Goal: Transaction & Acquisition: Purchase product/service

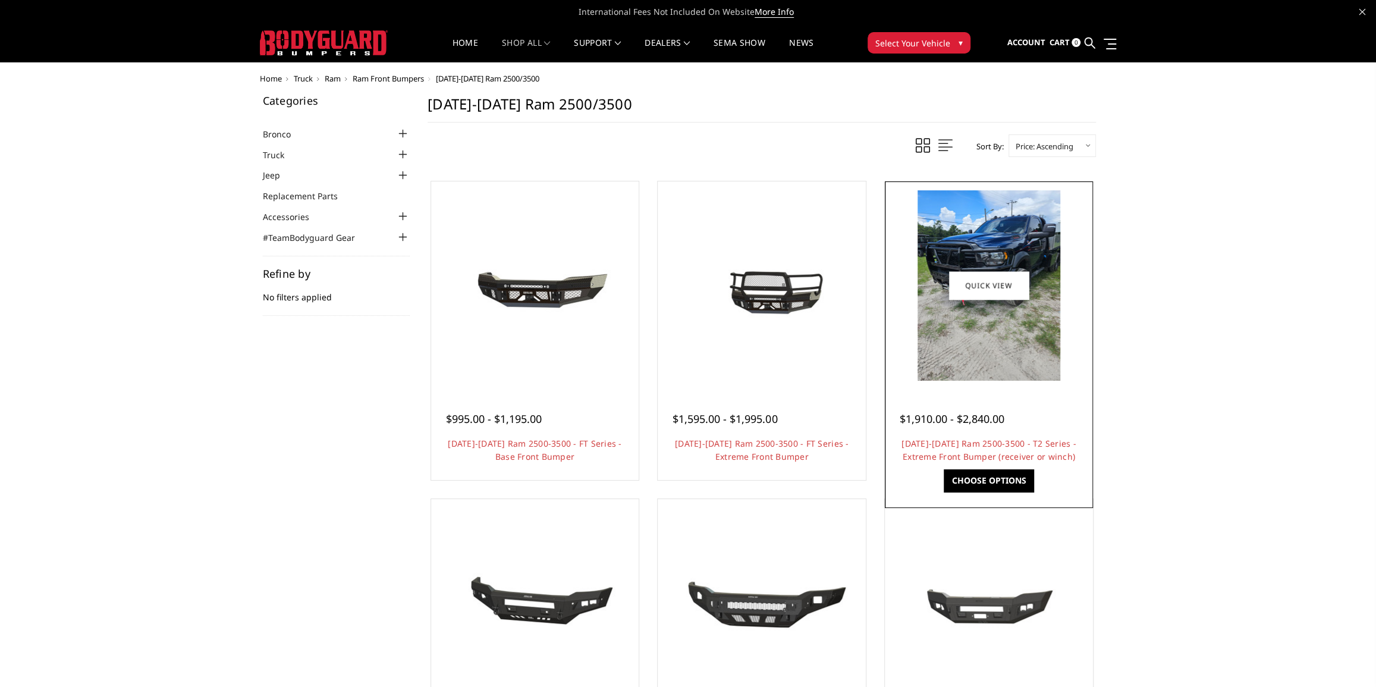
click at [933, 304] on img at bounding box center [988, 285] width 143 height 190
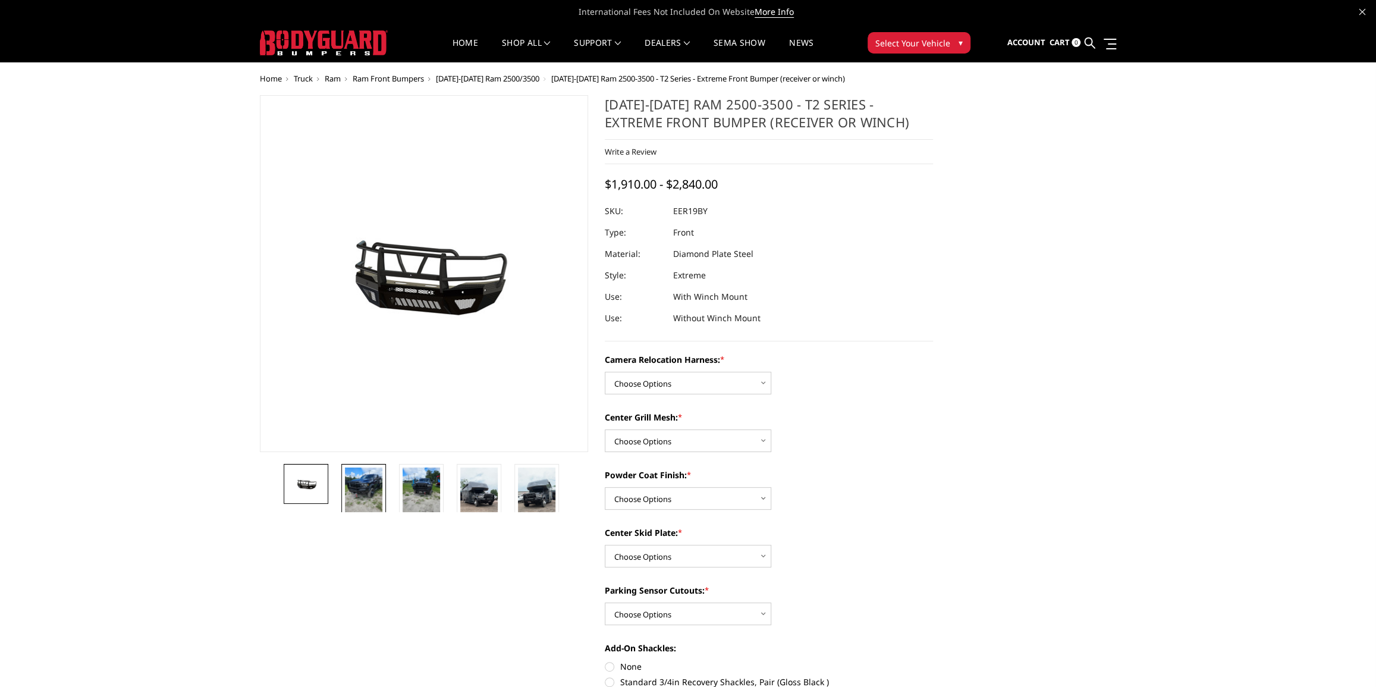
click at [357, 483] on img at bounding box center [363, 492] width 37 height 50
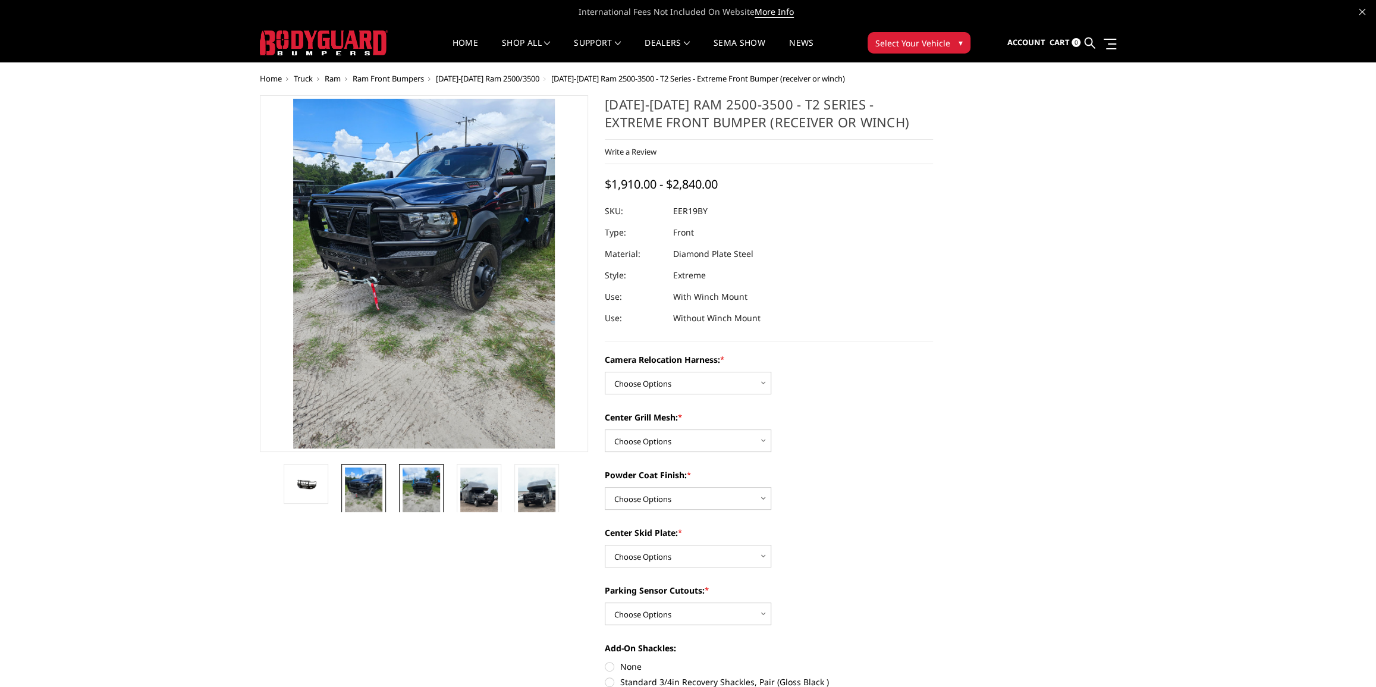
click at [413, 484] on img at bounding box center [421, 492] width 37 height 50
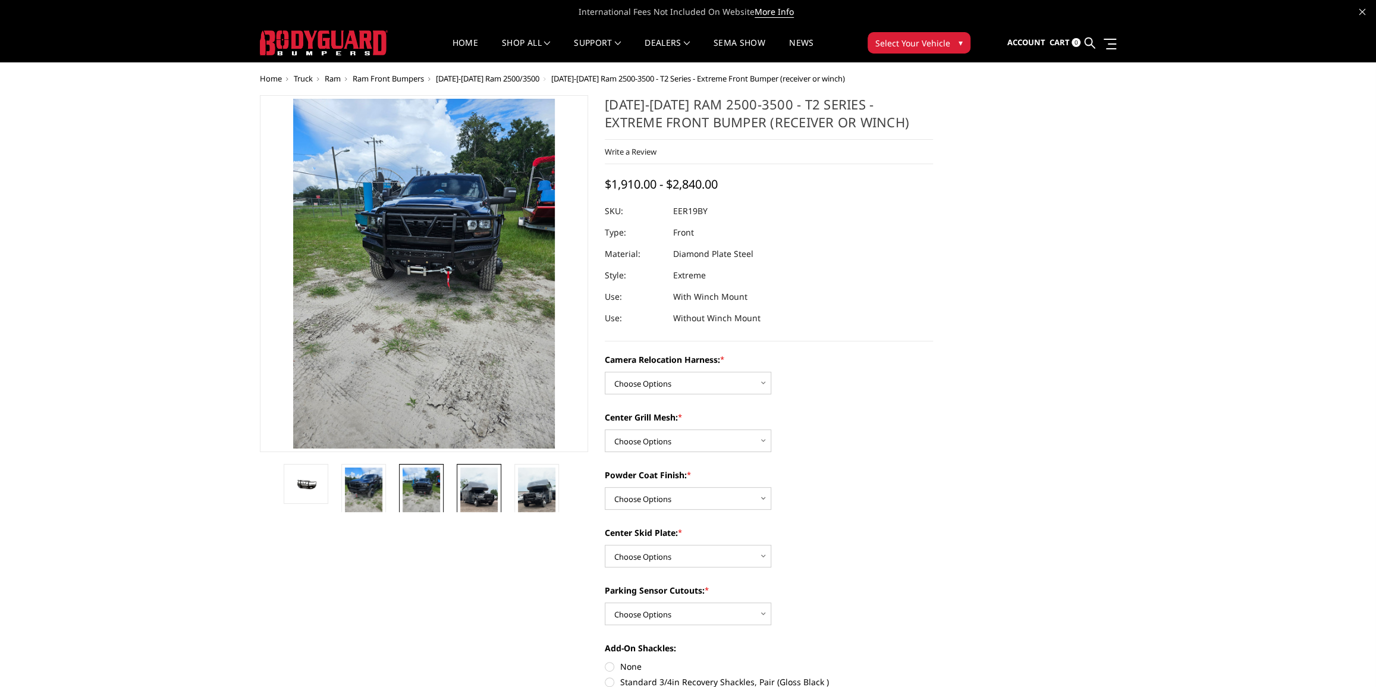
click at [470, 488] on img at bounding box center [478, 500] width 37 height 67
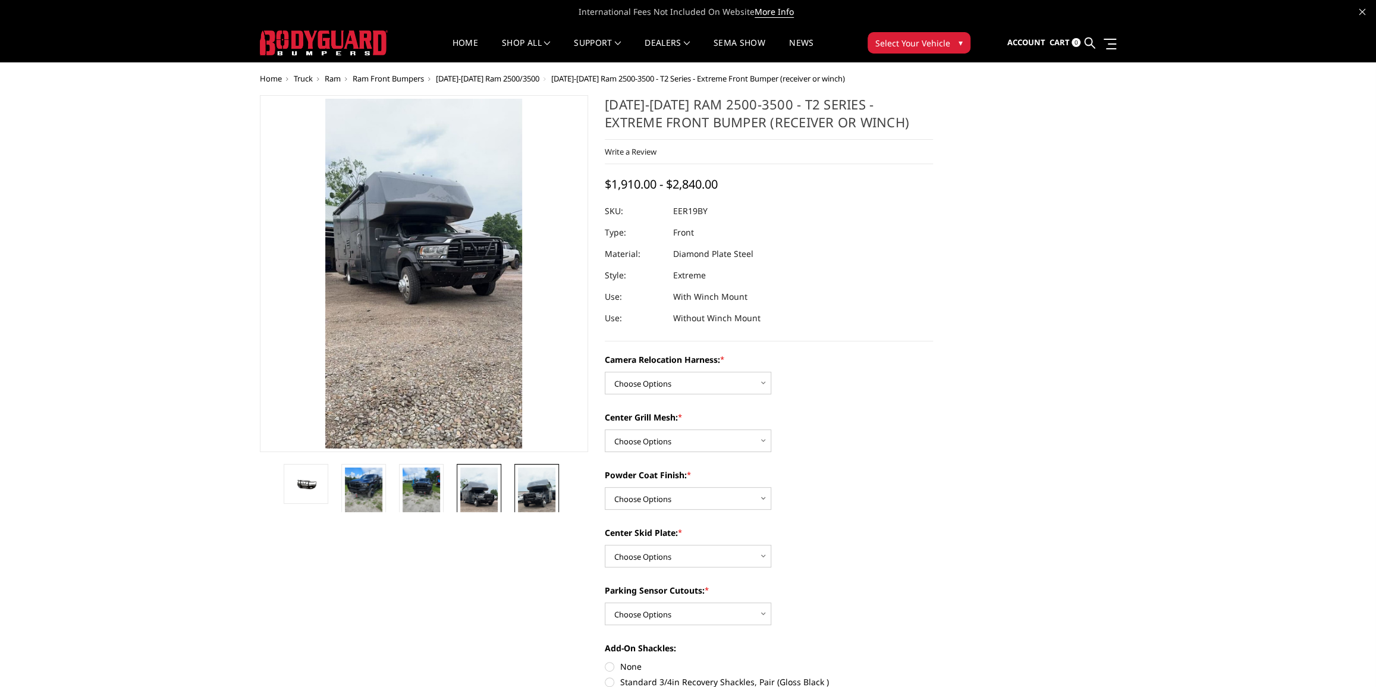
click at [538, 488] on img at bounding box center [536, 500] width 37 height 67
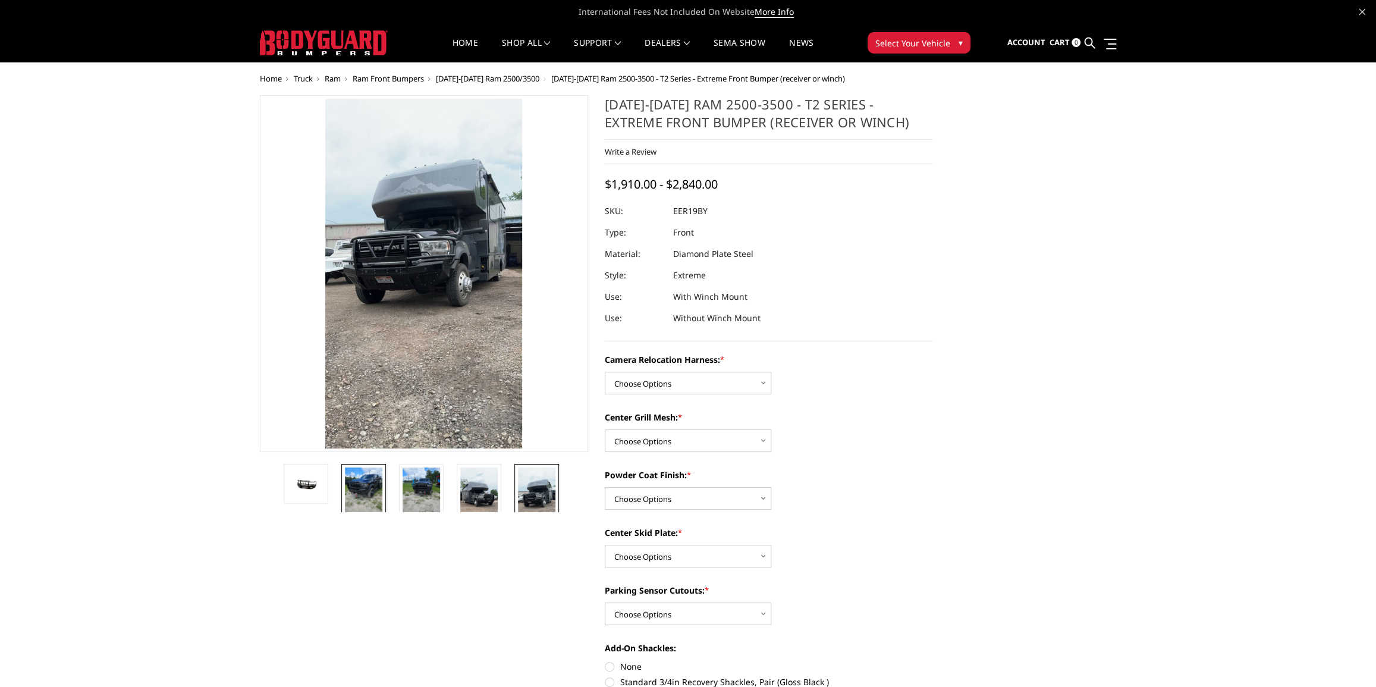
click at [362, 490] on img at bounding box center [363, 492] width 37 height 50
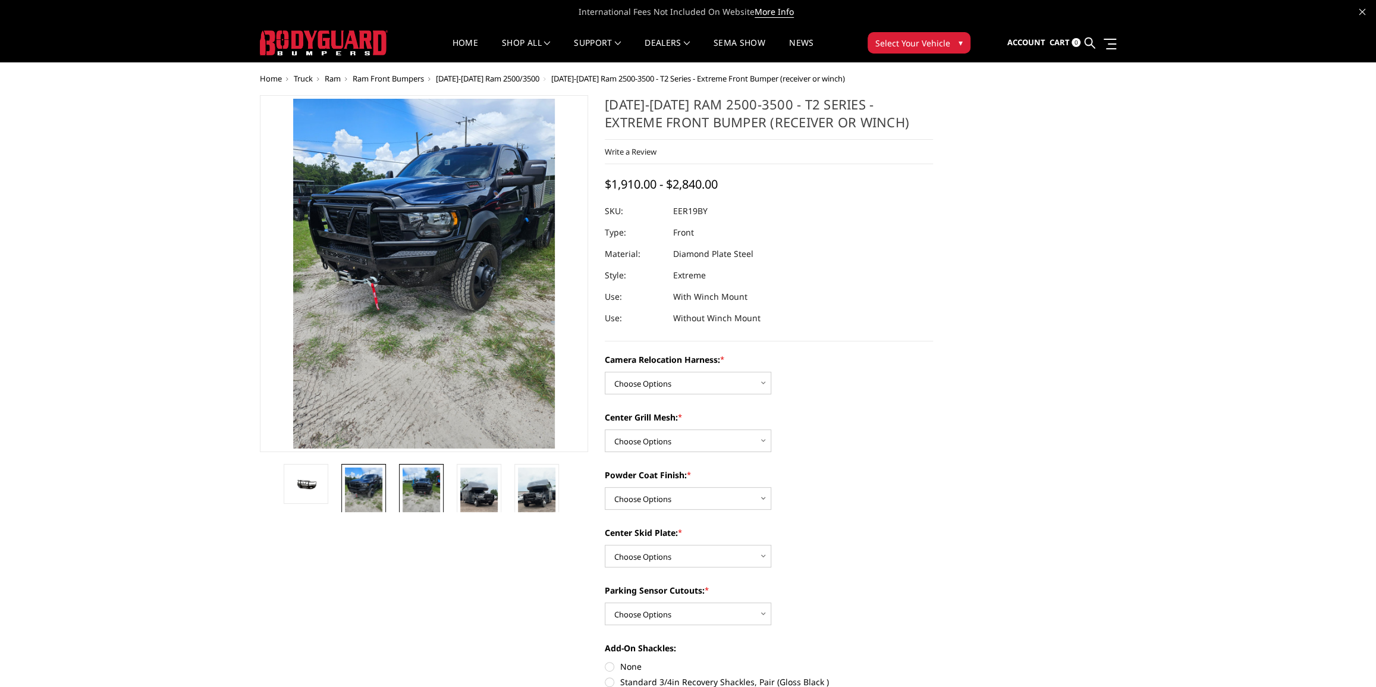
click at [419, 482] on img at bounding box center [421, 492] width 37 height 50
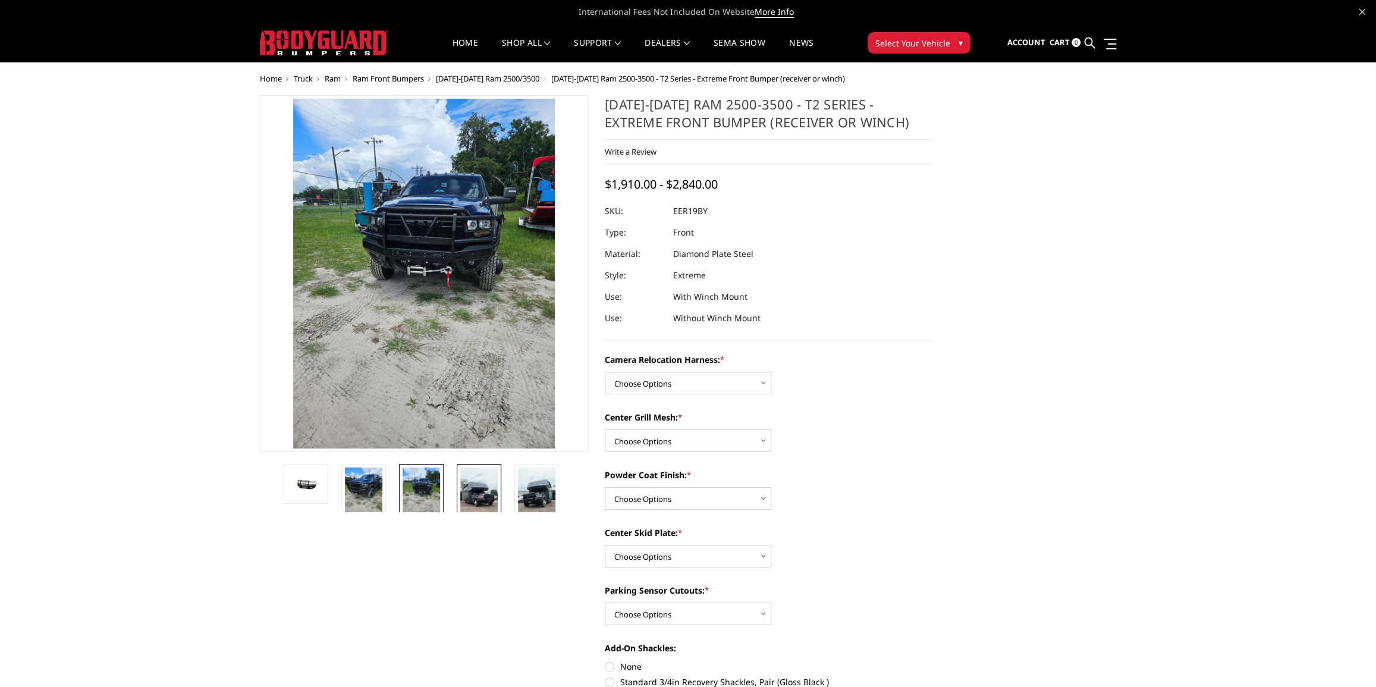
click at [480, 486] on img at bounding box center [478, 500] width 37 height 67
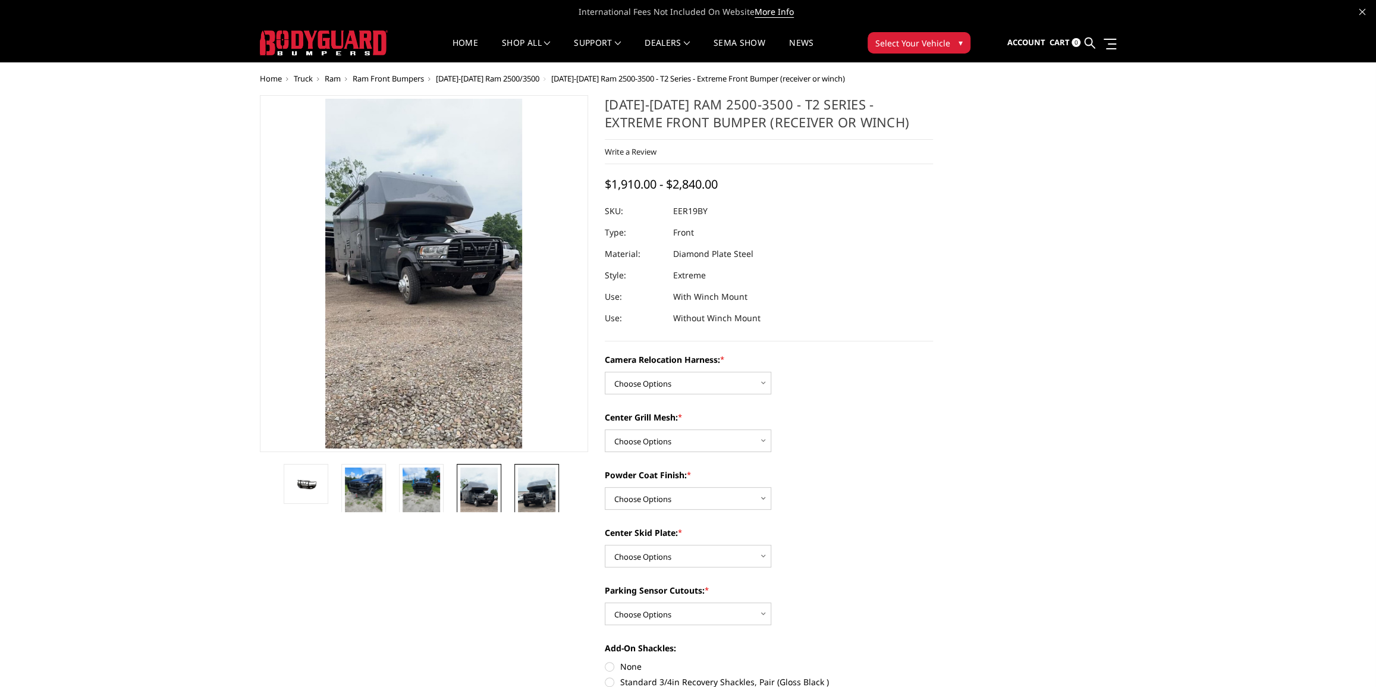
click at [530, 486] on img at bounding box center [536, 500] width 37 height 67
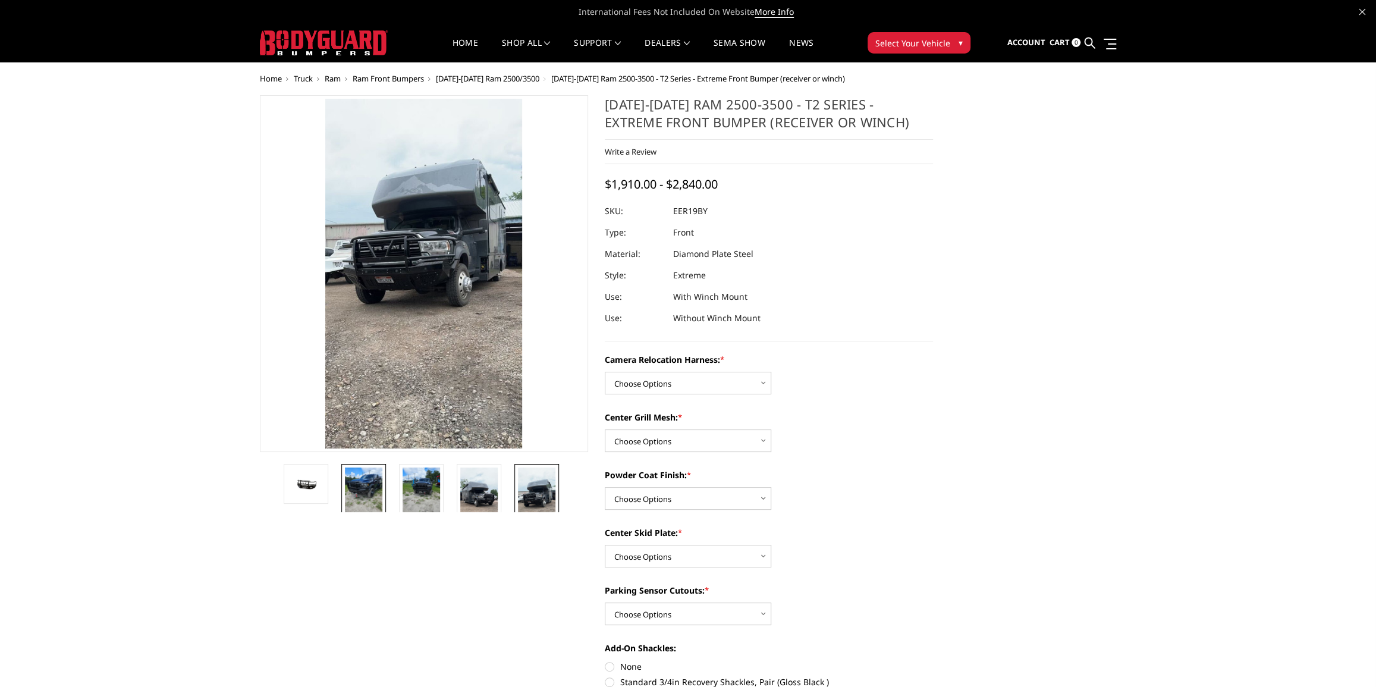
click at [381, 490] on img at bounding box center [363, 492] width 37 height 50
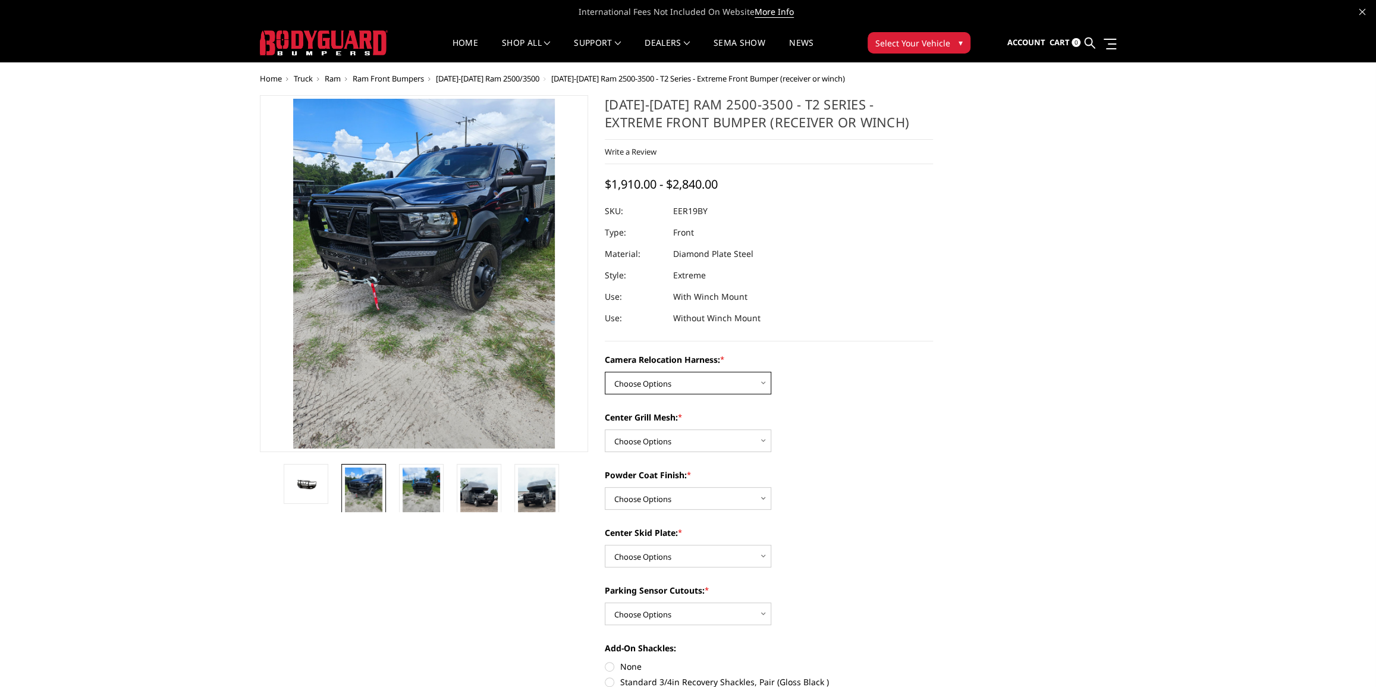
click at [687, 379] on select "Choose Options Without camera harness With camera harness" at bounding box center [688, 383] width 166 height 23
select select "3819"
click at [605, 372] on select "Choose Options Without camera harness With camera harness" at bounding box center [688, 383] width 166 height 23
click at [687, 436] on select "Choose Options Without expanded metal With expanded metal" at bounding box center [688, 440] width 166 height 23
select select "3817"
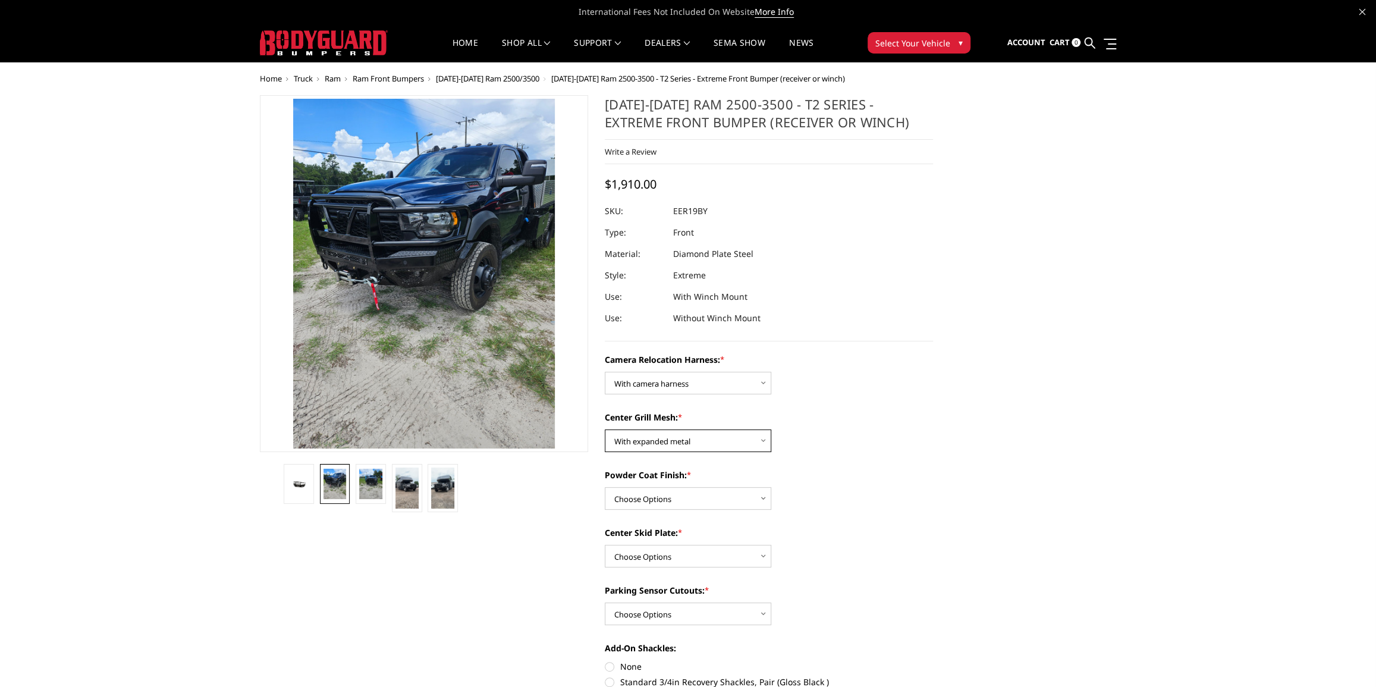
click at [605, 430] on select "Choose Options Without expanded metal With expanded metal" at bounding box center [688, 440] width 166 height 23
click at [687, 490] on select "Choose Options Textured Black Powder Coat Gloss Black Powder Coat Bare Metal" at bounding box center [688, 498] width 166 height 23
select select "3816"
click at [605, 488] on select "Choose Options Textured Black Powder Coat Gloss Black Powder Coat Bare Metal" at bounding box center [688, 498] width 166 height 23
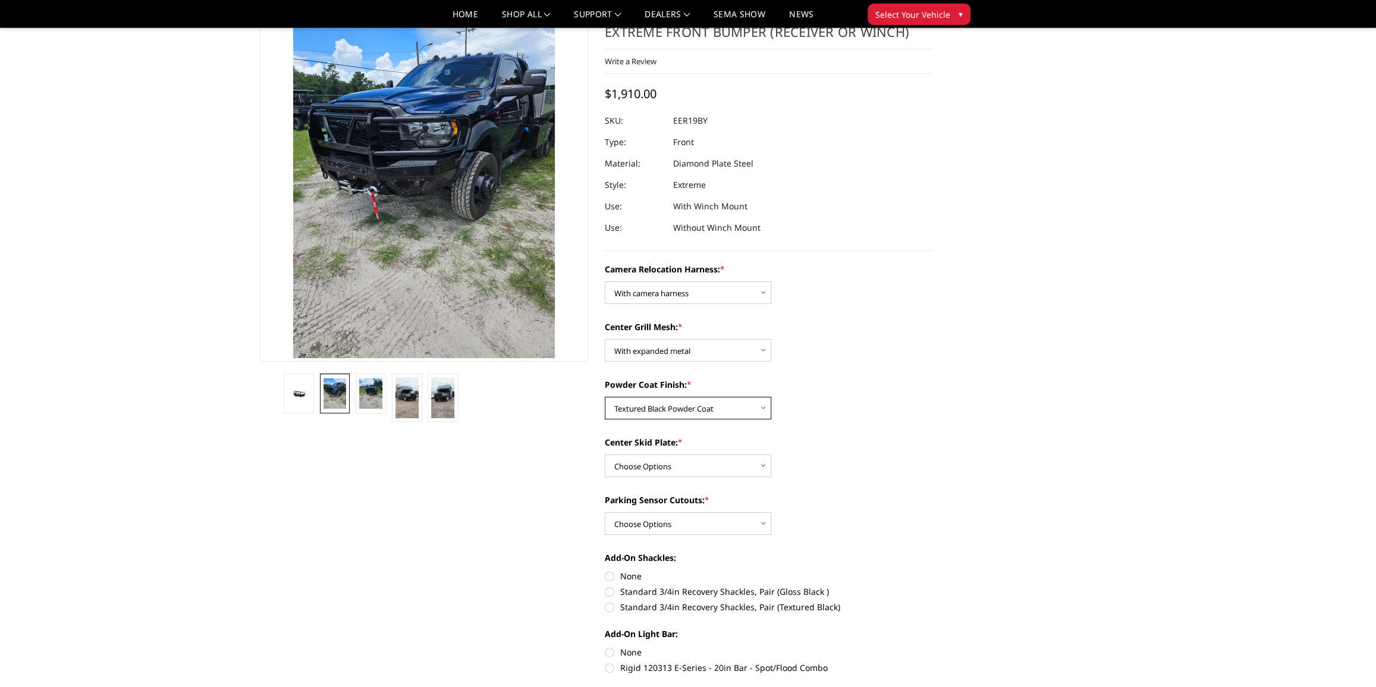
scroll to position [54, 0]
click at [676, 464] on select "Choose Options Winch Mount Skid Plate Standard Skid Plate (included) 2" Receive…" at bounding box center [688, 467] width 166 height 23
select select "3813"
click at [605, 456] on select "Choose Options Winch Mount Skid Plate Standard Skid Plate (included) 2" Receive…" at bounding box center [688, 467] width 166 height 23
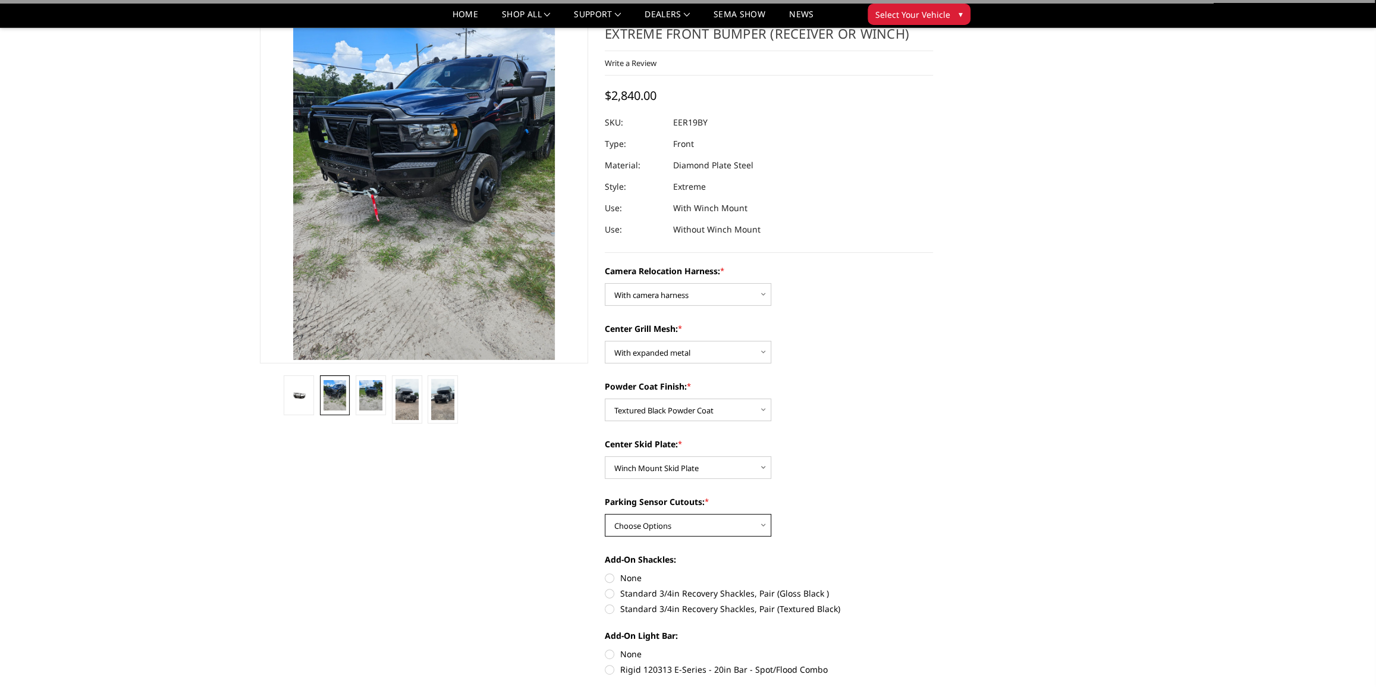
click at [672, 526] on select "Choose Options Yes - With Parking Sensor Cutouts" at bounding box center [688, 525] width 166 height 23
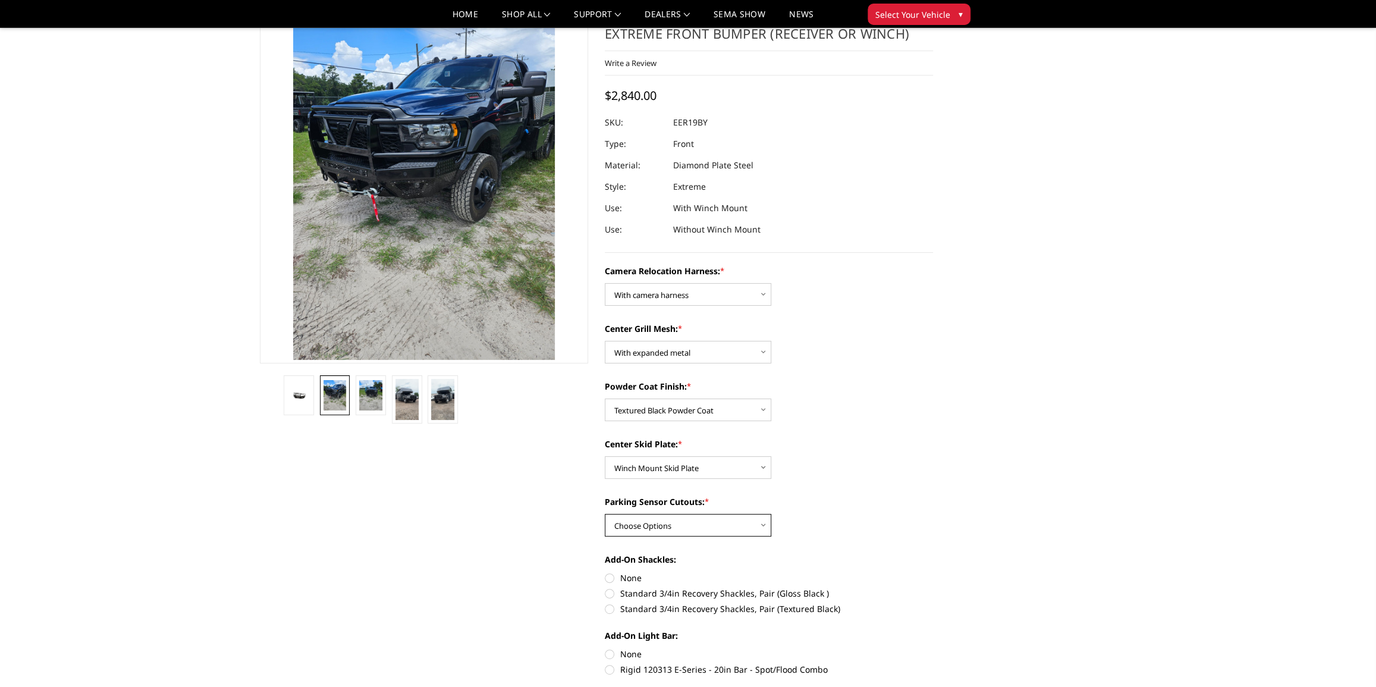
select select "3810"
click at [605, 514] on select "Choose Options Yes - With Parking Sensor Cutouts" at bounding box center [688, 525] width 166 height 23
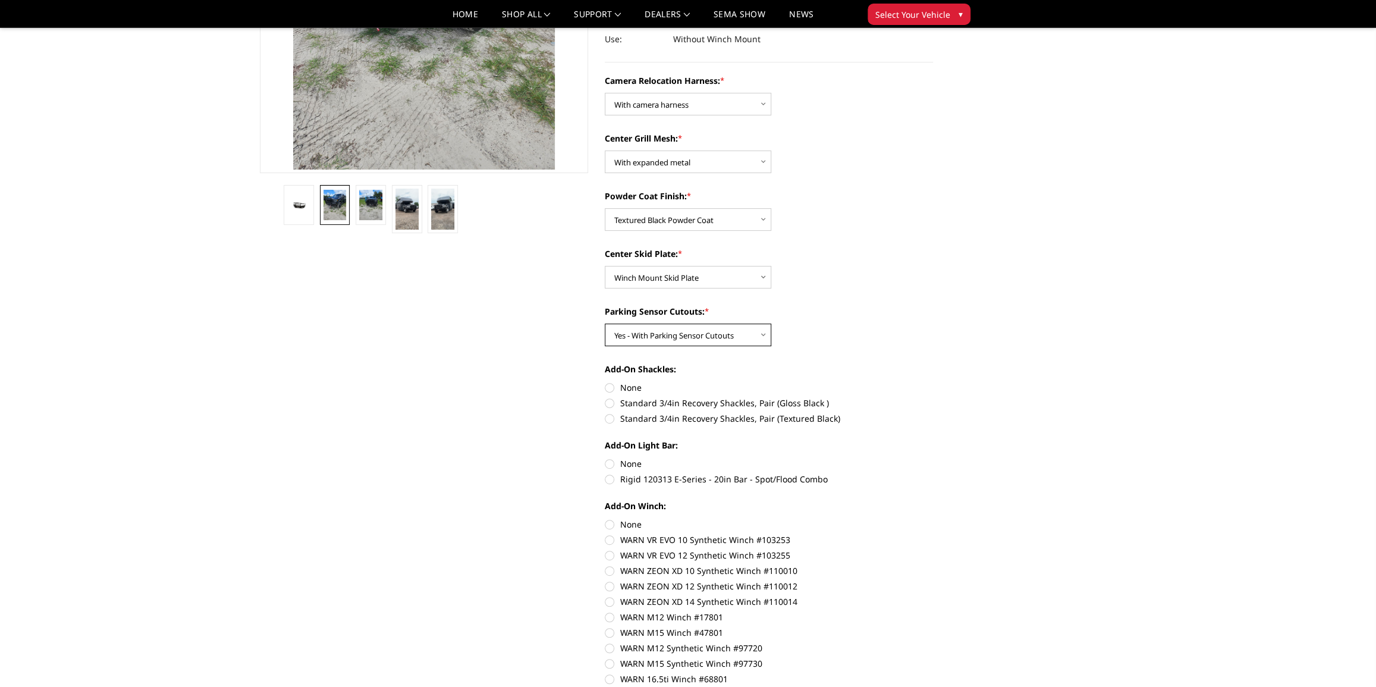
scroll to position [270, 0]
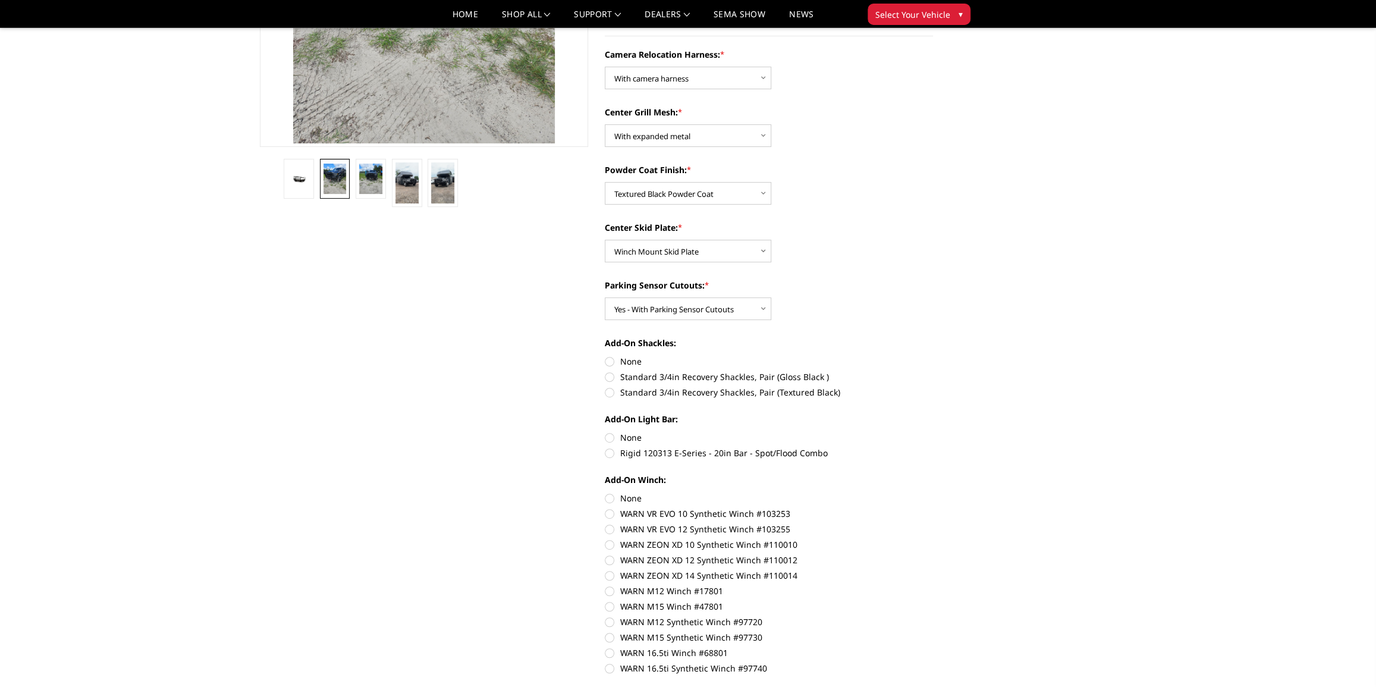
click at [607, 392] on label "Standard 3/4in Recovery Shackles, Pair (Textured Black)" at bounding box center [769, 392] width 328 height 12
click at [933, 371] on input "Standard 3/4in Recovery Shackles, Pair (Textured Black)" at bounding box center [933, 370] width 1 height 1
radio input "true"
click at [609, 453] on label "Rigid 120313 E-Series - 20in Bar - Spot/Flood Combo" at bounding box center [769, 453] width 328 height 12
click at [933, 432] on input "Rigid 120313 E-Series - 20in Bar - Spot/Flood Combo" at bounding box center [933, 431] width 1 height 1
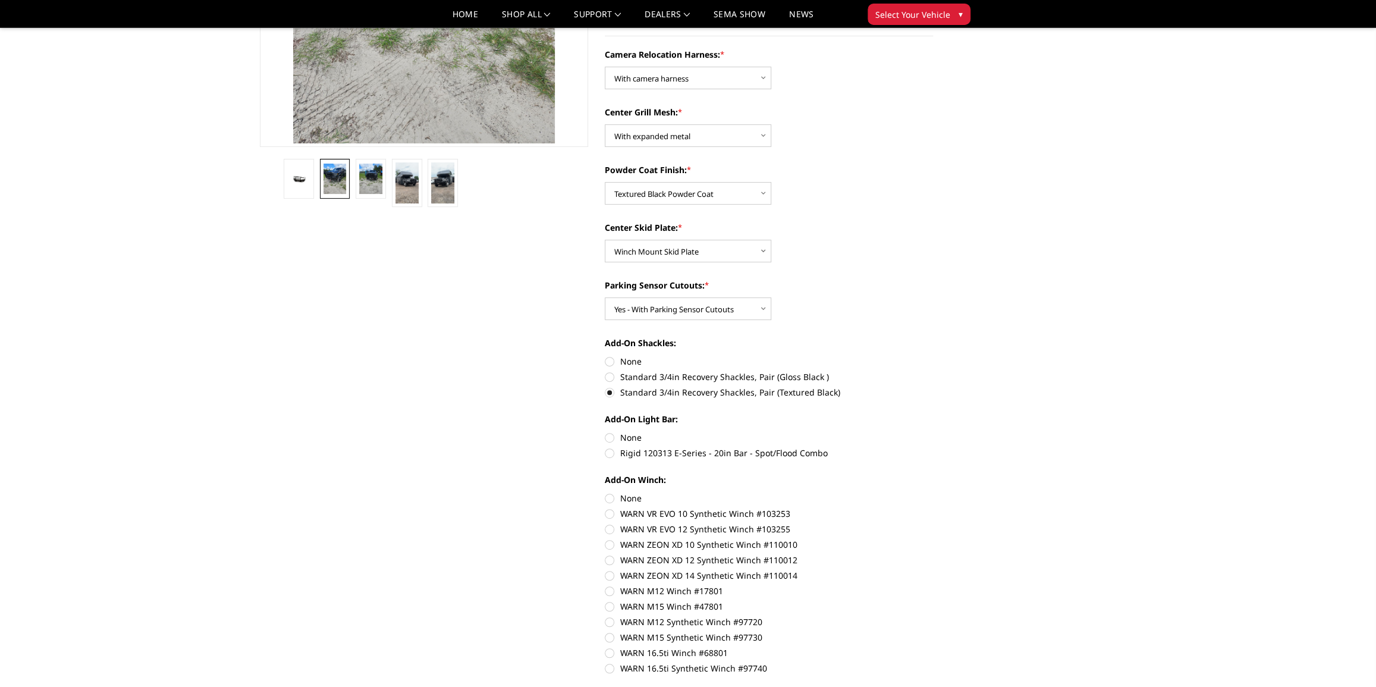
radio input "true"
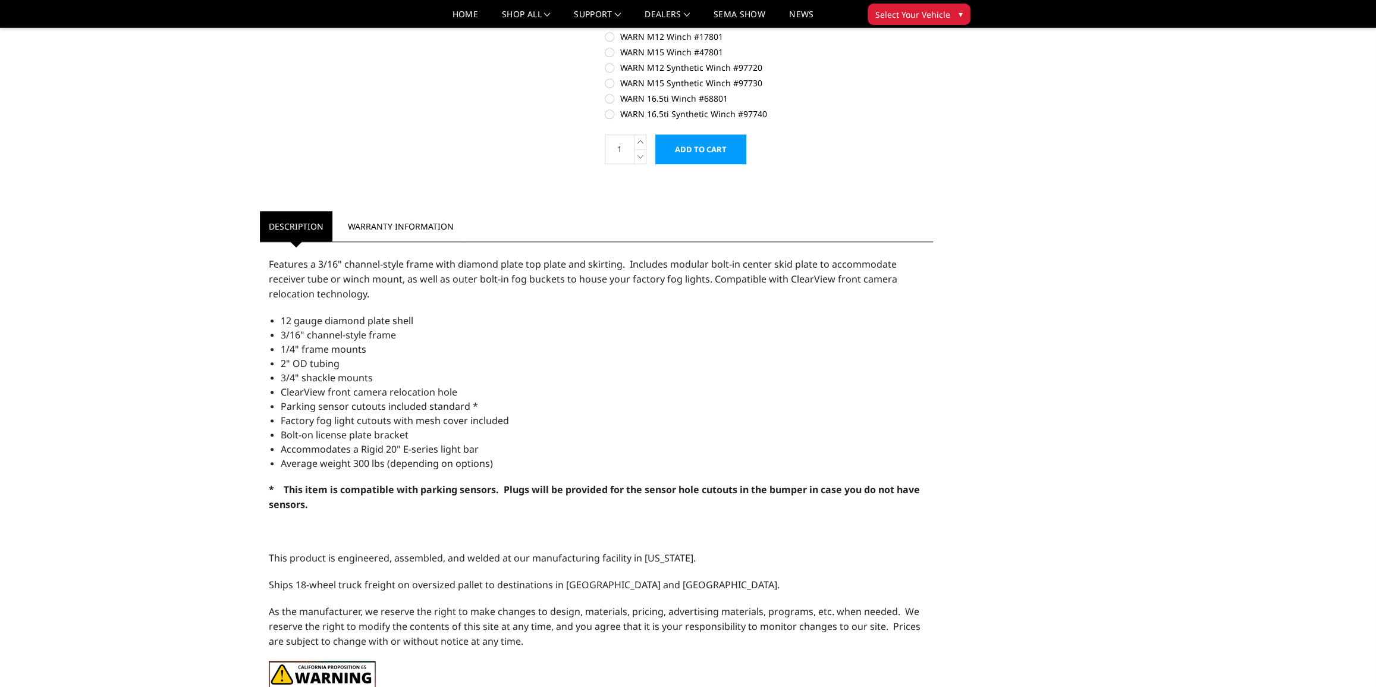
scroll to position [648, 0]
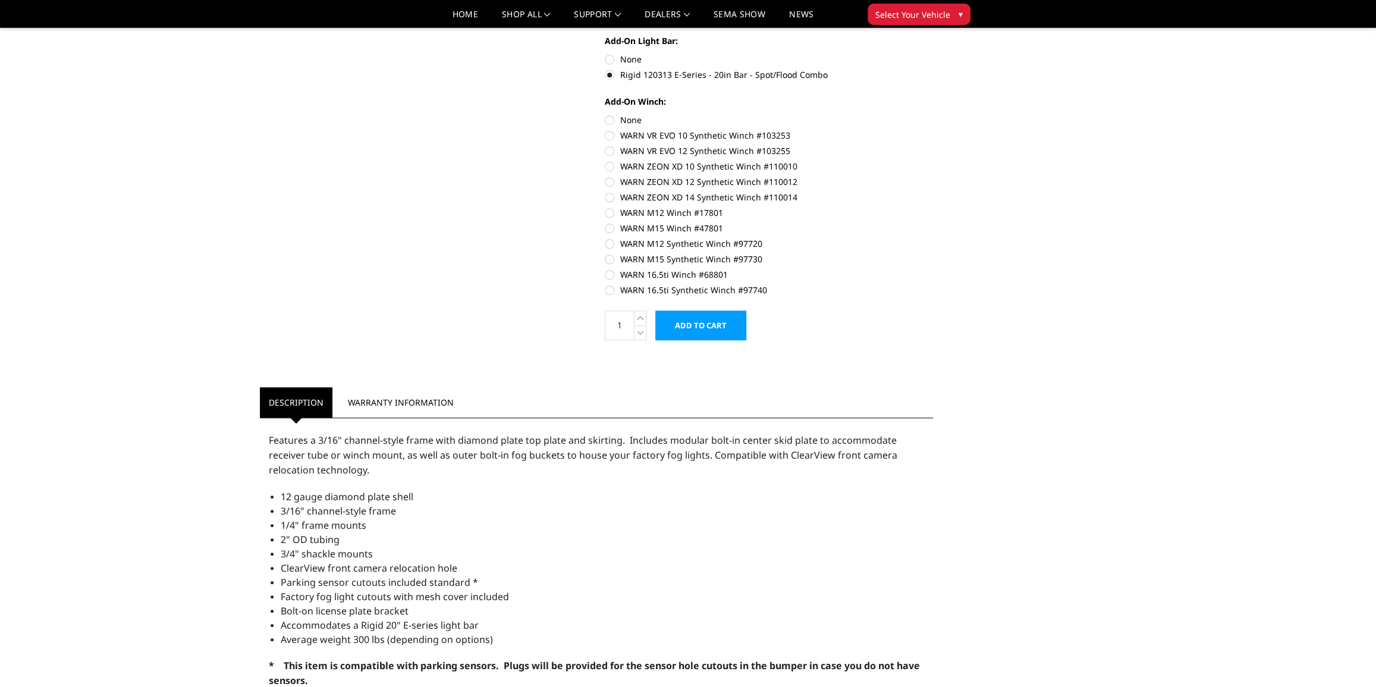
click at [905, 22] on button "Select Your Vehicle ▾" at bounding box center [918, 14] width 103 height 21
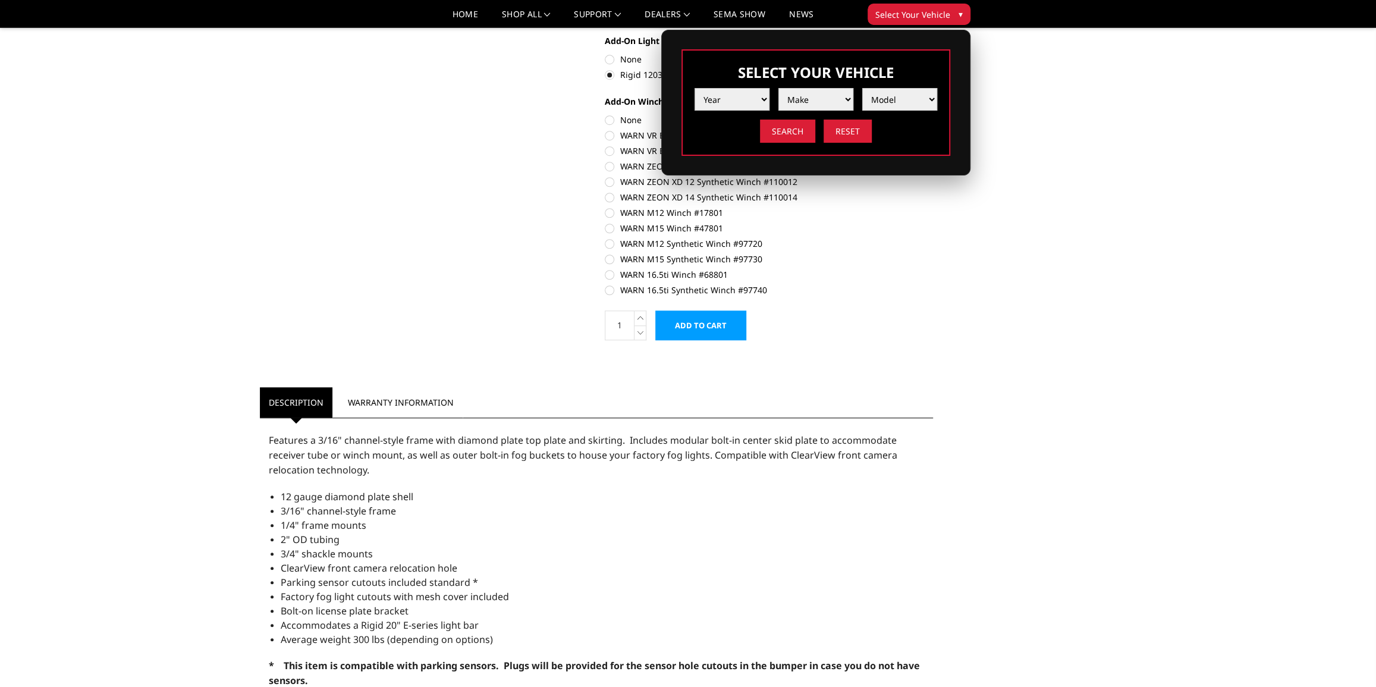
click at [739, 100] on select "Year 2025 2024 2023 2022 2021 2020 2019 2018 2017 2016 2015 2014 2013 2012 2011…" at bounding box center [731, 99] width 75 height 23
select select "yr_2025"
click at [694, 88] on select "Year 2025 2024 2023 2022 2021 2020 2019 2018 2017 2016 2015 2014 2013 2012 2011…" at bounding box center [731, 99] width 75 height 23
click at [808, 103] on select "Make Chevrolet Ford GMC Ram Toyota" at bounding box center [815, 99] width 75 height 23
select select "mk_ram"
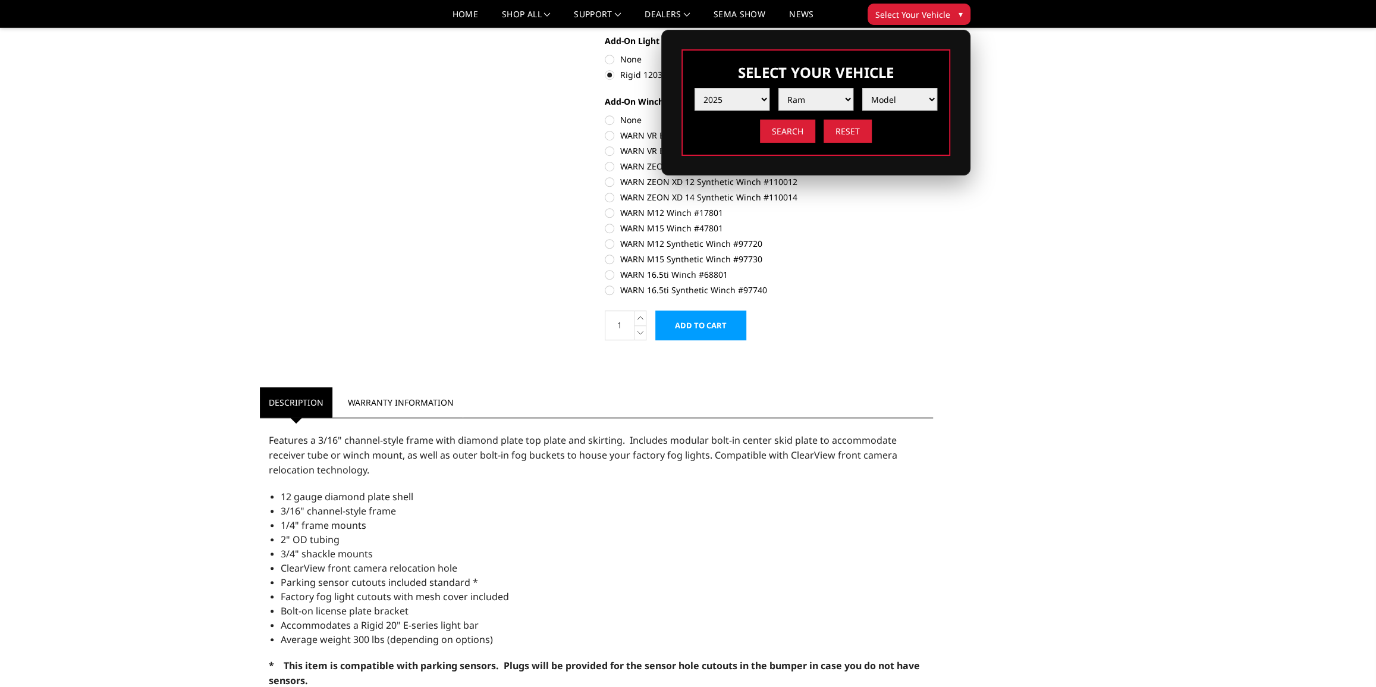
click at [778, 88] on select "Make Chevrolet Ford GMC Ram Toyota" at bounding box center [815, 99] width 75 height 23
click at [892, 100] on select "Model 1500 6-Lug 1500 Rebel 2500 / 3500 4500 / 5500 RHO" at bounding box center [899, 99] width 75 height 23
select select "md_2500-3500"
click at [862, 88] on select "Model 1500 6-Lug 1500 Rebel 2500 / 3500 4500 / 5500 RHO" at bounding box center [899, 99] width 75 height 23
click at [840, 131] on input "Reset" at bounding box center [847, 131] width 48 height 23
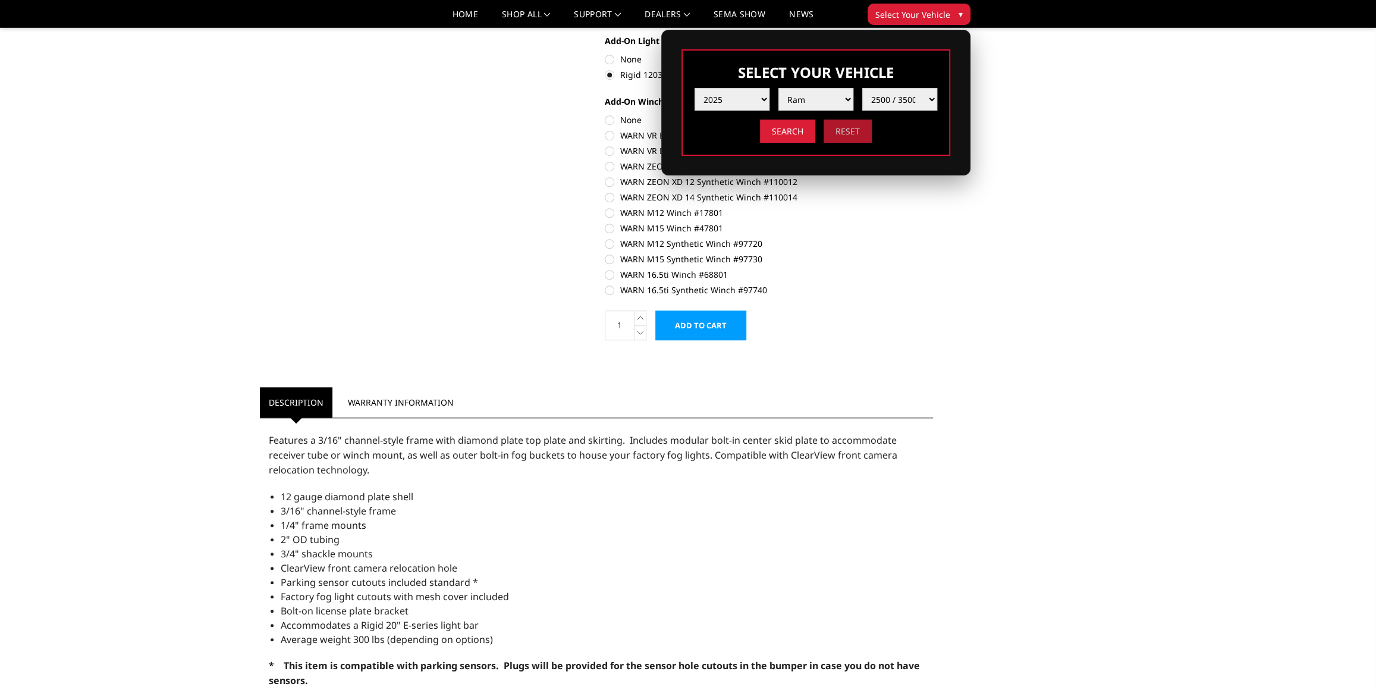
select select "-1"
click at [790, 135] on input "Search" at bounding box center [787, 131] width 55 height 23
click at [734, 105] on select "Year 2025 2024 2023 2022 2021 2020 2019 2018 2017 2016 2015 2014 2013 2012 2011…" at bounding box center [731, 99] width 75 height 23
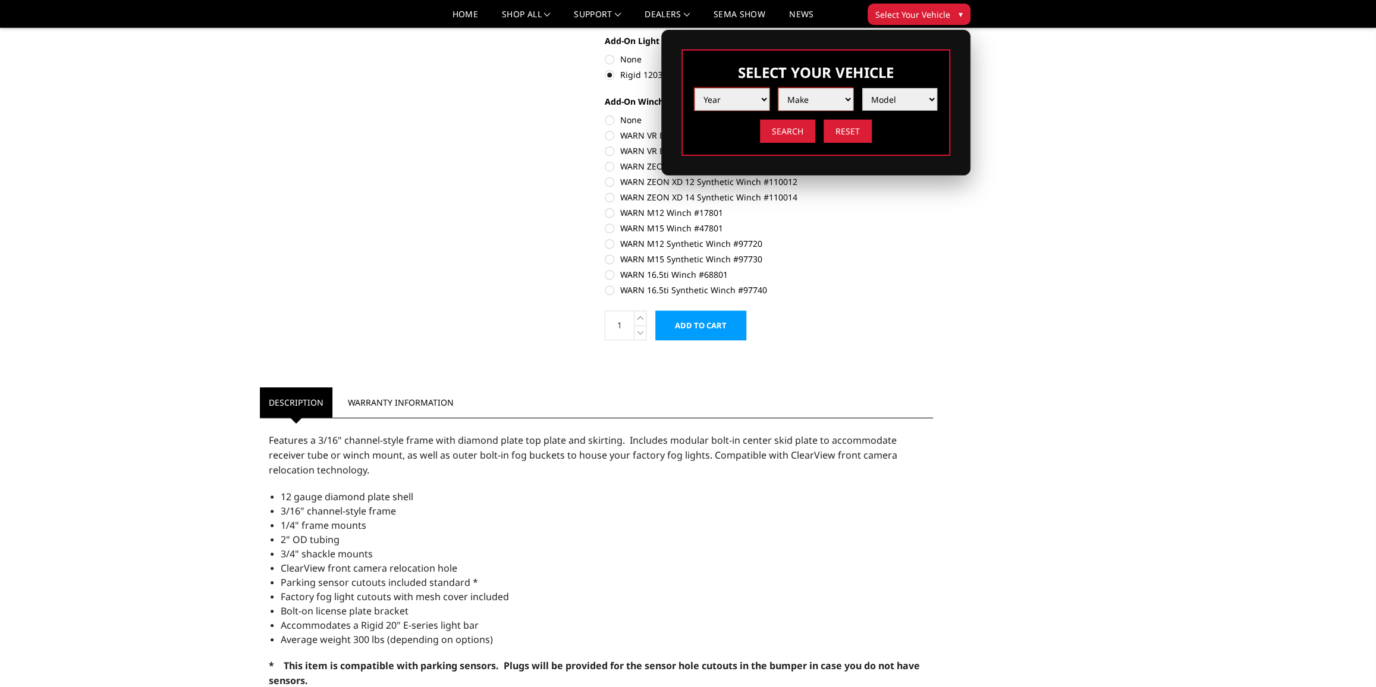
select select "yr_2025"
click at [694, 88] on select "Year 2025 2024 2023 2022 2021 2020 2019 2018 2017 2016 2015 2014 2013 2012 2011…" at bounding box center [731, 99] width 75 height 23
click at [806, 104] on select "Make Chevrolet Ford GMC Ram Toyota" at bounding box center [815, 99] width 75 height 23
select select "mk_ram"
click at [778, 88] on select "Make Chevrolet Ford GMC Ram Toyota" at bounding box center [815, 99] width 75 height 23
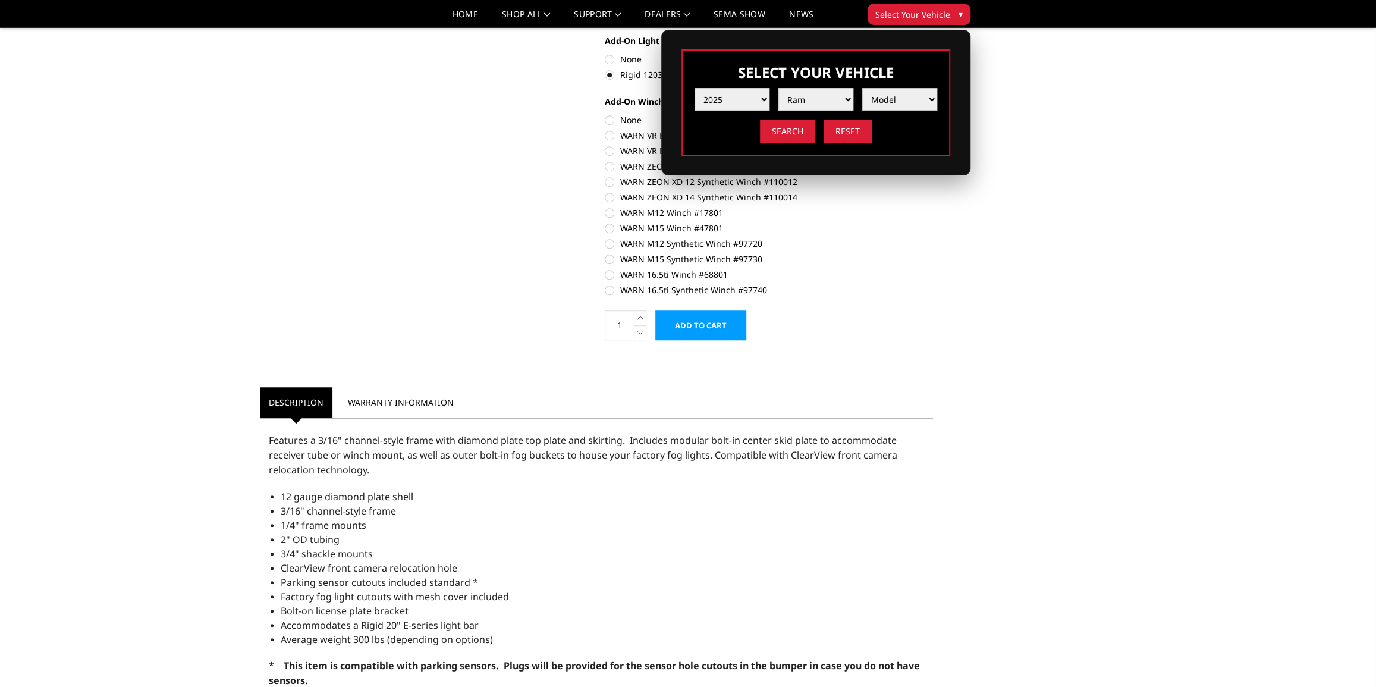
click at [896, 97] on select "Model 1500 6-Lug 1500 Rebel 2500 / 3500 4500 / 5500 RHO" at bounding box center [899, 99] width 75 height 23
select select "md_2500-3500"
click at [862, 88] on select "Model 1500 6-Lug 1500 Rebel 2500 / 3500 4500 / 5500 RHO" at bounding box center [899, 99] width 75 height 23
click at [791, 133] on input "Search" at bounding box center [787, 131] width 55 height 23
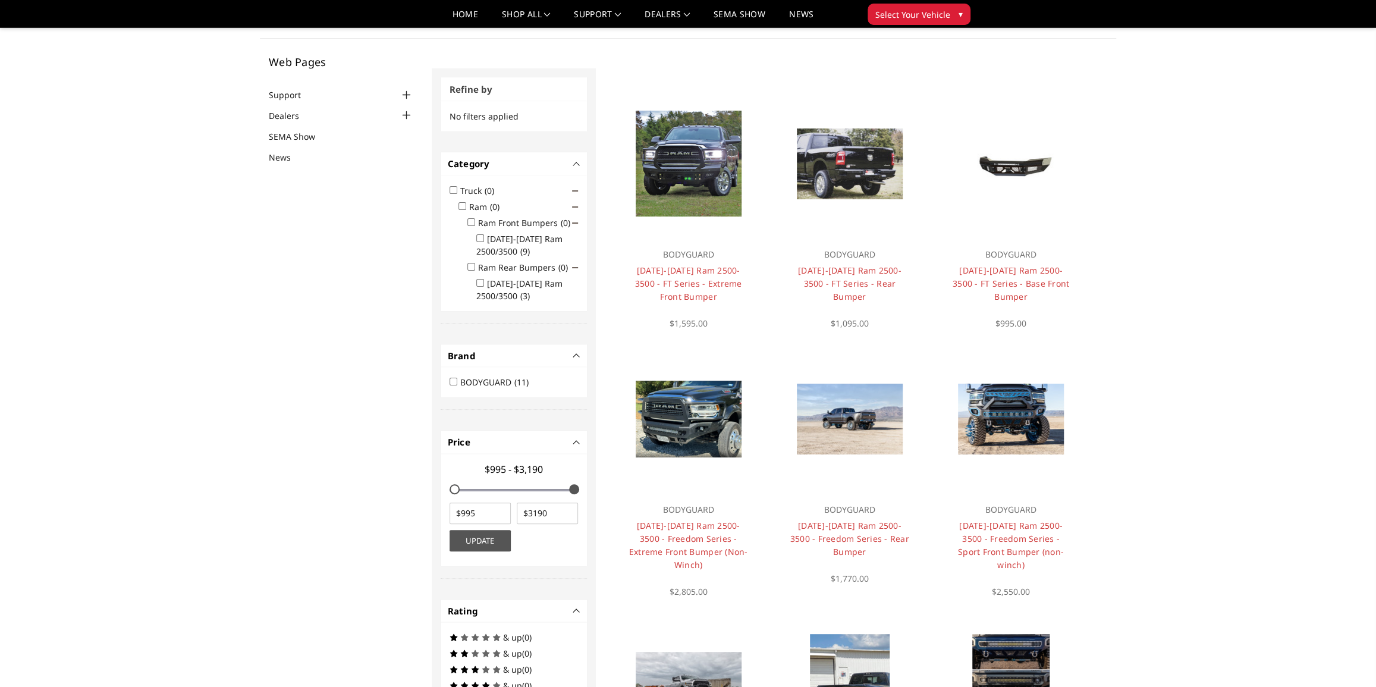
scroll to position [54, 0]
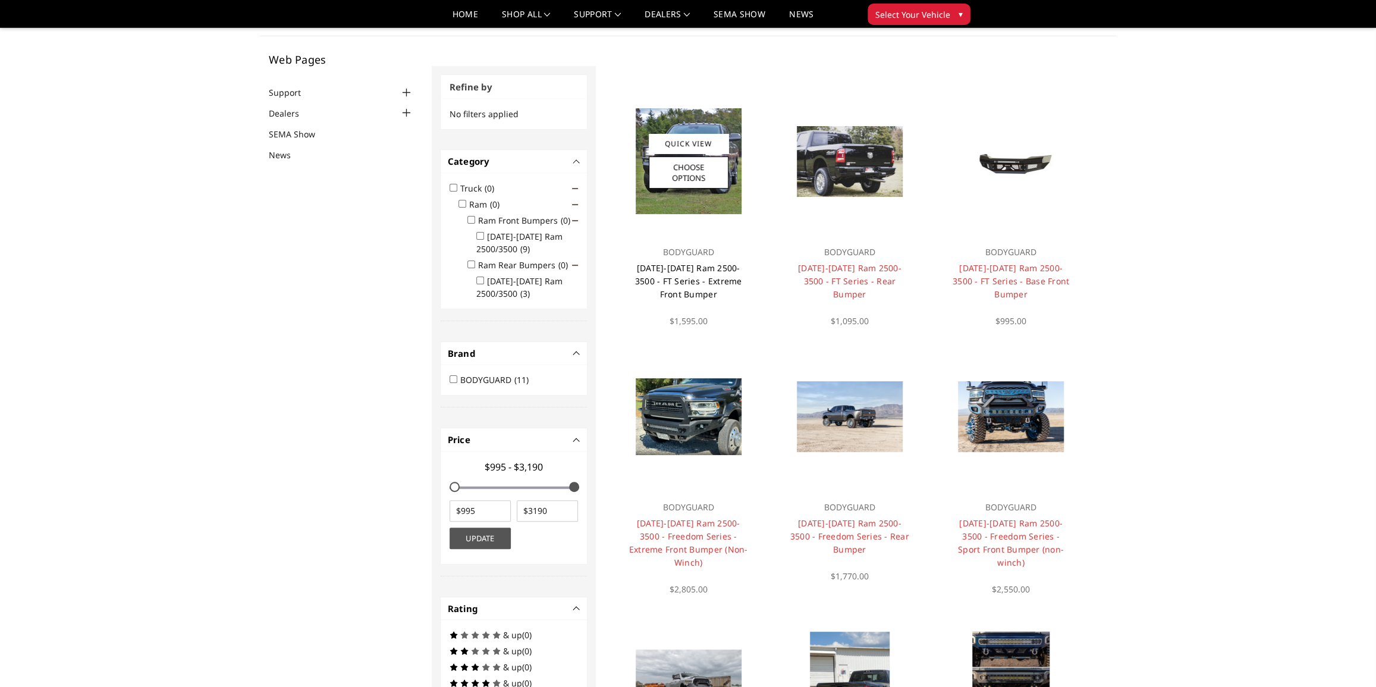
click at [679, 267] on link "[DATE]-[DATE] Ram 2500-3500 - FT Series - Extreme Front Bumper" at bounding box center [688, 280] width 107 height 37
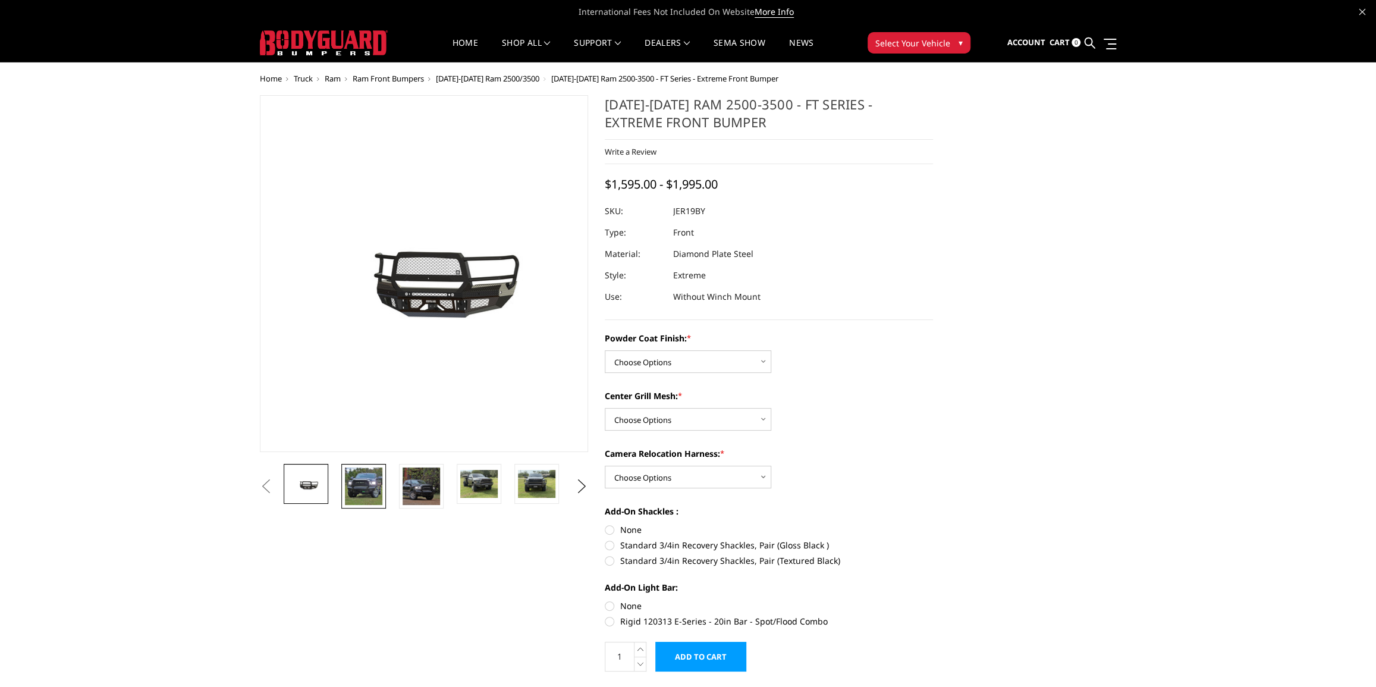
click at [374, 485] on img at bounding box center [363, 485] width 37 height 37
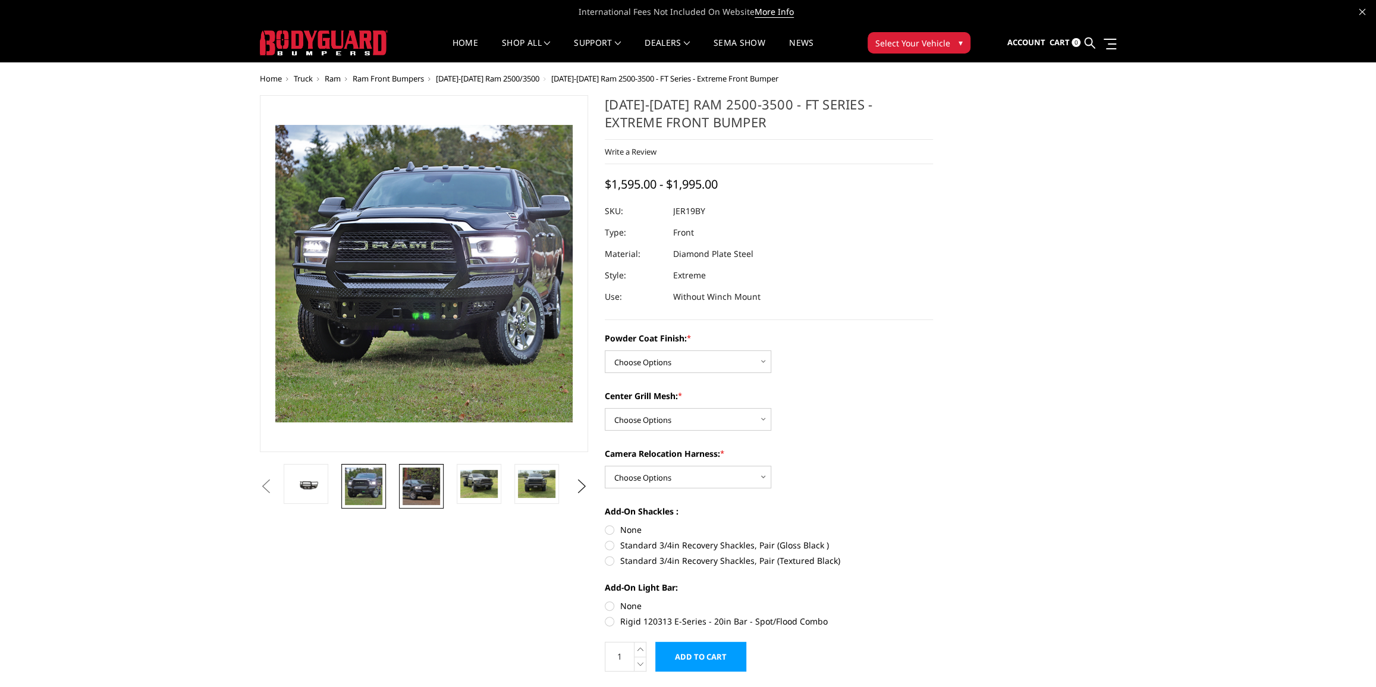
click at [416, 483] on img at bounding box center [421, 485] width 37 height 37
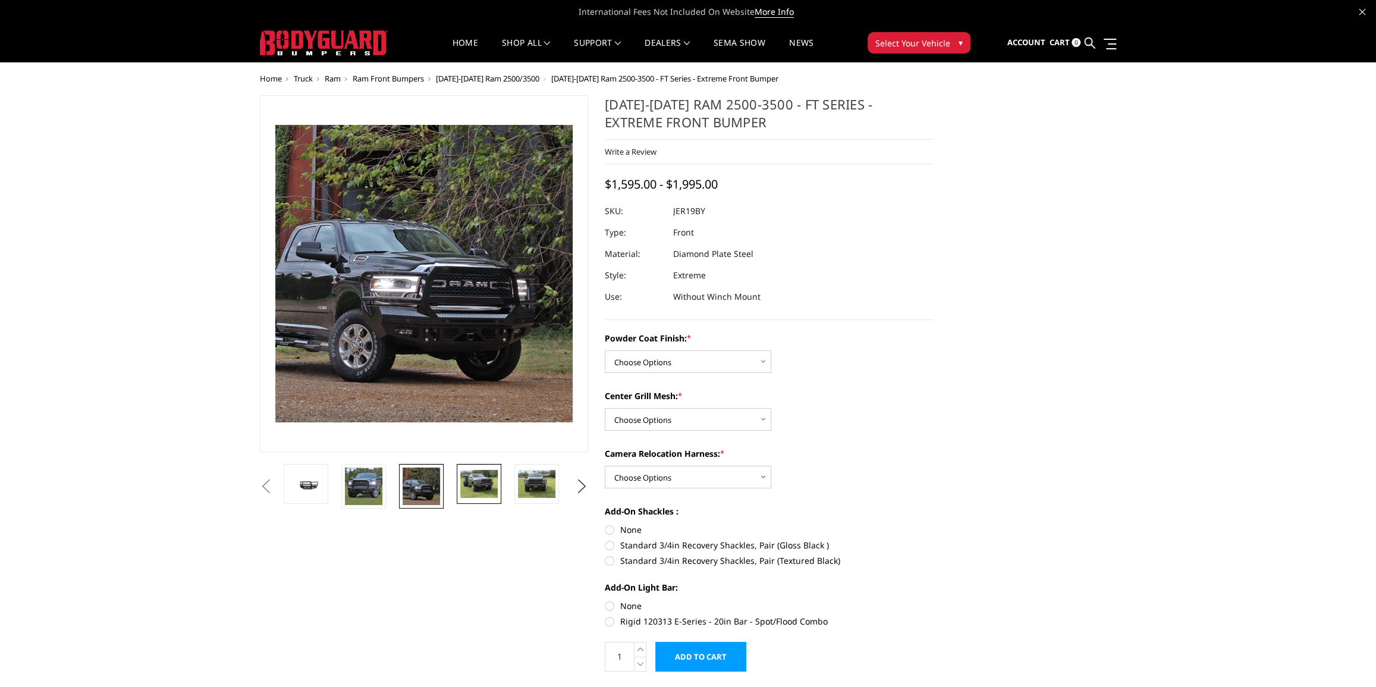
click at [466, 483] on img at bounding box center [478, 484] width 37 height 28
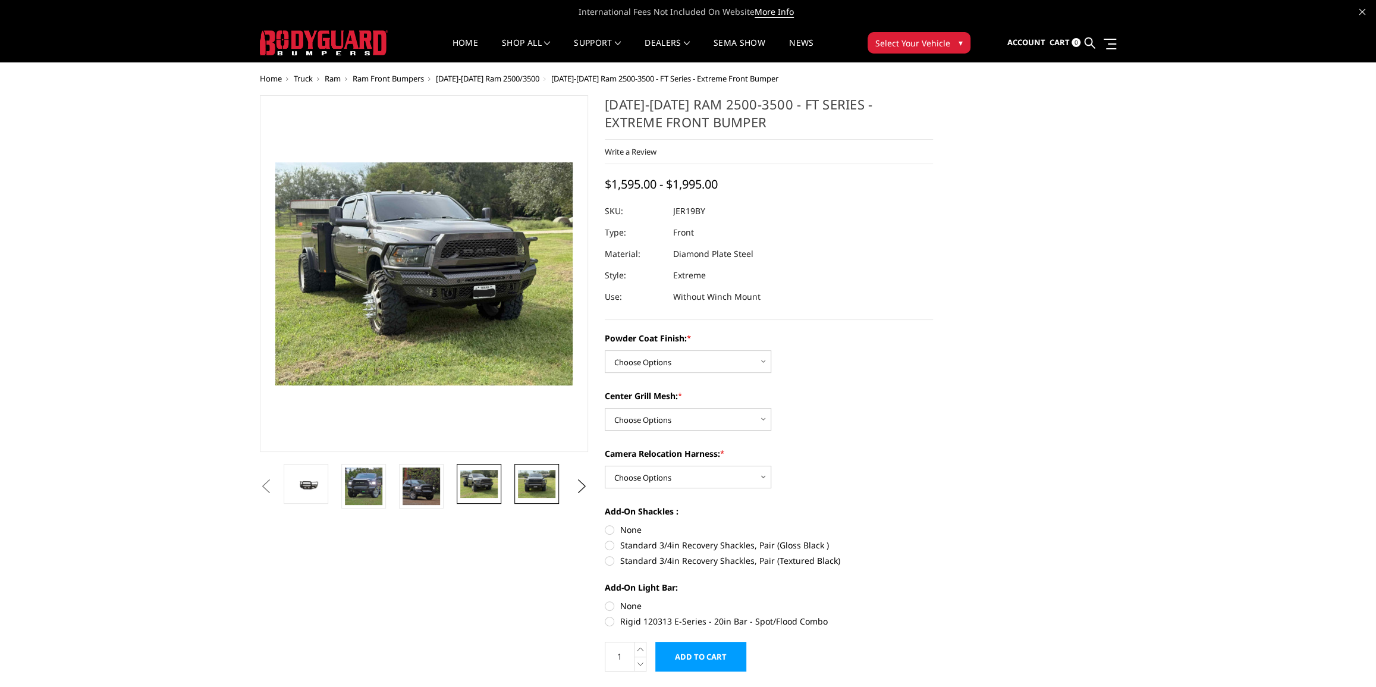
click at [523, 482] on img at bounding box center [536, 484] width 37 height 28
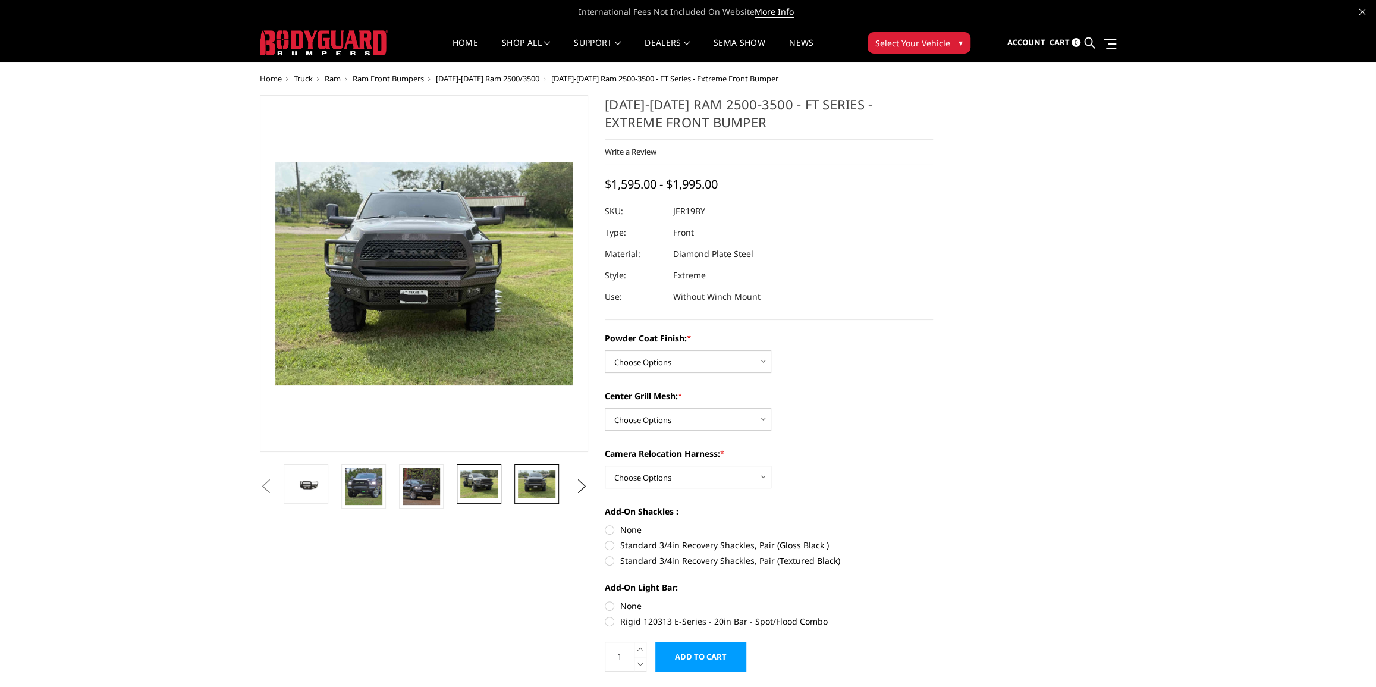
click at [495, 485] on img at bounding box center [478, 484] width 37 height 28
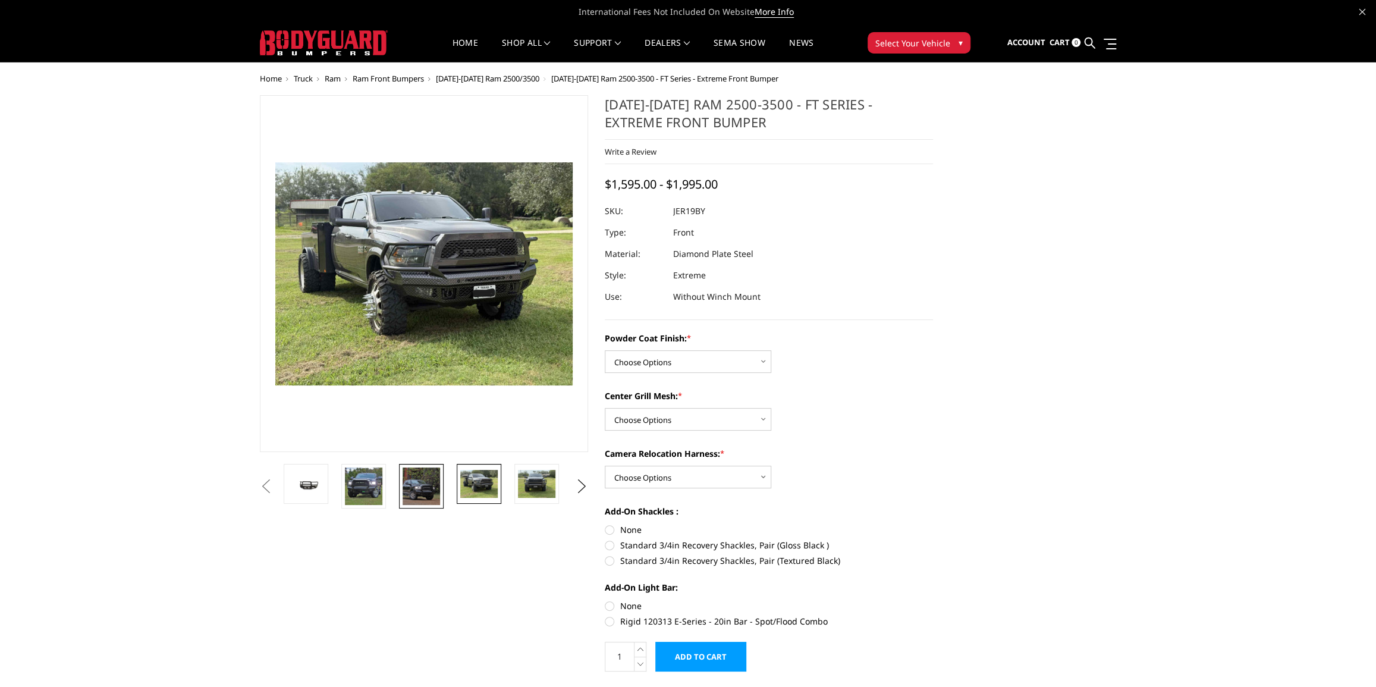
click at [412, 486] on img at bounding box center [421, 485] width 37 height 37
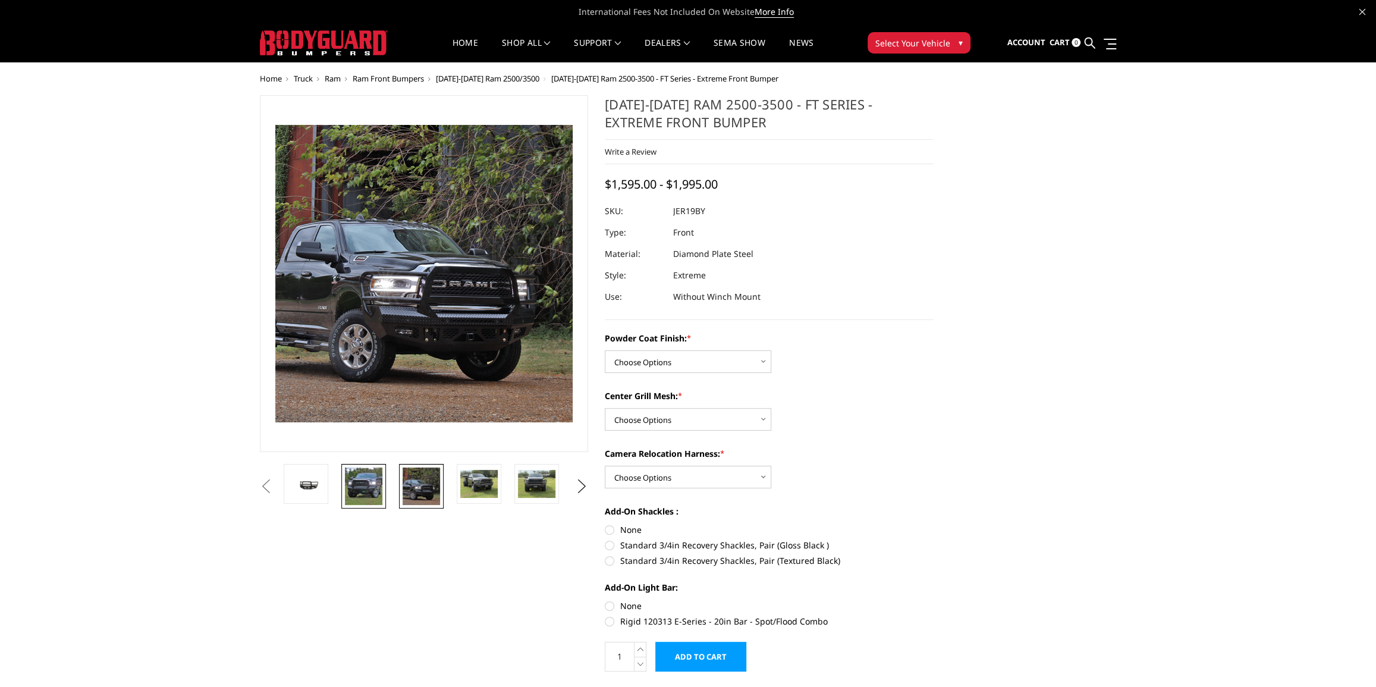
click at [377, 488] on img at bounding box center [363, 485] width 37 height 37
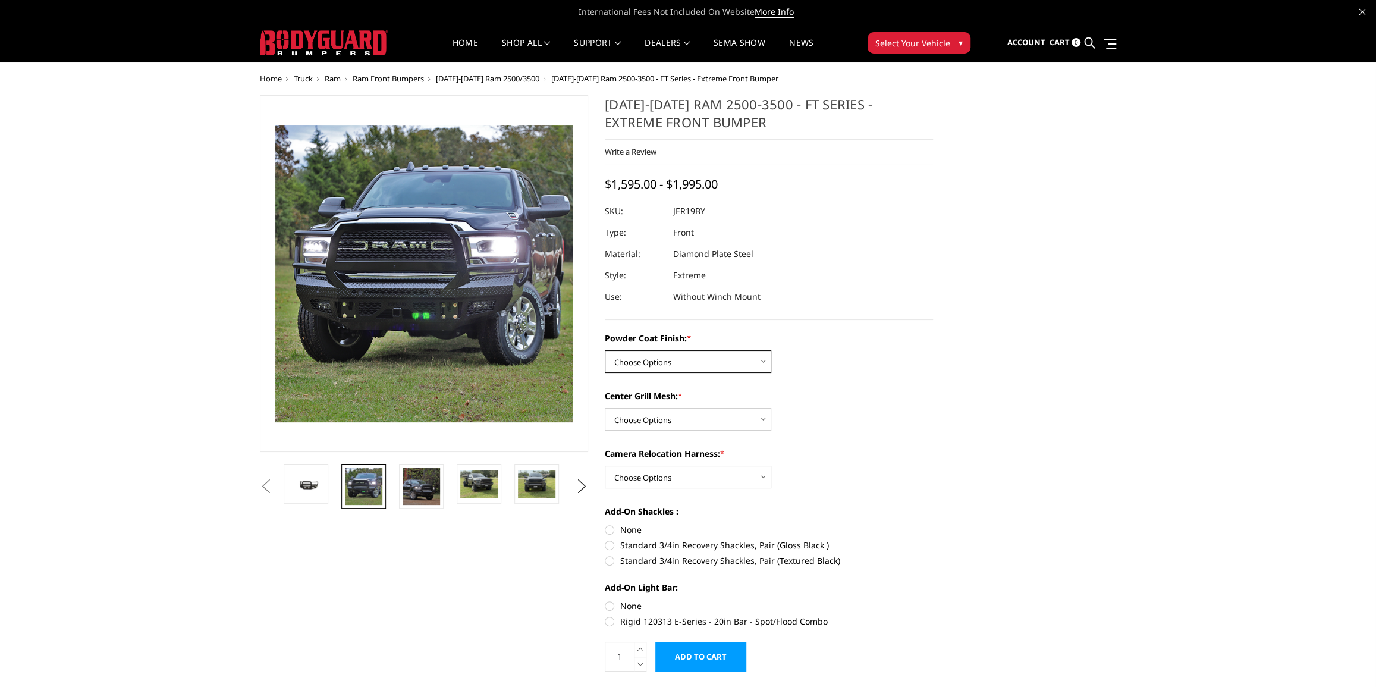
click at [678, 355] on select "Choose Options Bare Metal Gloss Black Powder Coat Textured Black Powder Coat" at bounding box center [688, 361] width 166 height 23
select select "3216"
click at [605, 351] on select "Choose Options Bare Metal Gloss Black Powder Coat Textured Black Powder Coat" at bounding box center [688, 361] width 166 height 23
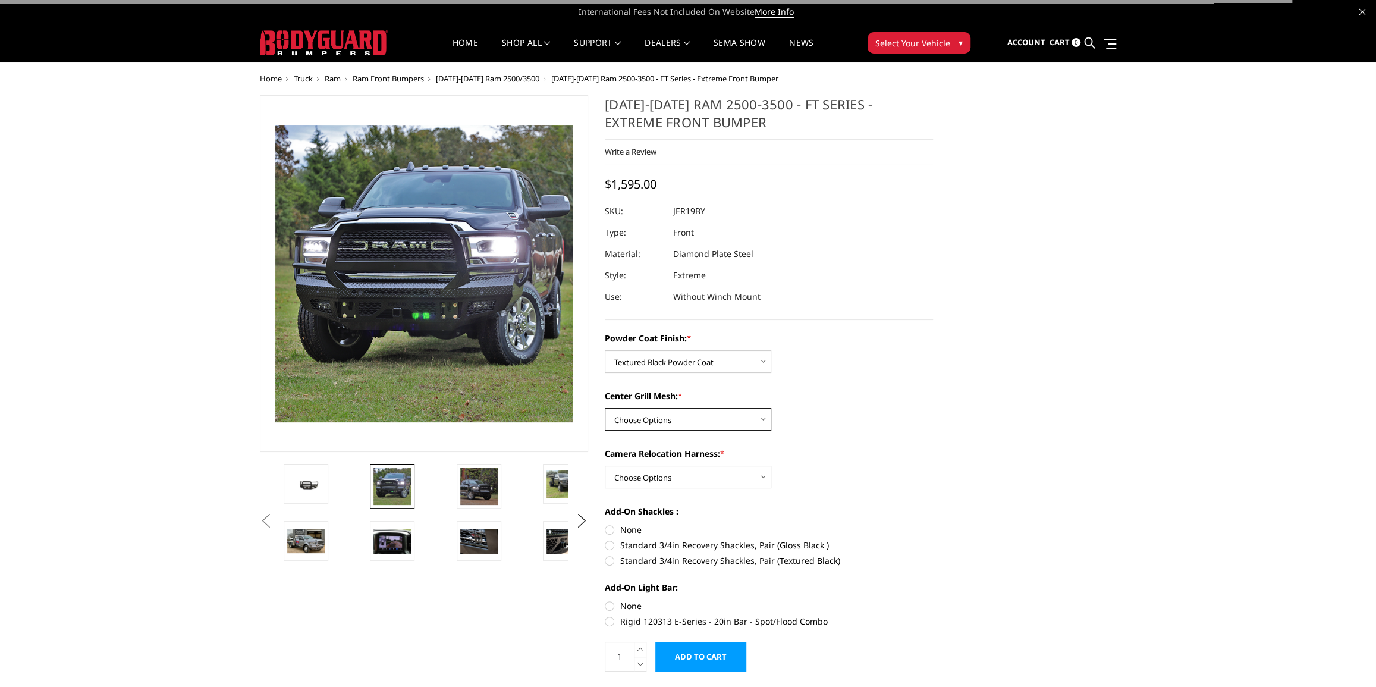
click at [684, 423] on select "Choose Options WITH Expanded Metal in Center Grill WITHOUT Expanded Metal in Ce…" at bounding box center [688, 419] width 166 height 23
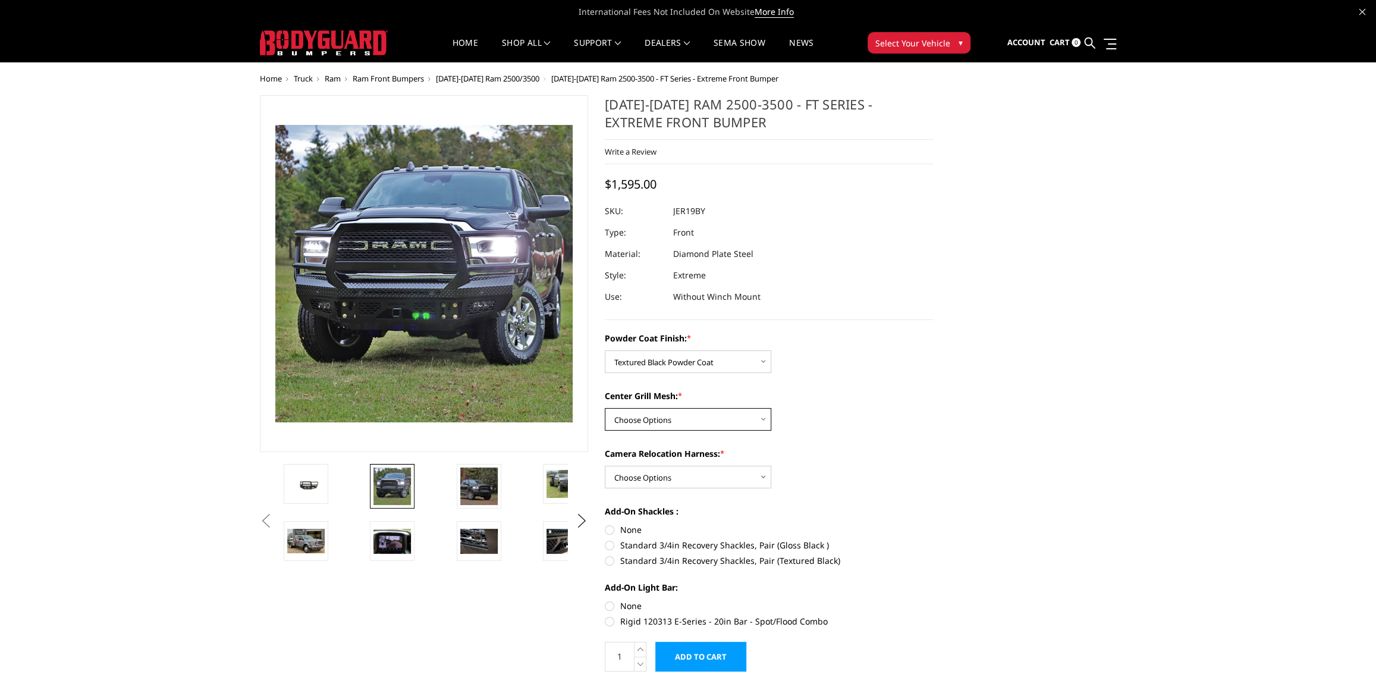
select select "3217"
click at [605, 408] on select "Choose Options WITH Expanded Metal in Center Grill WITHOUT Expanded Metal in Ce…" at bounding box center [688, 419] width 166 height 23
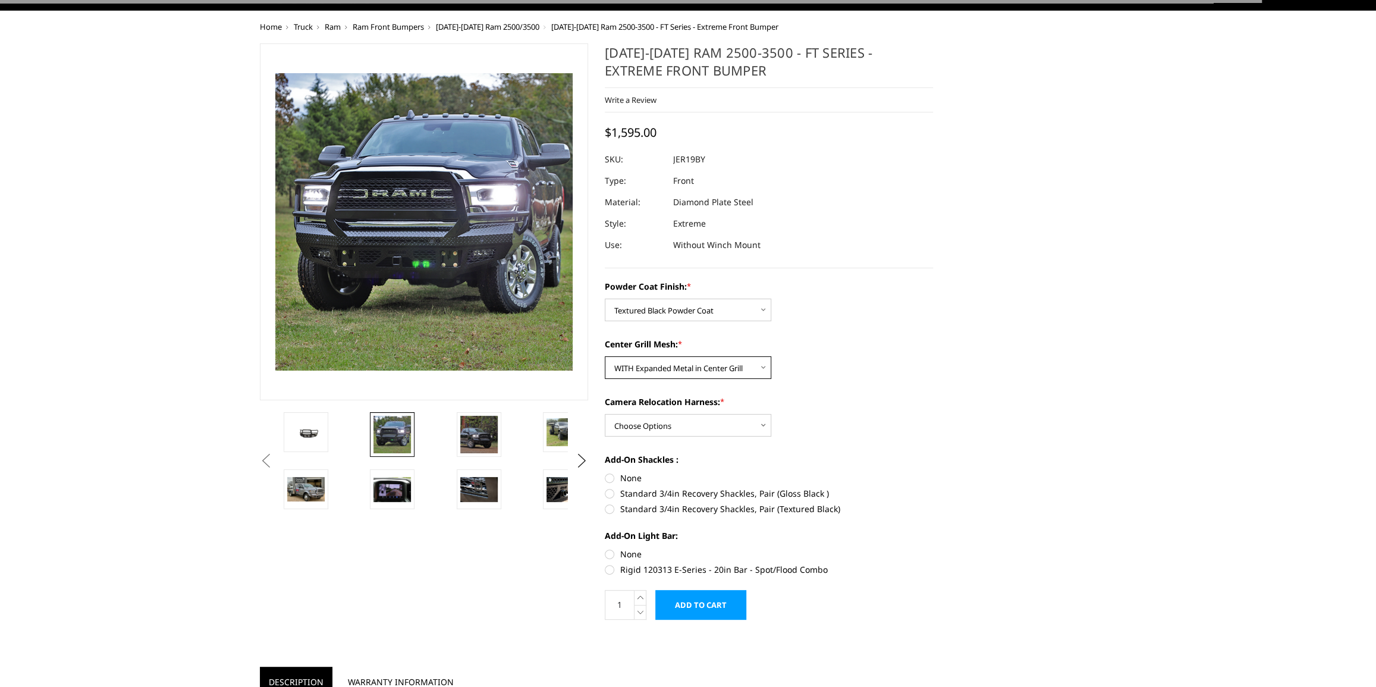
scroll to position [54, 0]
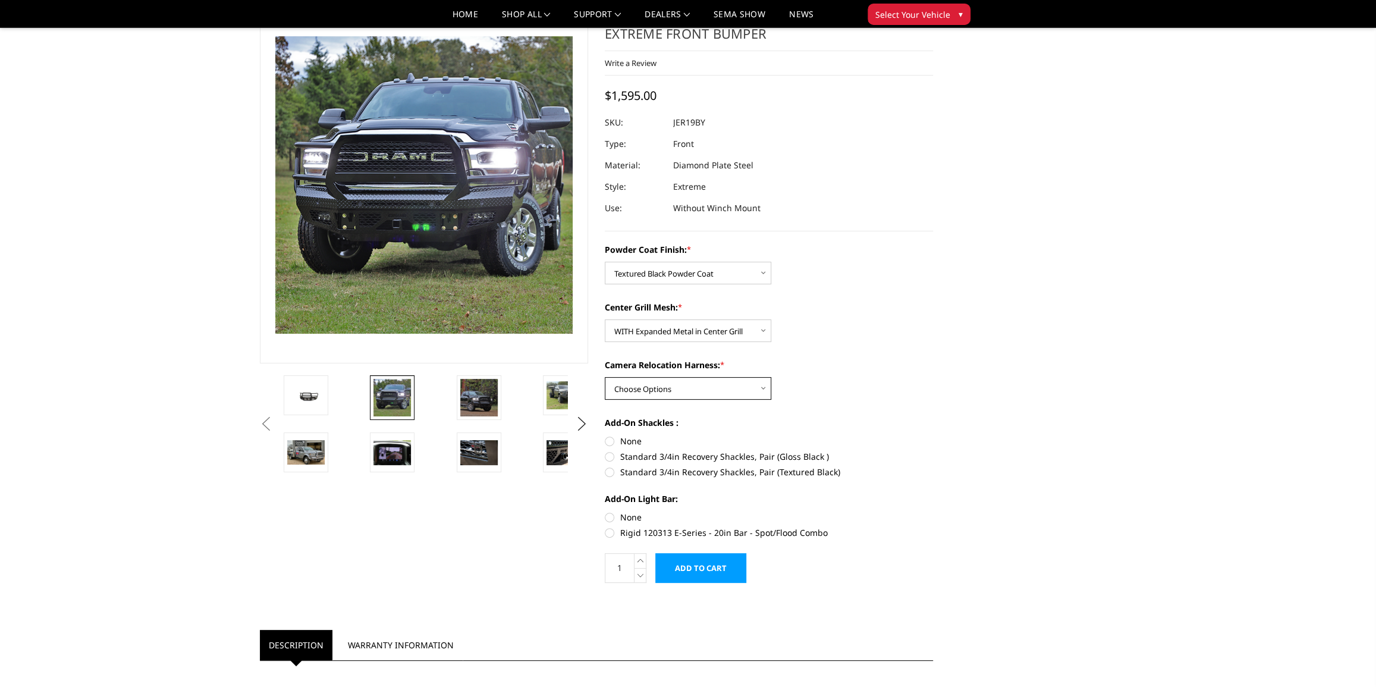
click at [682, 386] on select "Choose Options WITH Camera Relocation Harness WITHOUT Camera Relocation Harness" at bounding box center [688, 388] width 166 height 23
select select "3219"
click at [605, 377] on select "Choose Options WITH Camera Relocation Harness WITHOUT Camera Relocation Harness" at bounding box center [688, 388] width 166 height 23
click at [606, 470] on label "Standard 3/4in Recovery Shackles, Pair (Textured Black)" at bounding box center [769, 472] width 328 height 12
click at [933, 451] on input "Standard 3/4in Recovery Shackles, Pair (Textured Black)" at bounding box center [933, 450] width 1 height 1
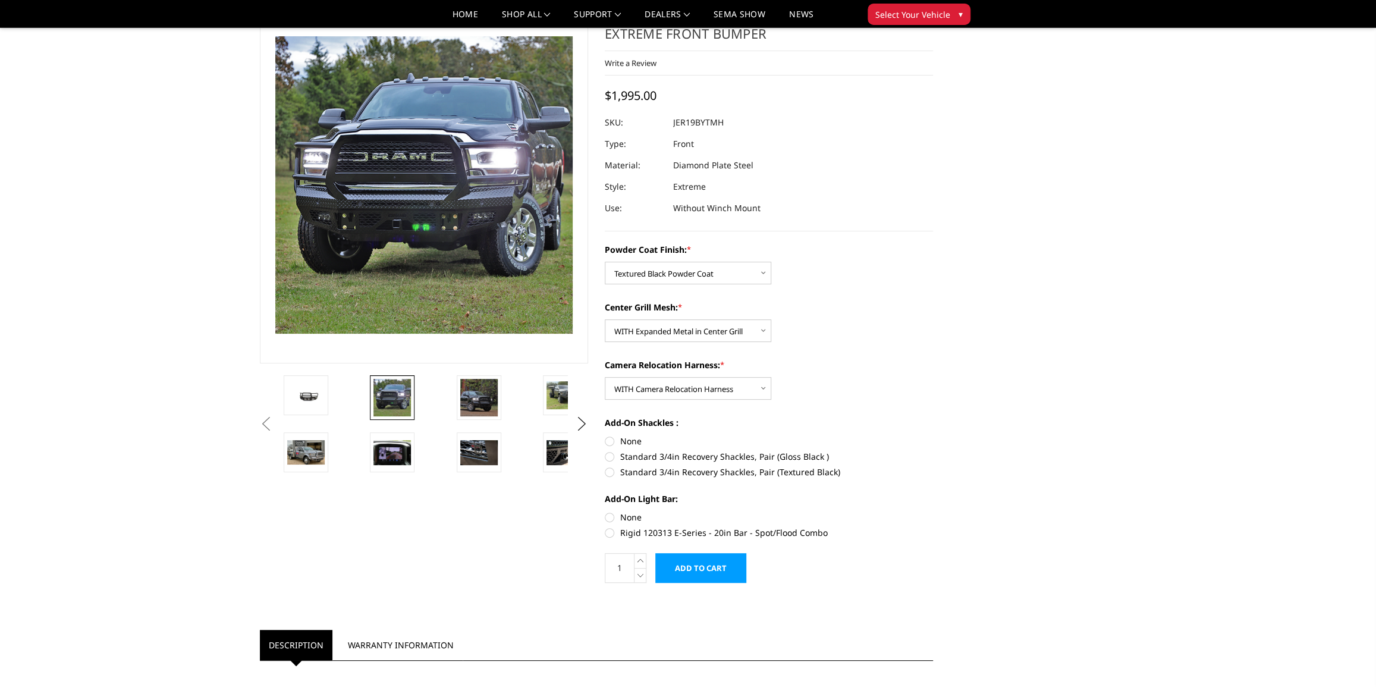
radio input "true"
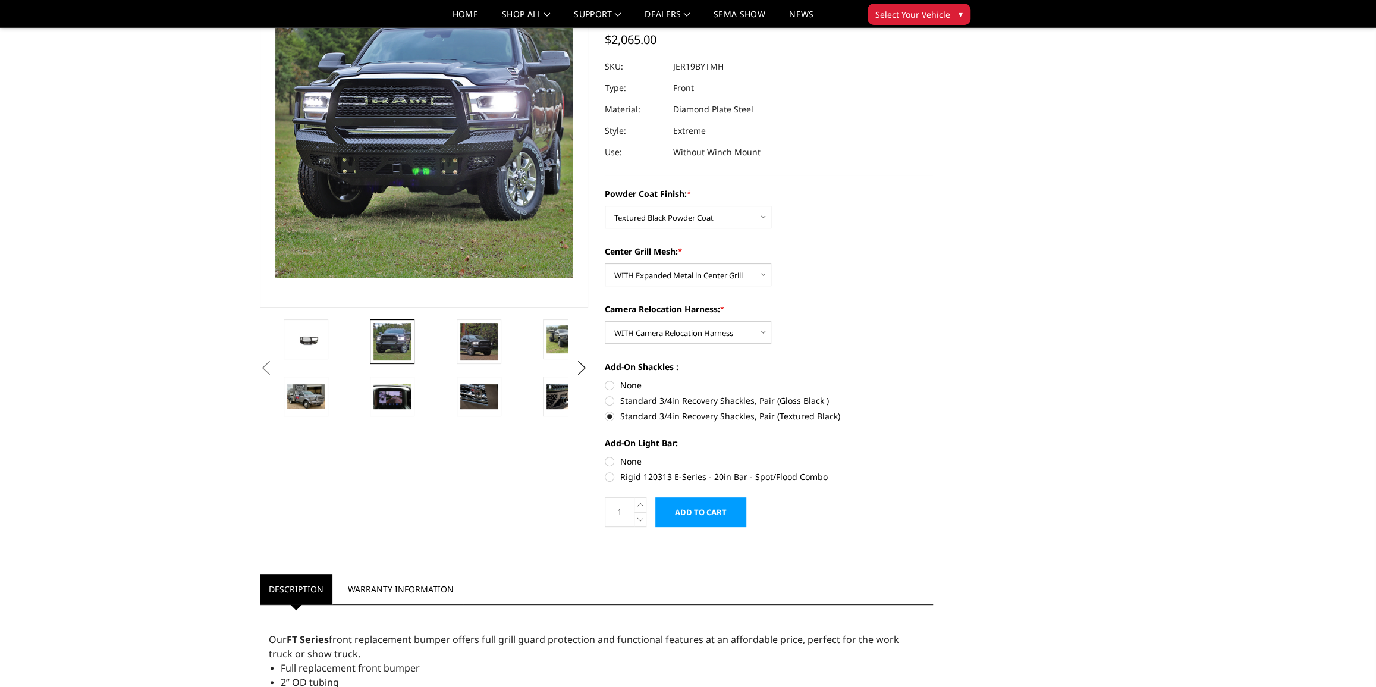
scroll to position [108, 0]
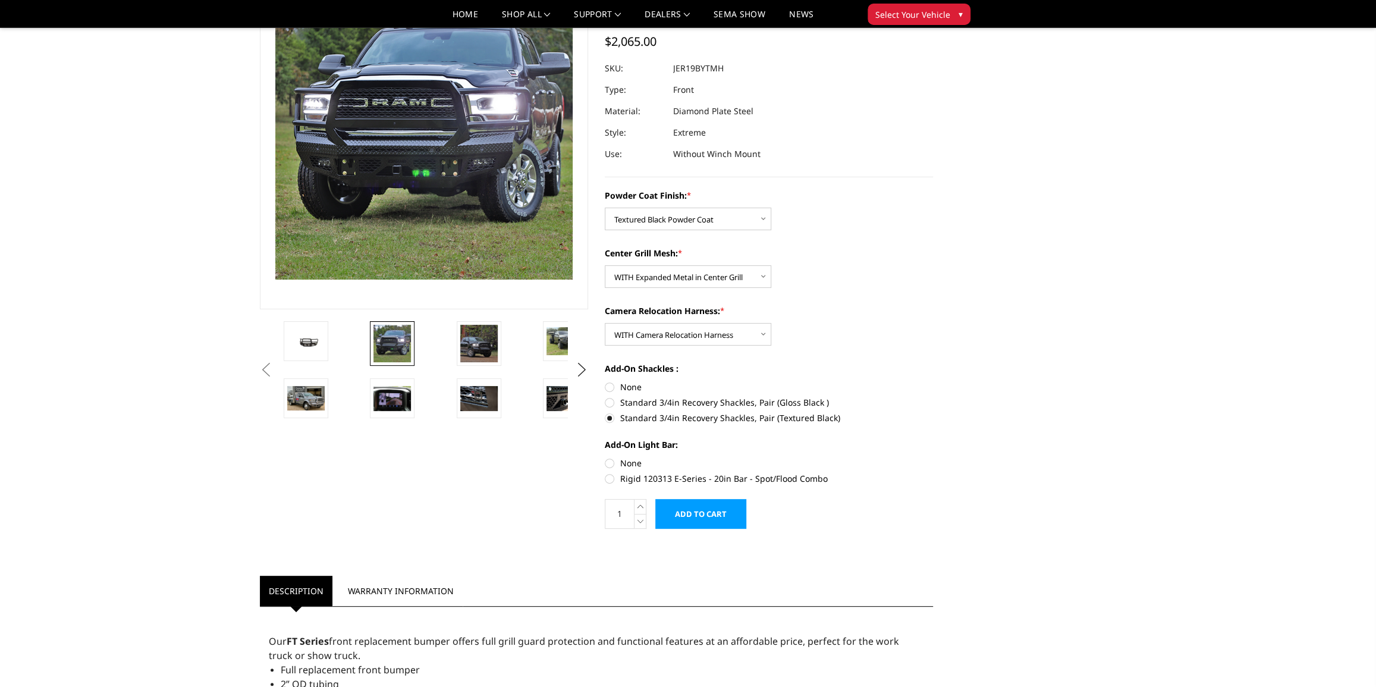
click at [606, 479] on label "Rigid 120313 E-Series - 20in Bar - Spot/Flood Combo" at bounding box center [769, 478] width 328 height 12
click at [933, 457] on input "Rigid 120313 E-Series - 20in Bar - Spot/Flood Combo" at bounding box center [933, 457] width 1 height 1
radio input "true"
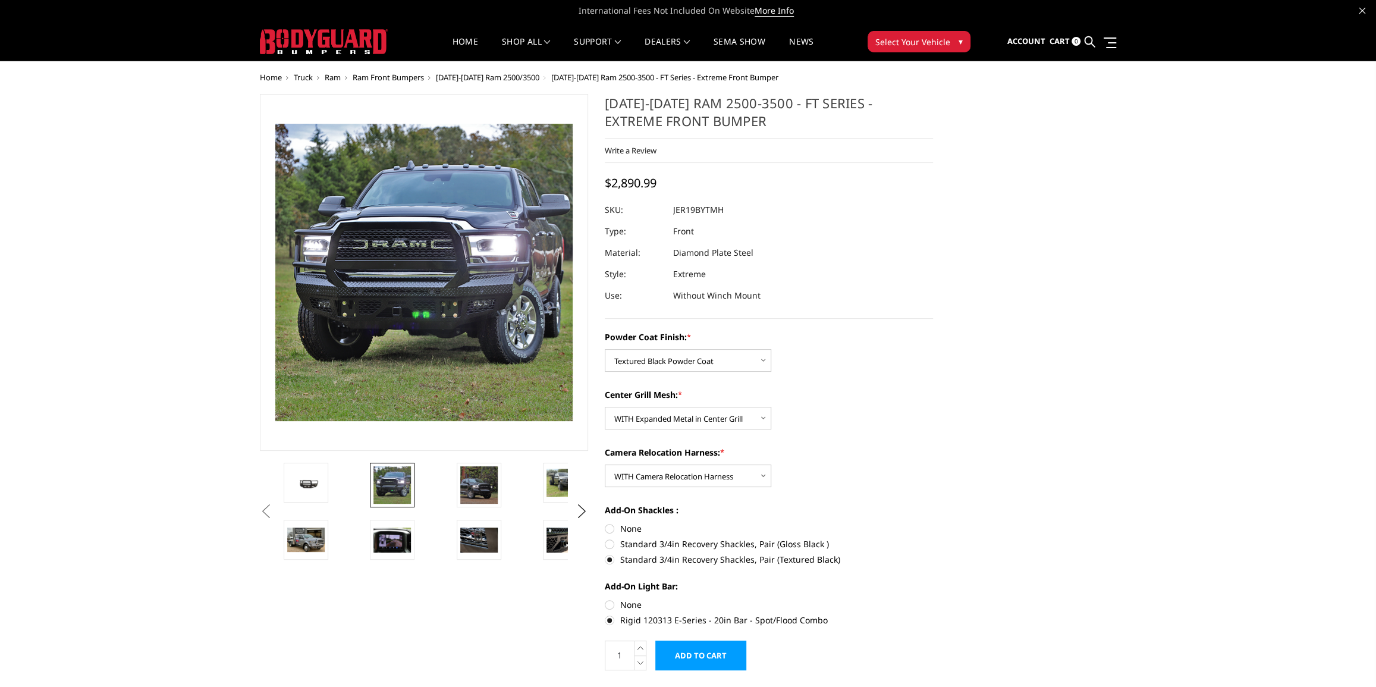
scroll to position [0, 0]
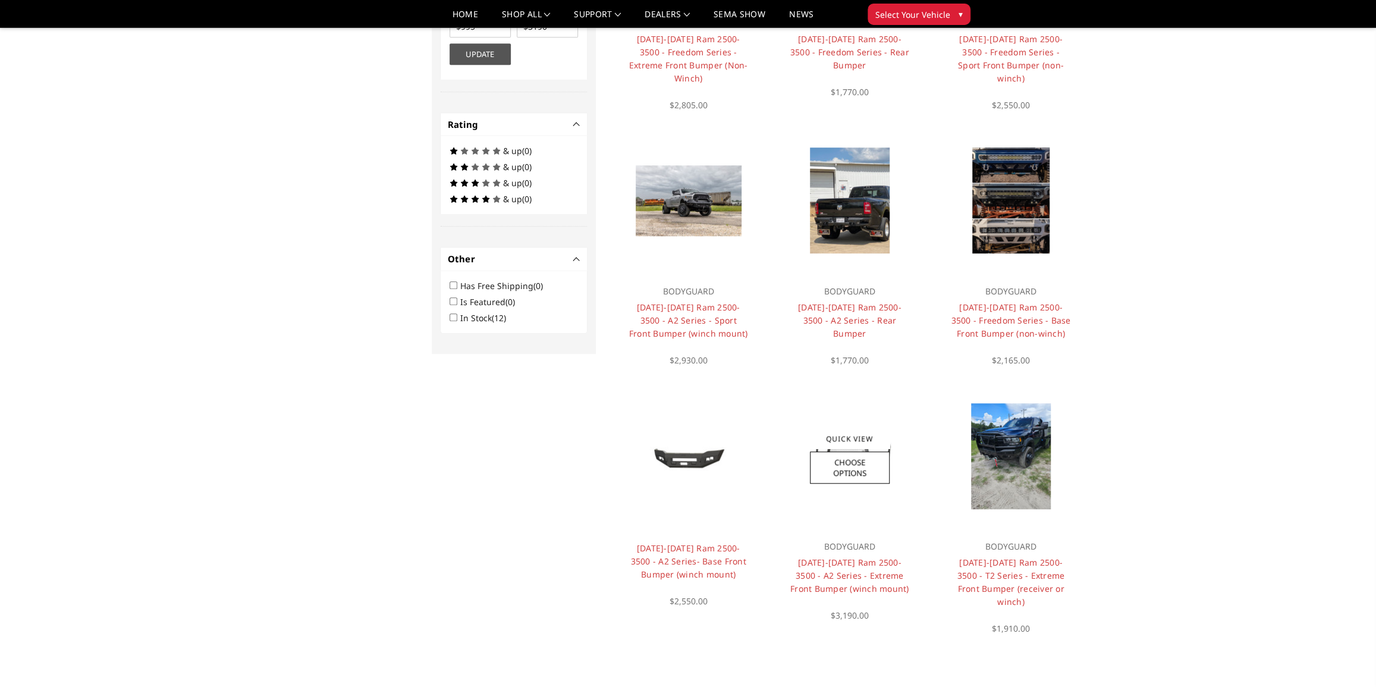
scroll to position [648, 0]
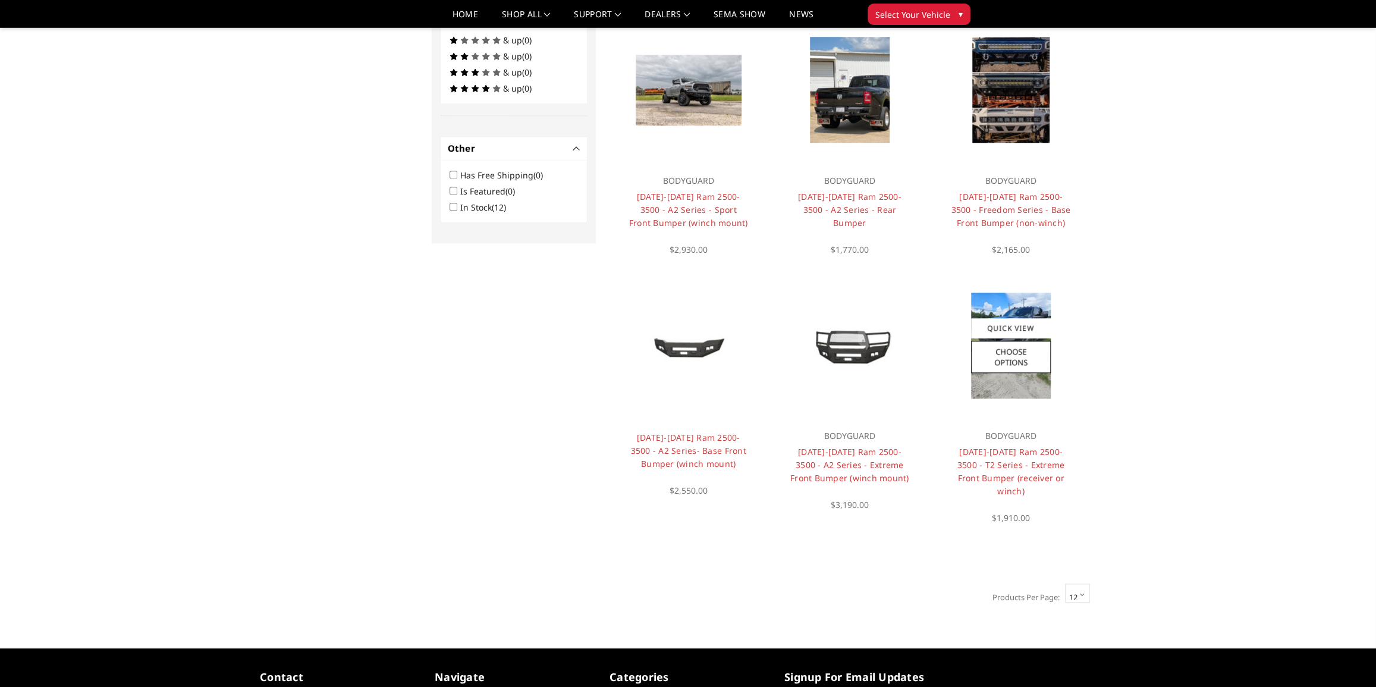
click at [1008, 375] on img at bounding box center [1011, 346] width 80 height 106
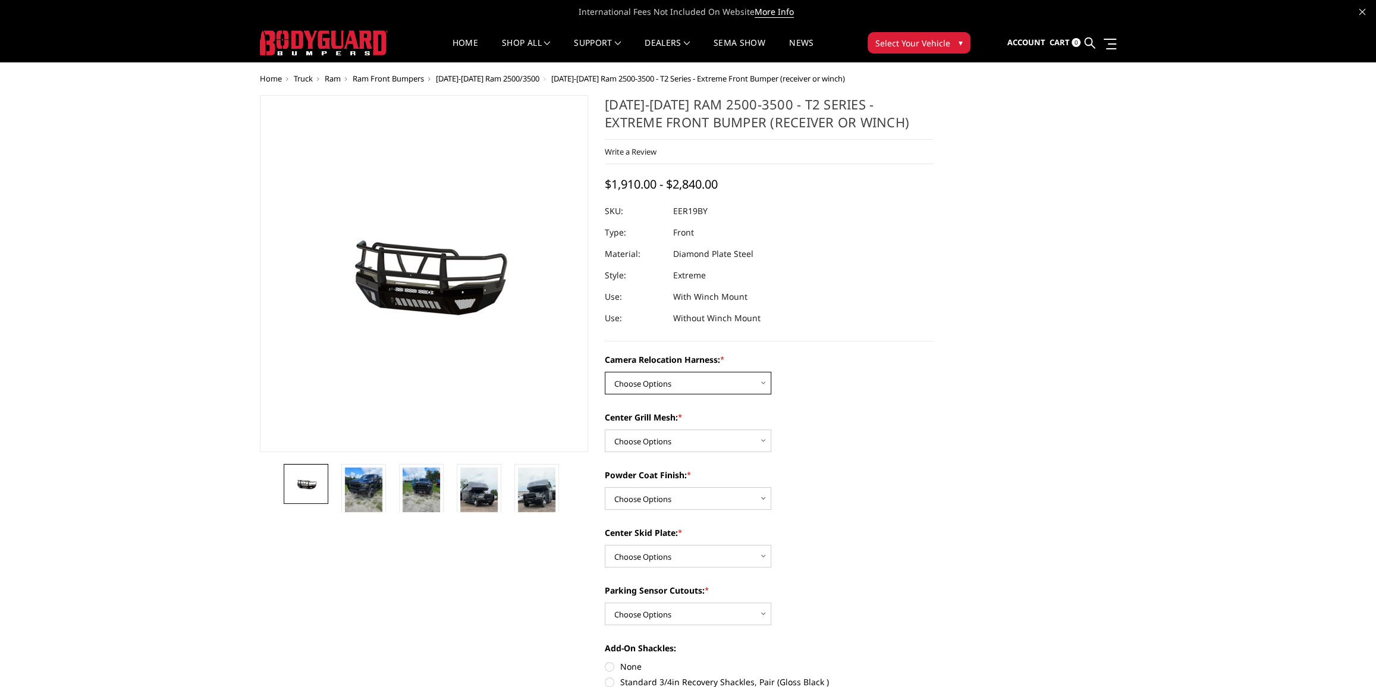
click at [687, 386] on select "Choose Options Without camera harness With camera harness" at bounding box center [688, 383] width 166 height 23
select select "3819"
click at [605, 372] on select "Choose Options Without camera harness With camera harness" at bounding box center [688, 383] width 166 height 23
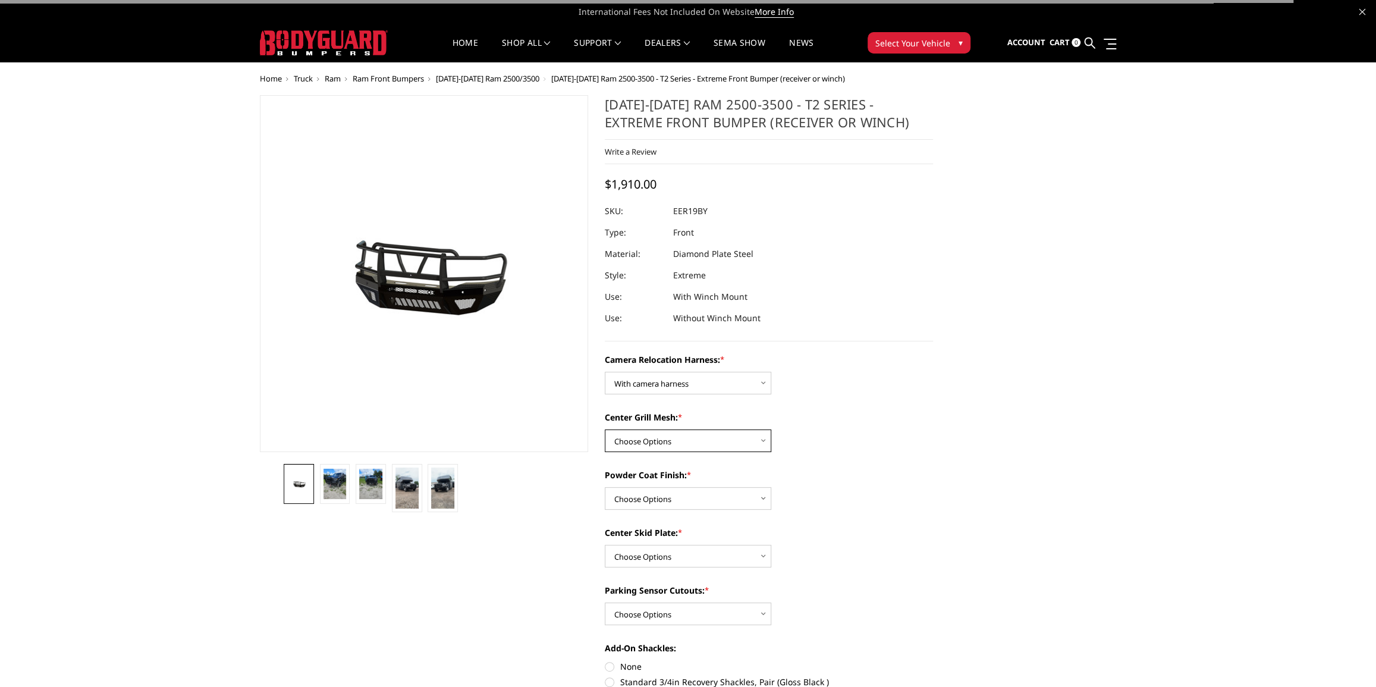
click at [689, 435] on select "Choose Options Without expanded metal With expanded metal" at bounding box center [688, 440] width 166 height 23
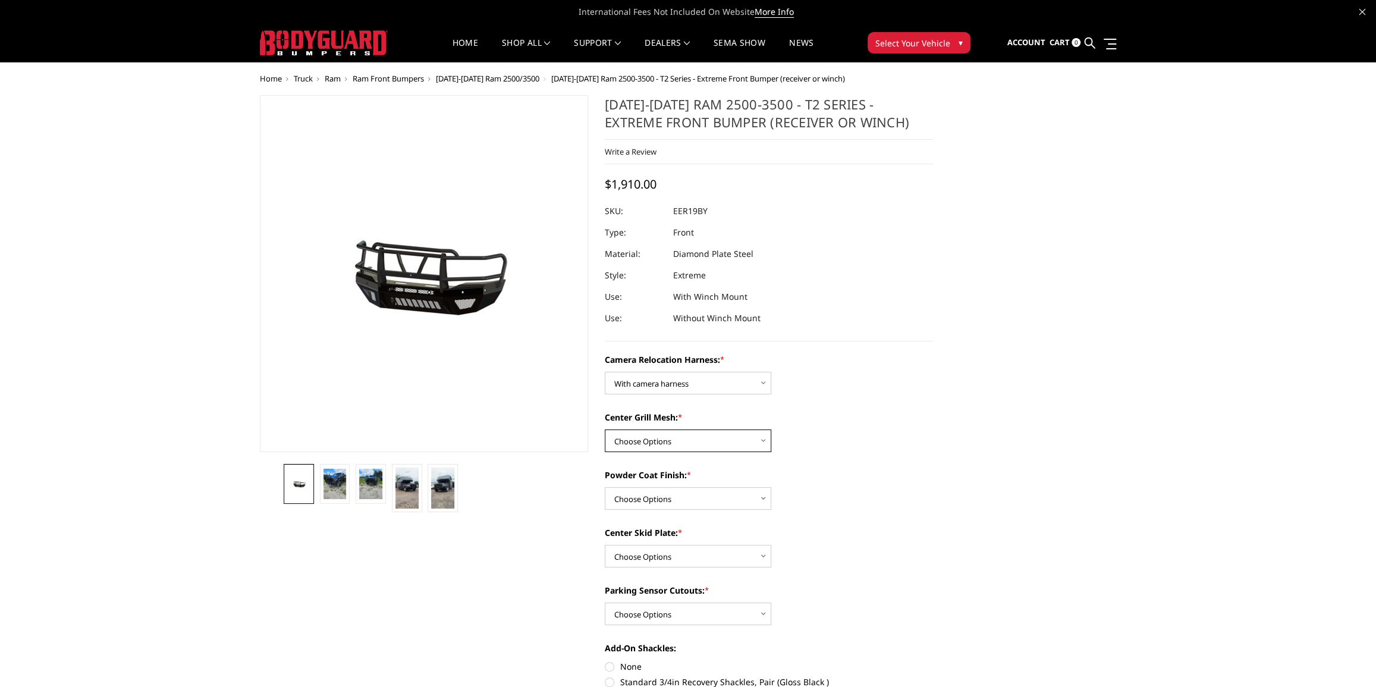
select select "3817"
click at [605, 430] on select "Choose Options Without expanded metal With expanded metal" at bounding box center [688, 440] width 166 height 23
click at [447, 488] on img at bounding box center [442, 487] width 23 height 41
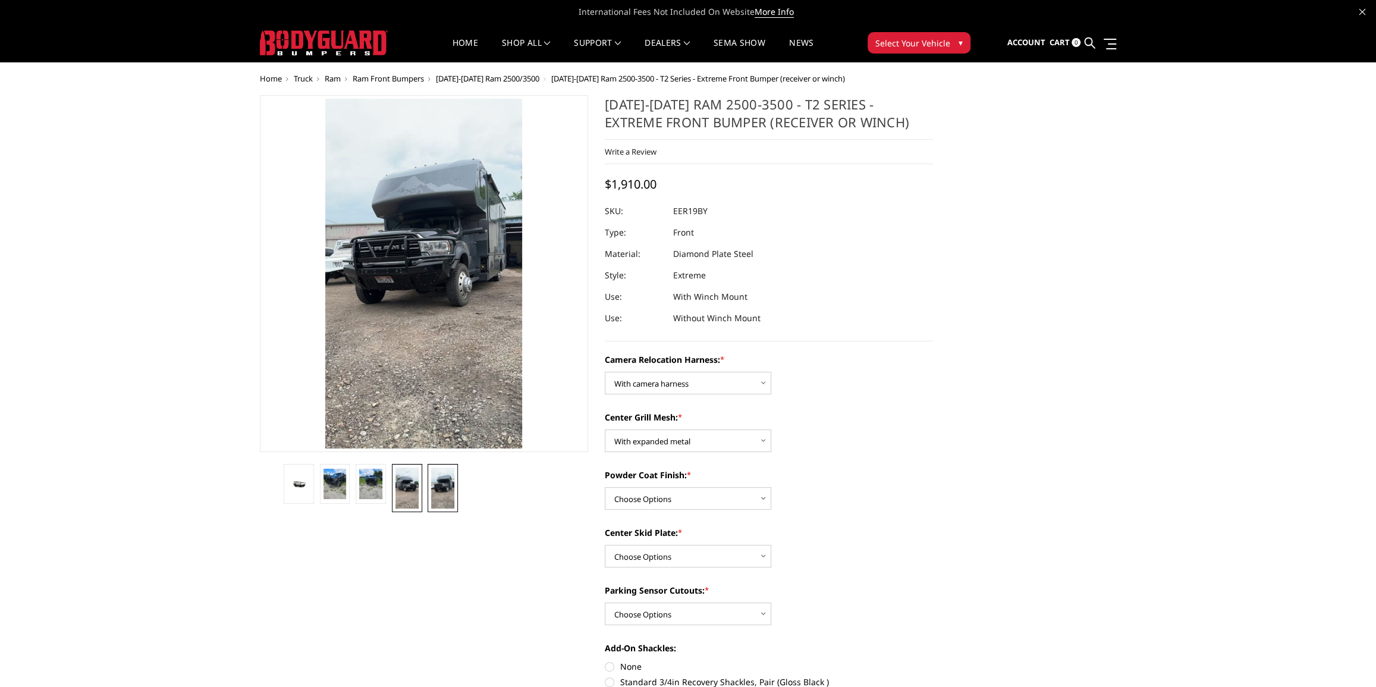
click at [400, 488] on img at bounding box center [406, 487] width 23 height 41
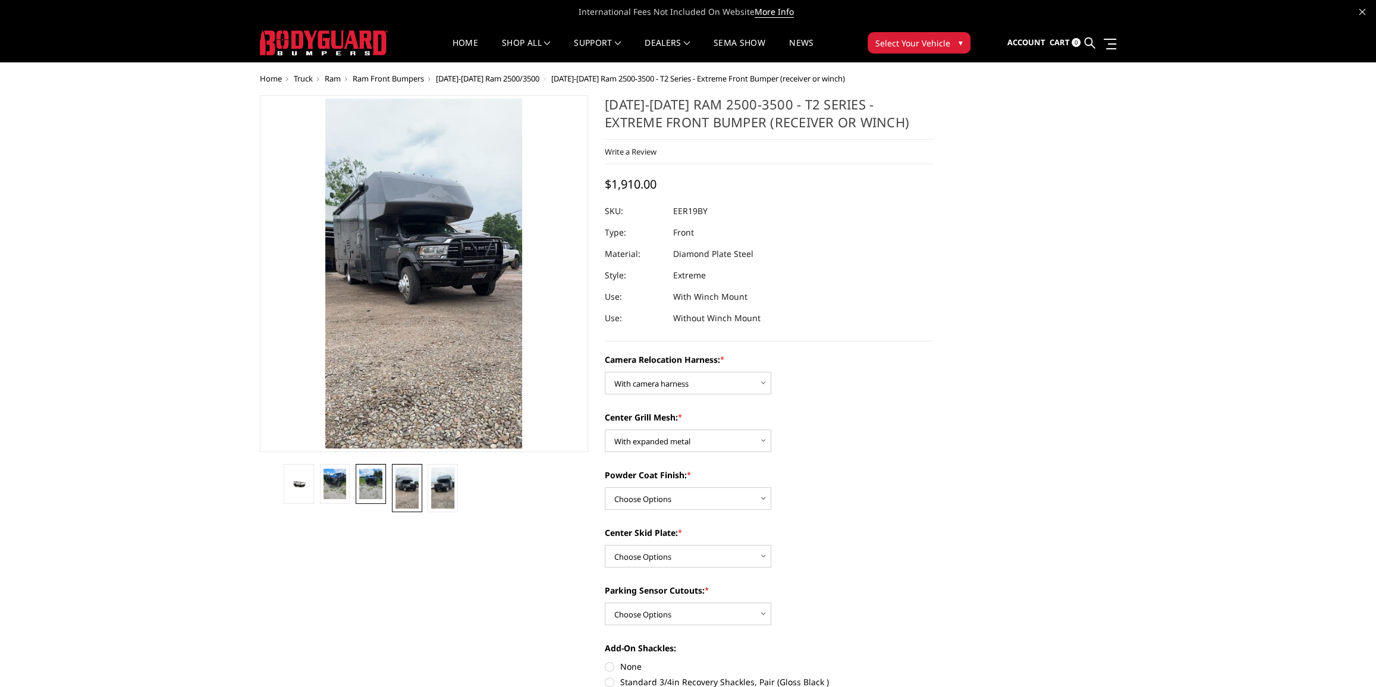
click at [368, 488] on img at bounding box center [370, 484] width 23 height 31
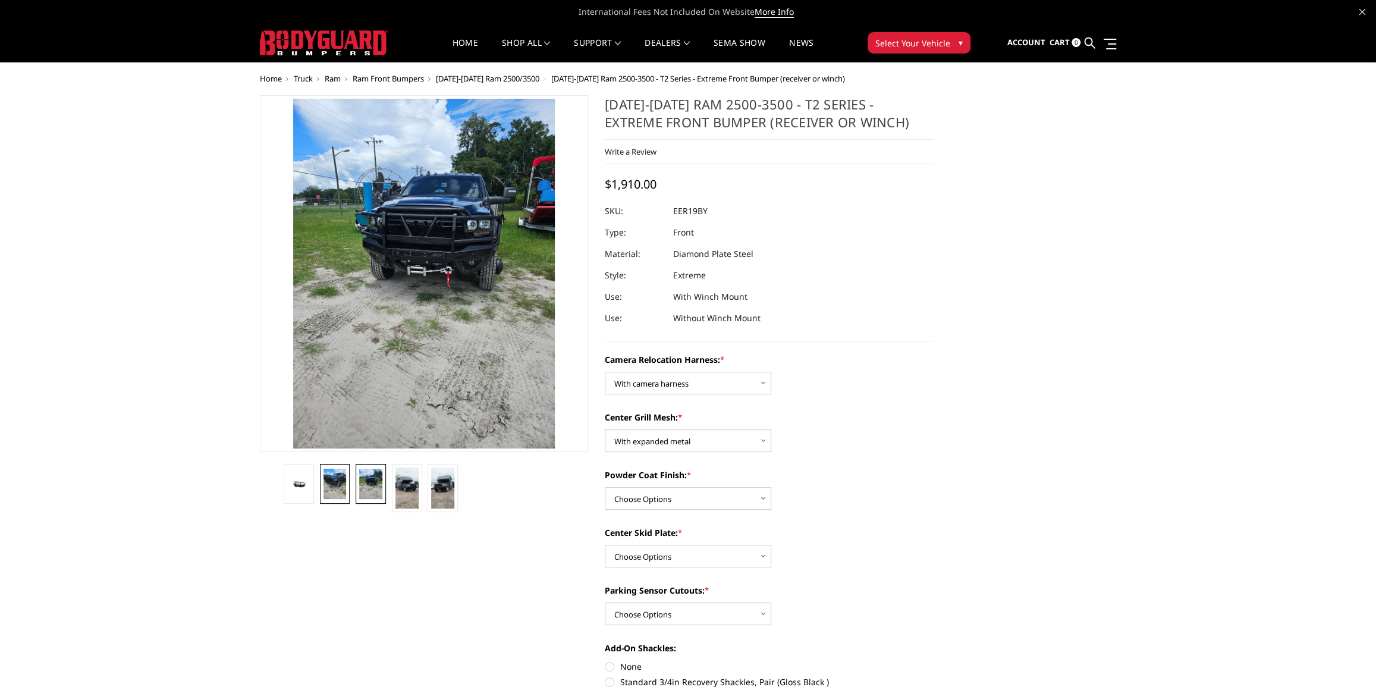
click at [335, 485] on img at bounding box center [334, 484] width 23 height 31
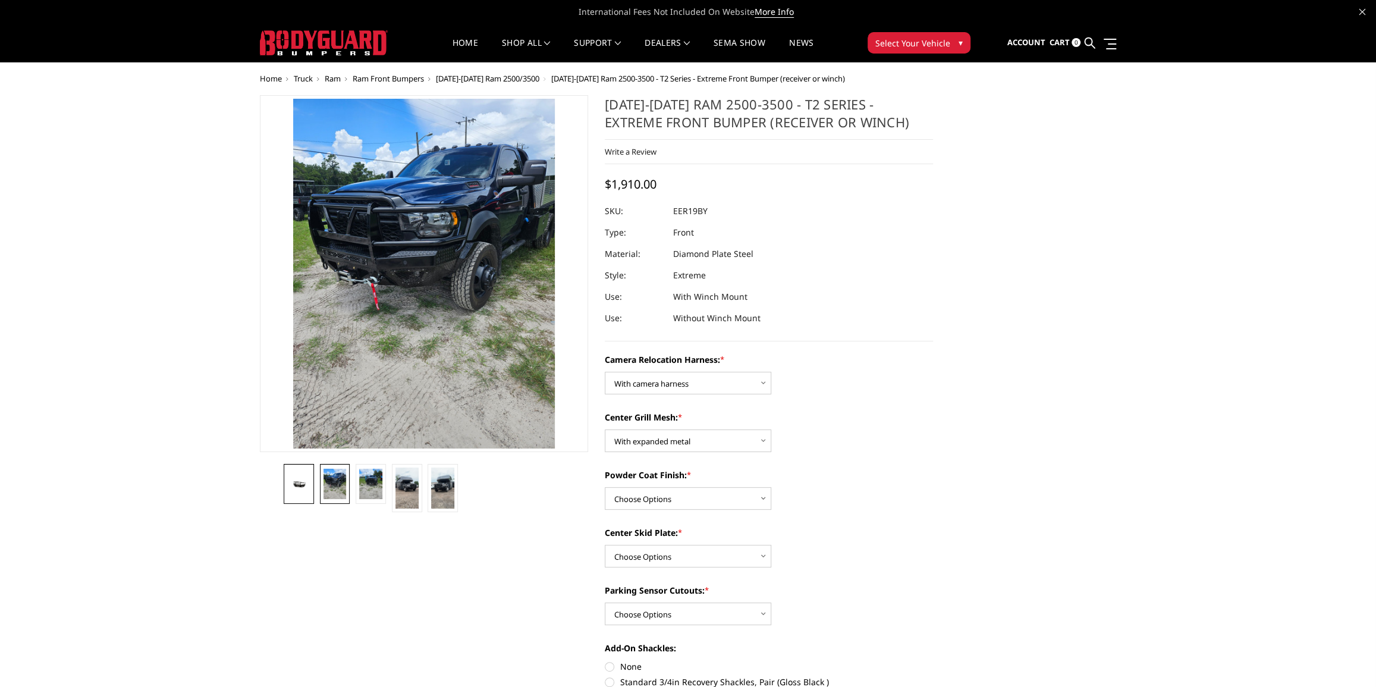
click at [308, 480] on img at bounding box center [298, 483] width 23 height 11
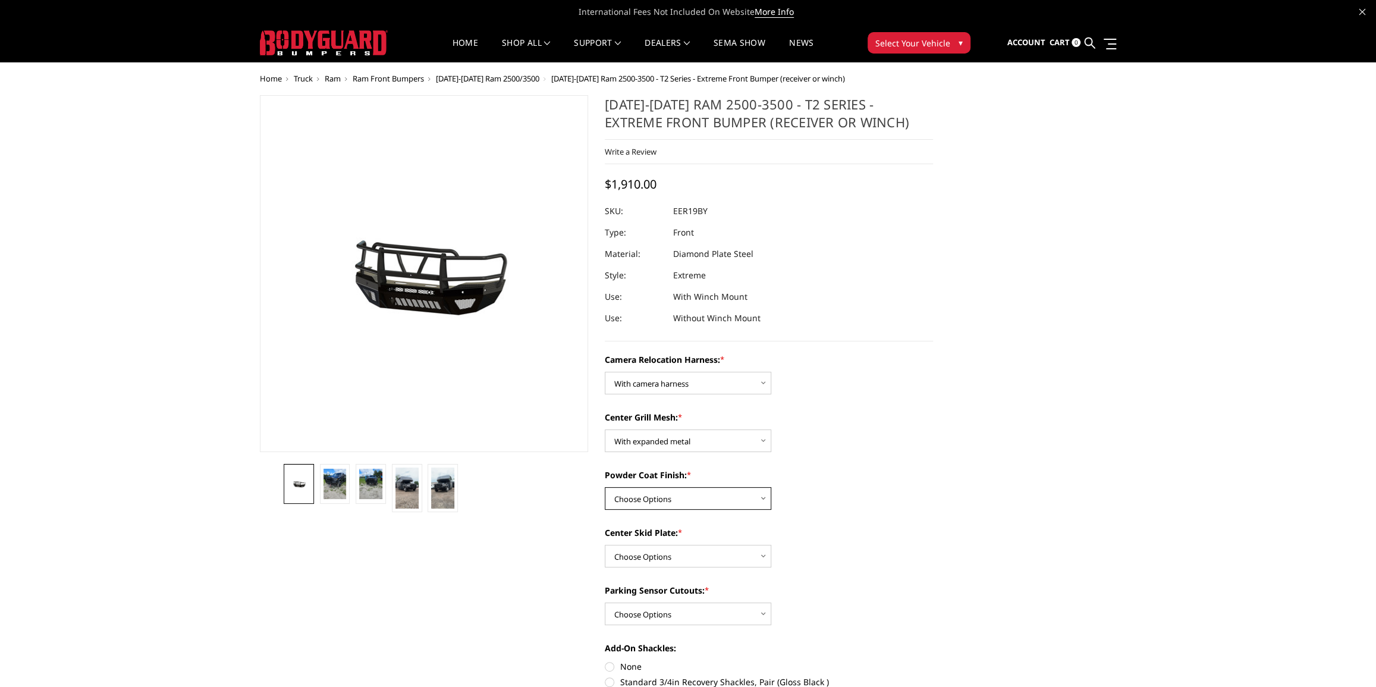
click at [690, 496] on select "Choose Options Textured Black Powder Coat Gloss Black Powder Coat Bare Metal" at bounding box center [688, 498] width 166 height 23
select select "3816"
click at [605, 488] on select "Choose Options Textured Black Powder Coat Gloss Black Powder Coat Bare Metal" at bounding box center [688, 498] width 166 height 23
click at [675, 551] on select "Choose Options Winch Mount Skid Plate Standard Skid Plate (included) 2" Receive…" at bounding box center [688, 556] width 166 height 23
click at [605, 545] on select "Choose Options Winch Mount Skid Plate Standard Skid Plate (included) 2" Receive…" at bounding box center [688, 556] width 166 height 23
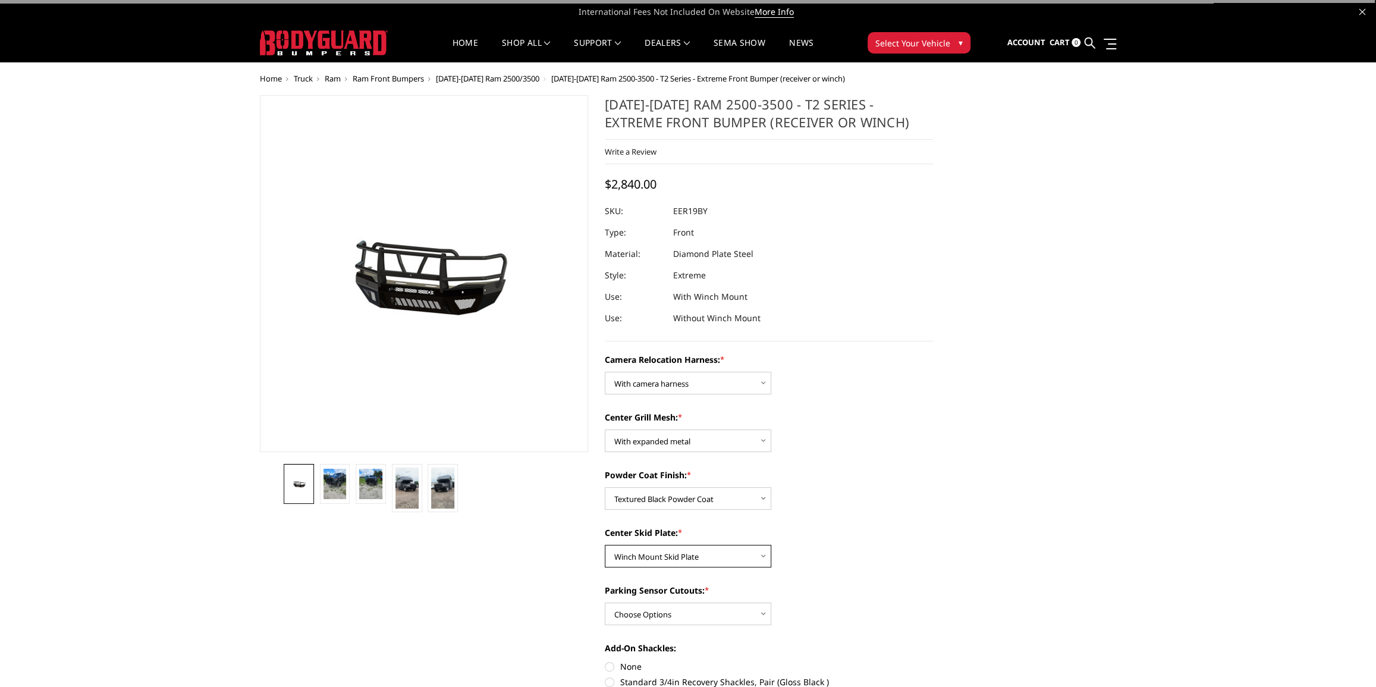
click at [702, 555] on select "Choose Options Winch Mount Skid Plate Standard Skid Plate (included) 2" Receive…" at bounding box center [688, 556] width 166 height 23
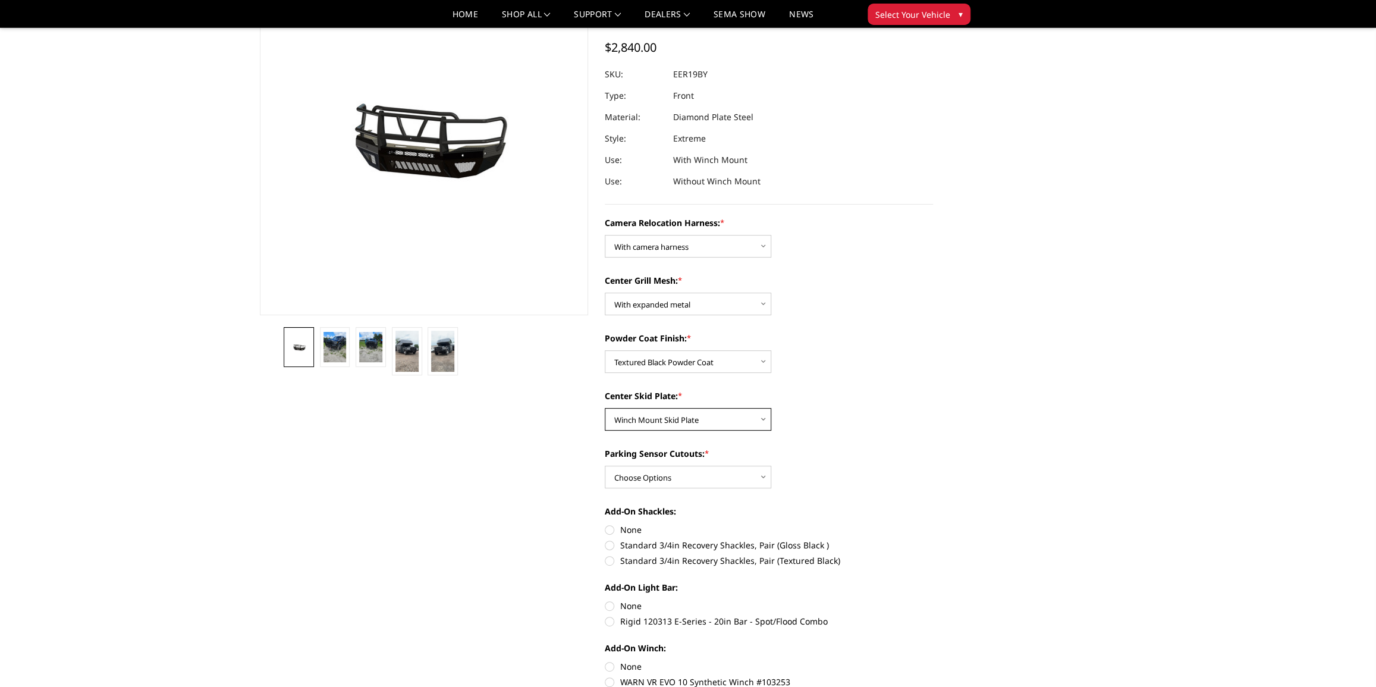
scroll to position [108, 0]
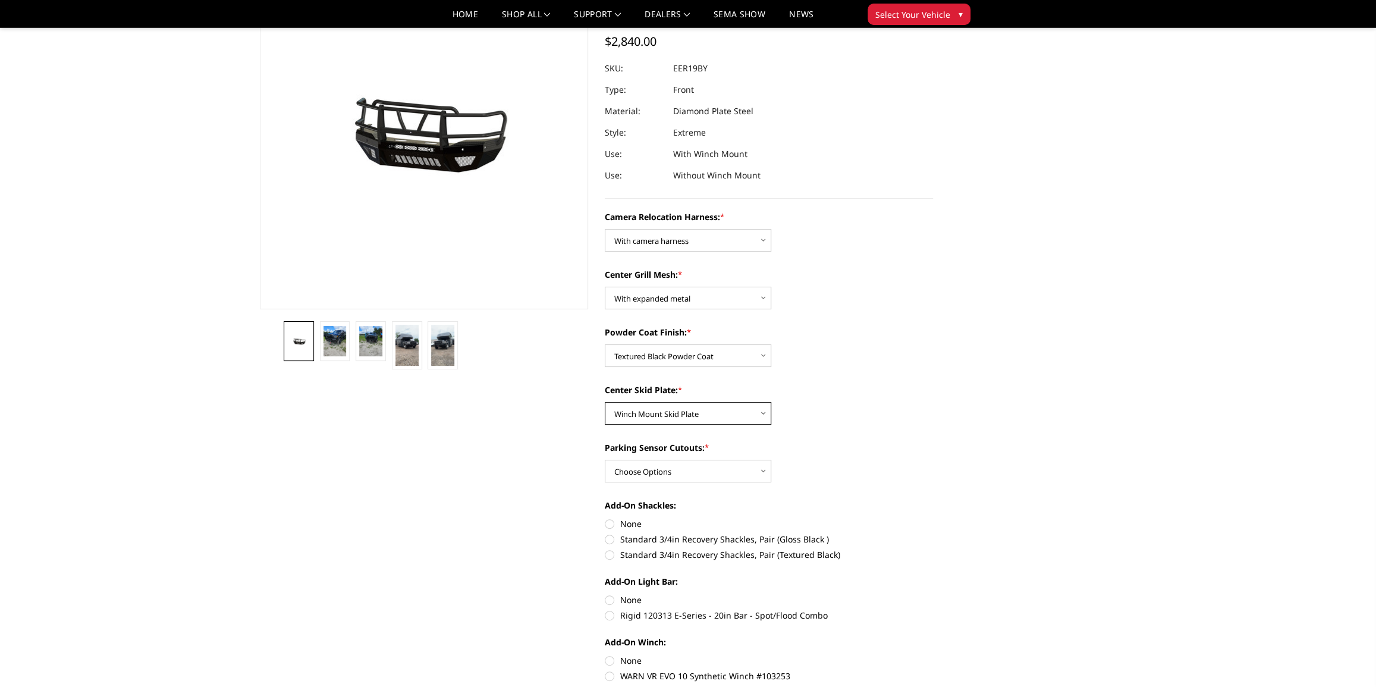
click at [674, 411] on select "Choose Options Winch Mount Skid Plate Standard Skid Plate (included) 2" Receive…" at bounding box center [688, 413] width 166 height 23
select select "3812"
click at [605, 402] on select "Choose Options Winch Mount Skid Plate Standard Skid Plate (included) 2" Receive…" at bounding box center [688, 413] width 166 height 23
click at [696, 413] on select "Choose Options Winch Mount Skid Plate Standard Skid Plate (included) 2" Receive…" at bounding box center [688, 413] width 166 height 23
click at [605, 402] on select "Choose Options Winch Mount Skid Plate Standard Skid Plate (included) 2" Receive…" at bounding box center [688, 413] width 166 height 23
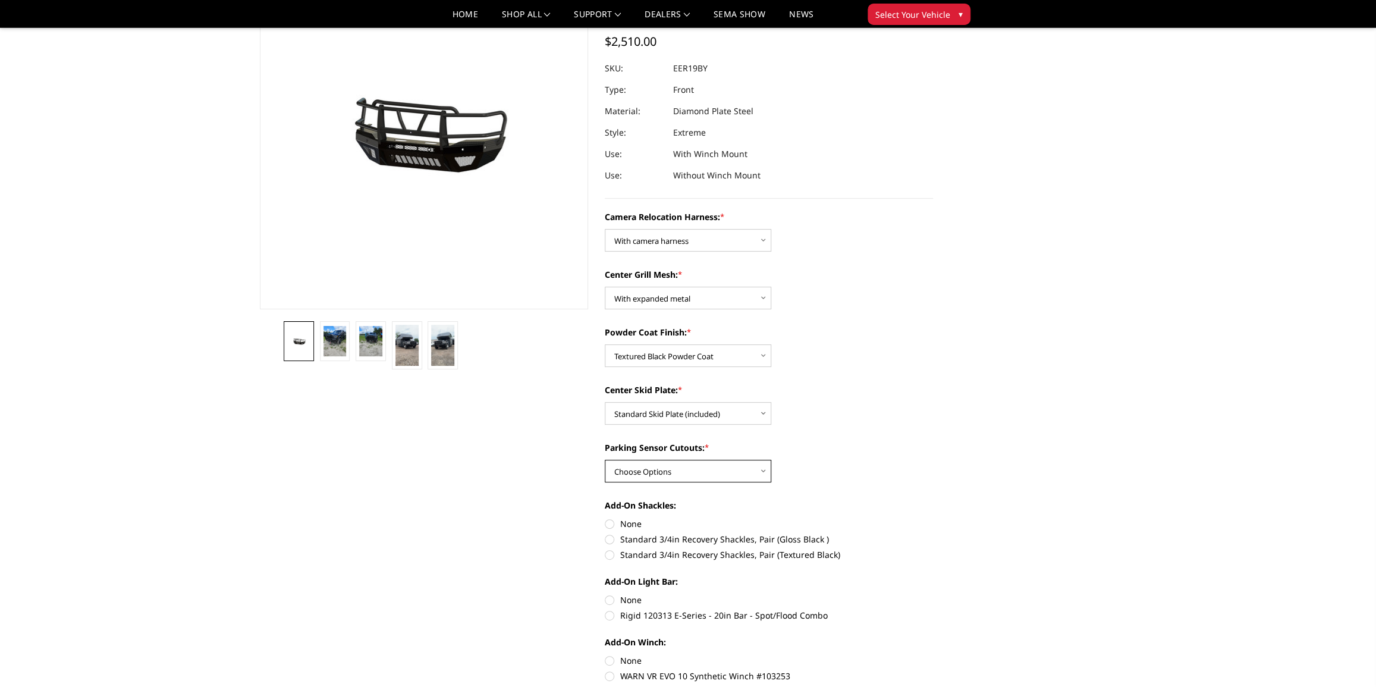
click at [679, 470] on select "Choose Options Yes - With Parking Sensor Cutouts" at bounding box center [688, 471] width 166 height 23
select select "3810"
click at [605, 460] on select "Choose Options Yes - With Parking Sensor Cutouts" at bounding box center [688, 471] width 166 height 23
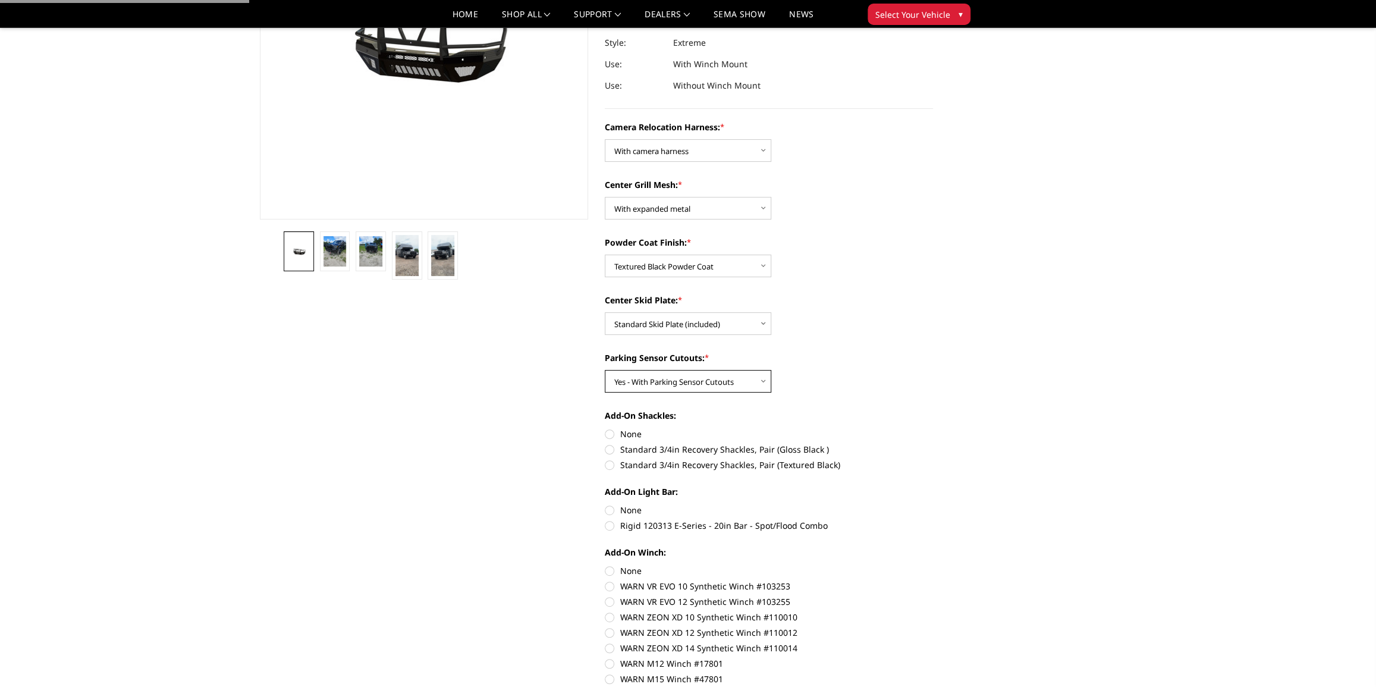
scroll to position [216, 0]
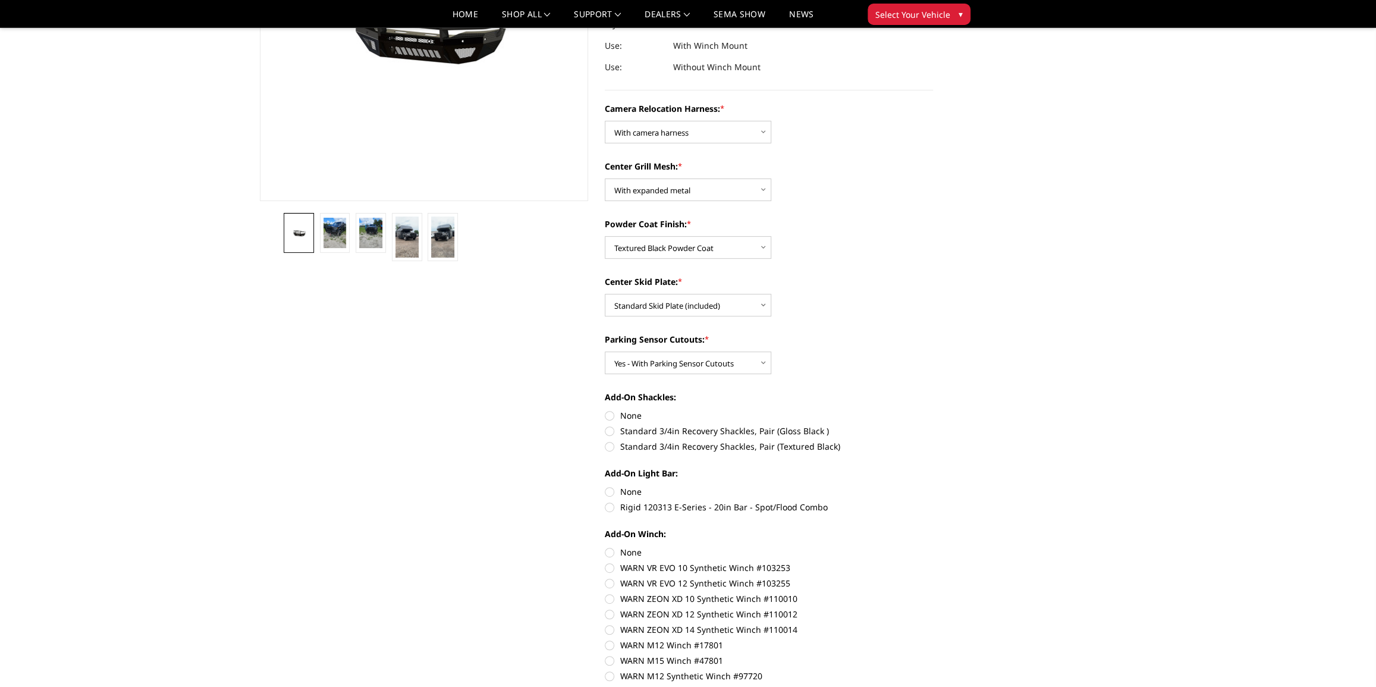
click at [608, 448] on label "Standard 3/4in Recovery Shackles, Pair (Textured Black)" at bounding box center [769, 446] width 328 height 12
click at [933, 425] on input "Standard 3/4in Recovery Shackles, Pair (Textured Black)" at bounding box center [933, 425] width 1 height 1
radio input "true"
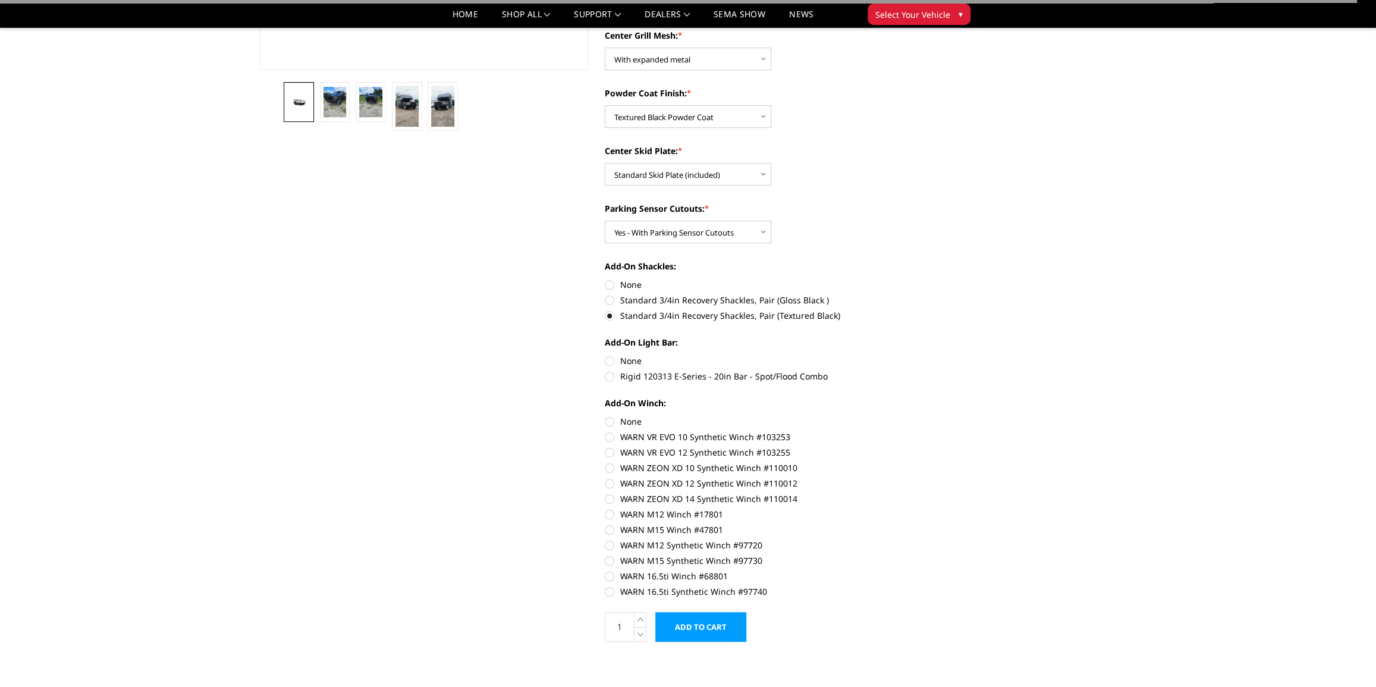
scroll to position [378, 0]
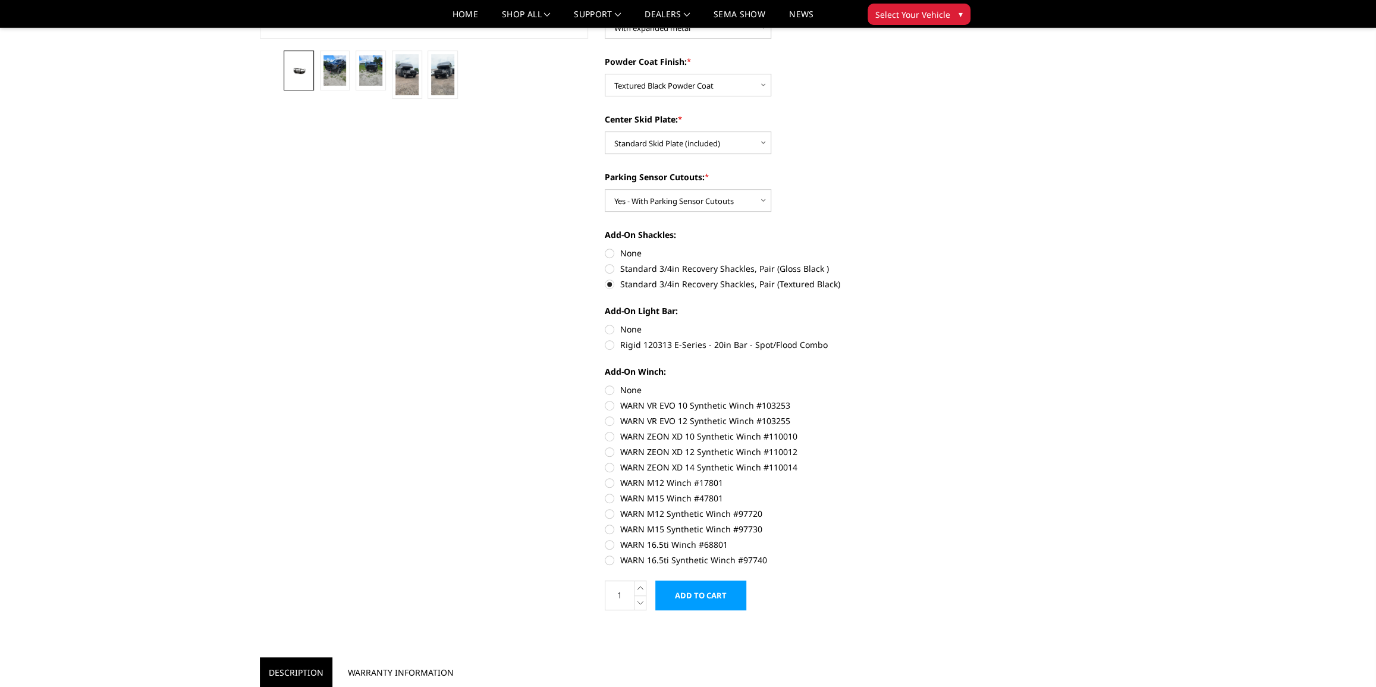
click at [609, 347] on label "Rigid 120313 E-Series - 20in Bar - Spot/Flood Combo" at bounding box center [769, 344] width 328 height 12
click at [933, 323] on input "Rigid 120313 E-Series - 20in Bar - Spot/Flood Combo" at bounding box center [933, 323] width 1 height 1
radio input "true"
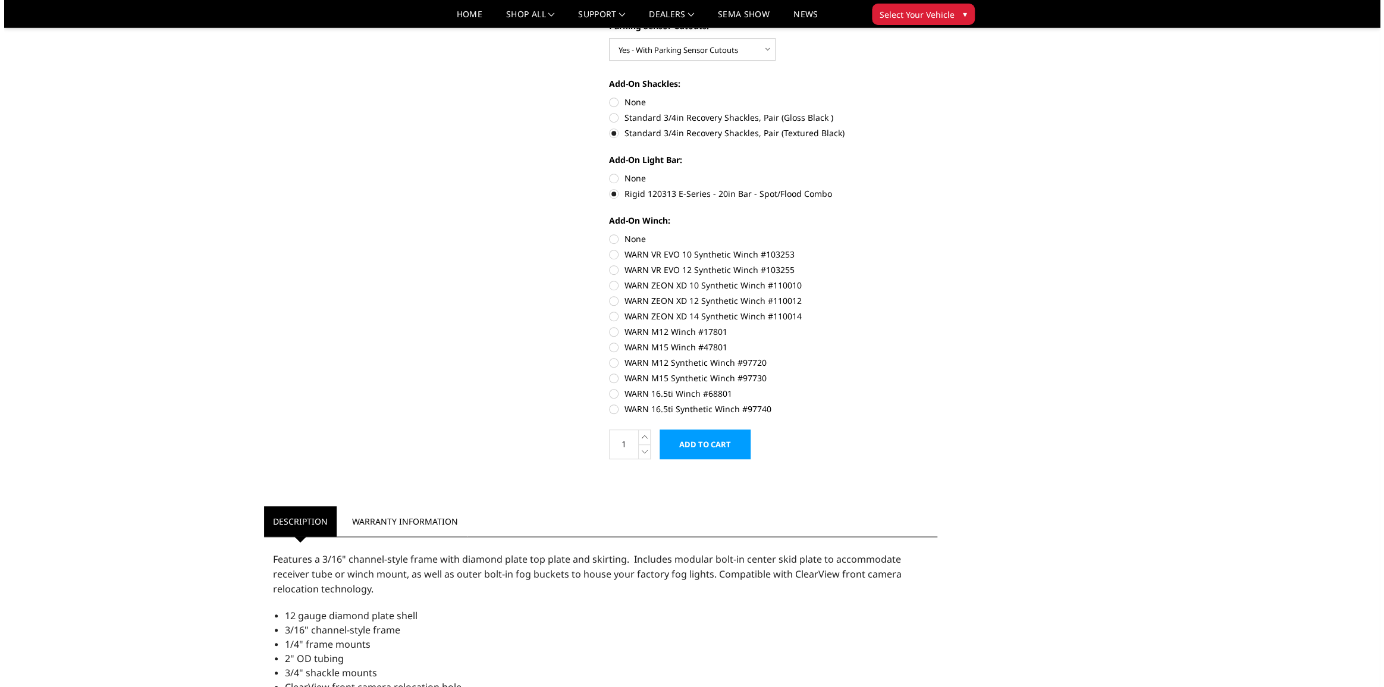
scroll to position [540, 0]
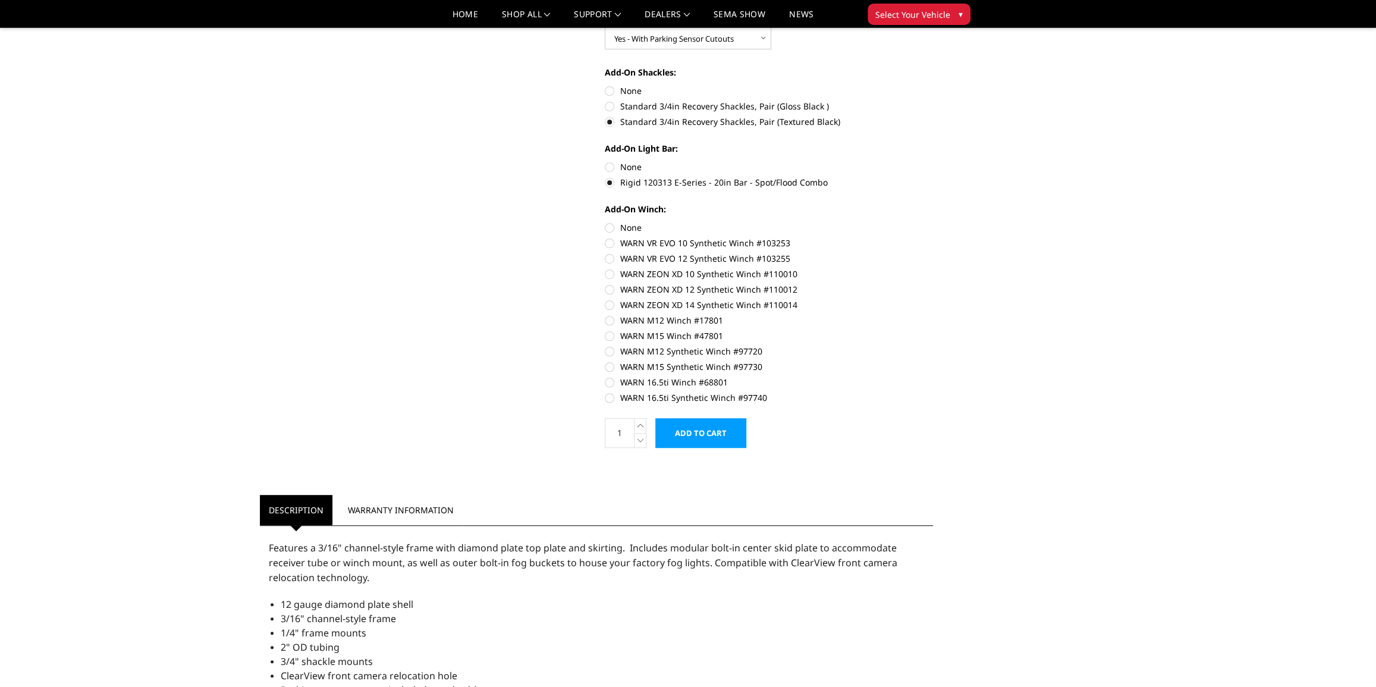
click at [608, 304] on label "WARN ZEON XD 14 Synthetic Winch #110014" at bounding box center [769, 304] width 328 height 12
click at [933, 284] on input "WARN ZEON XD 14 Synthetic Winch #110014" at bounding box center [933, 283] width 1 height 1
radio input "true"
click at [688, 436] on input "Add to Cart" at bounding box center [700, 433] width 91 height 30
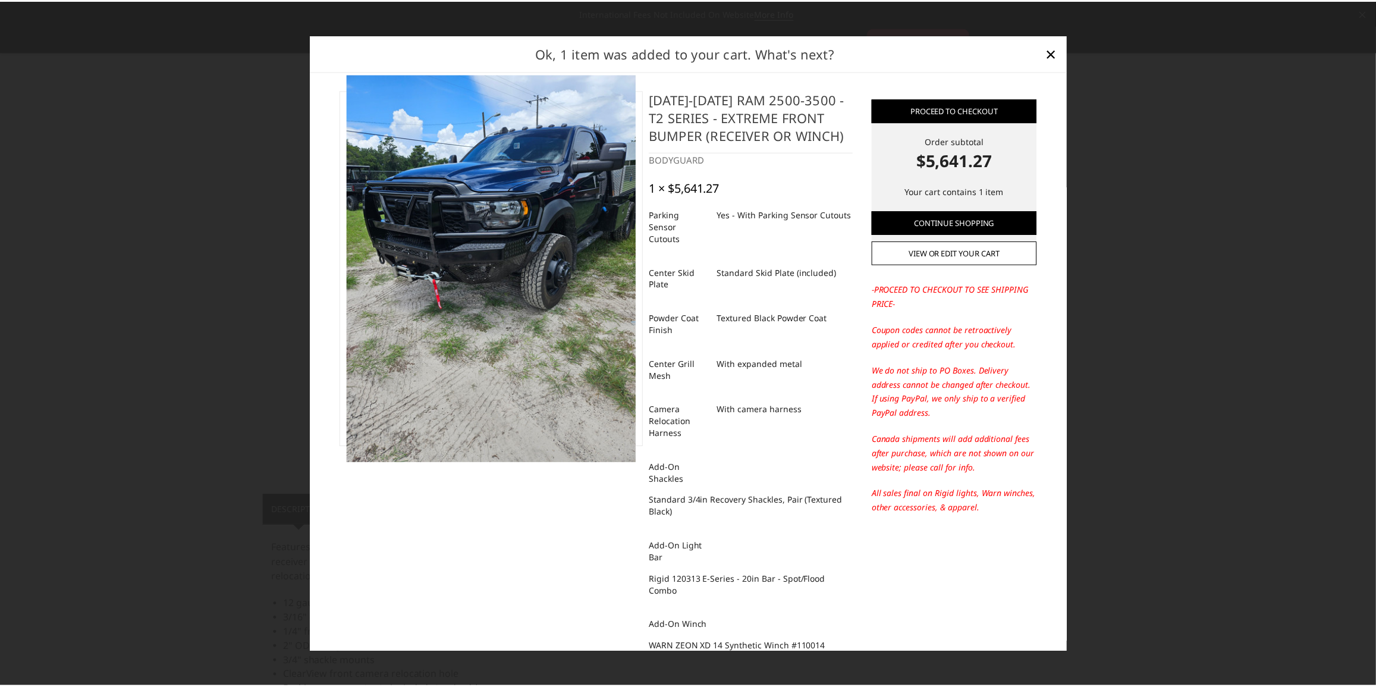
scroll to position [0, 0]
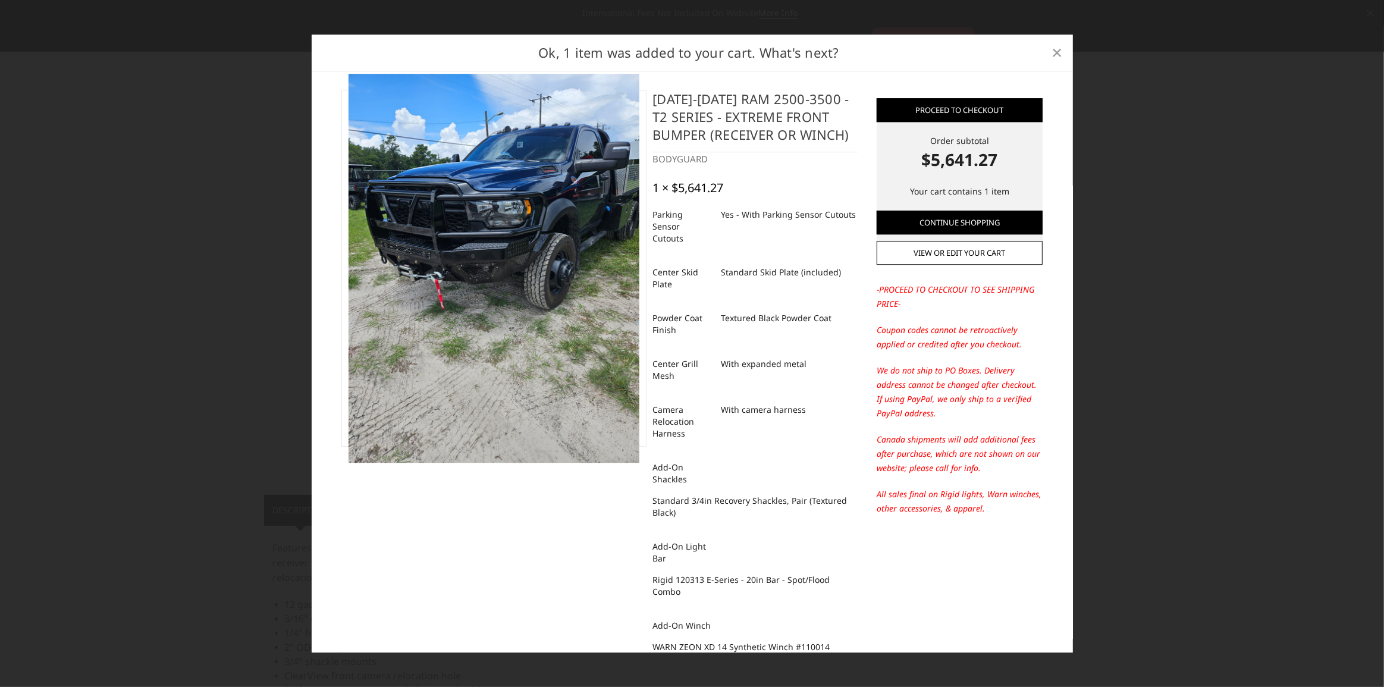
click at [1054, 57] on span "×" at bounding box center [1056, 52] width 11 height 26
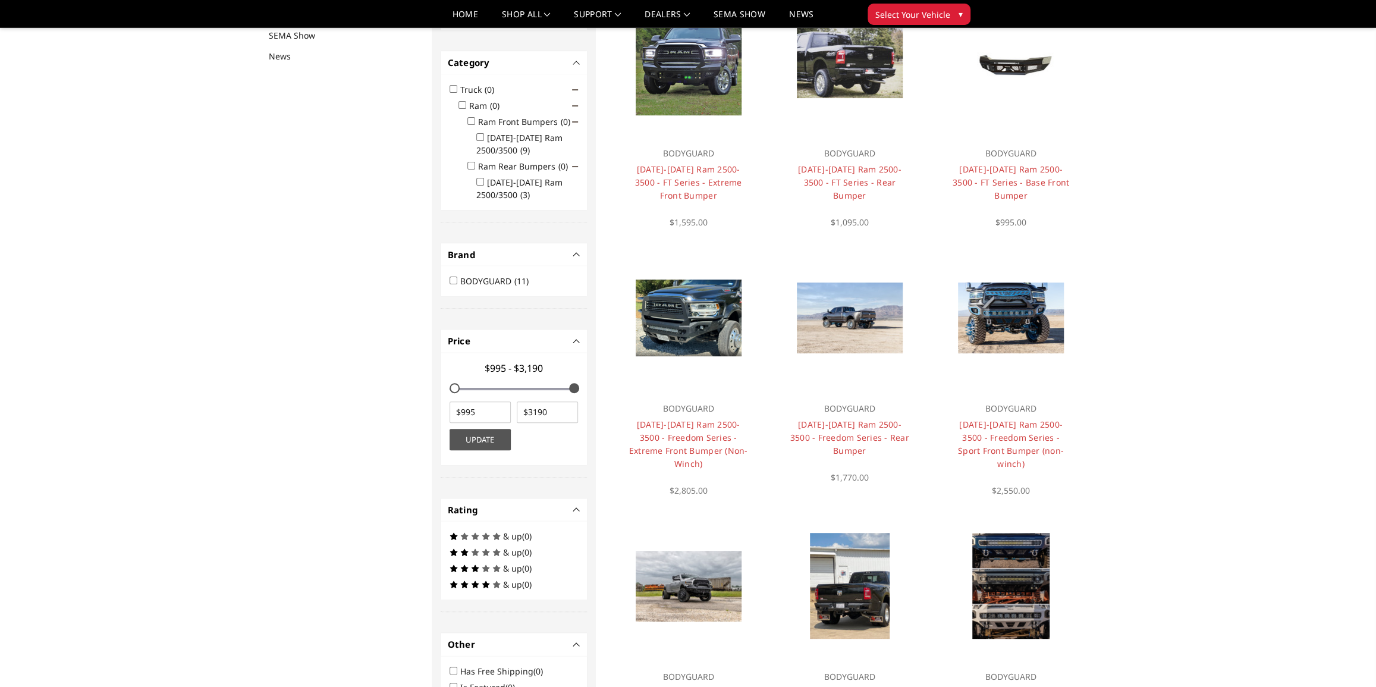
scroll to position [154, 0]
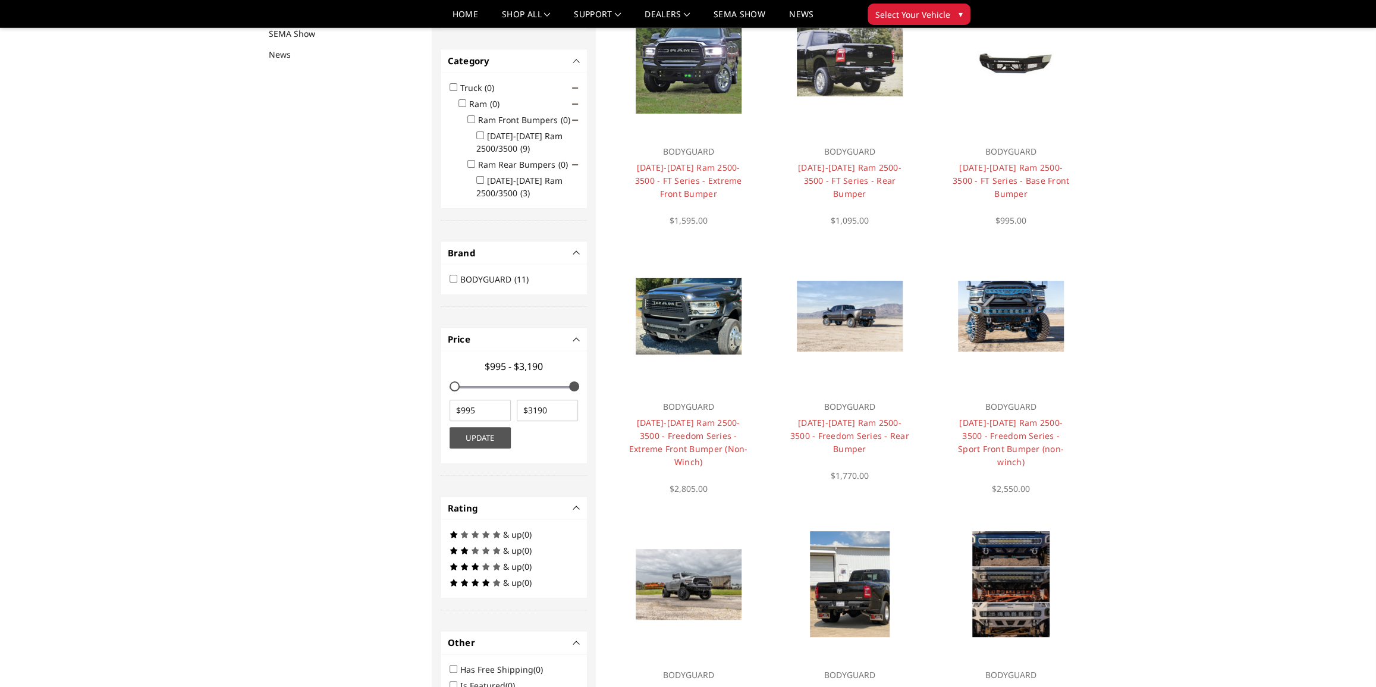
click at [482, 180] on input "[DATE]-[DATE] Ram 2500/3500 (3)" at bounding box center [480, 180] width 8 height 8
checkbox input "true"
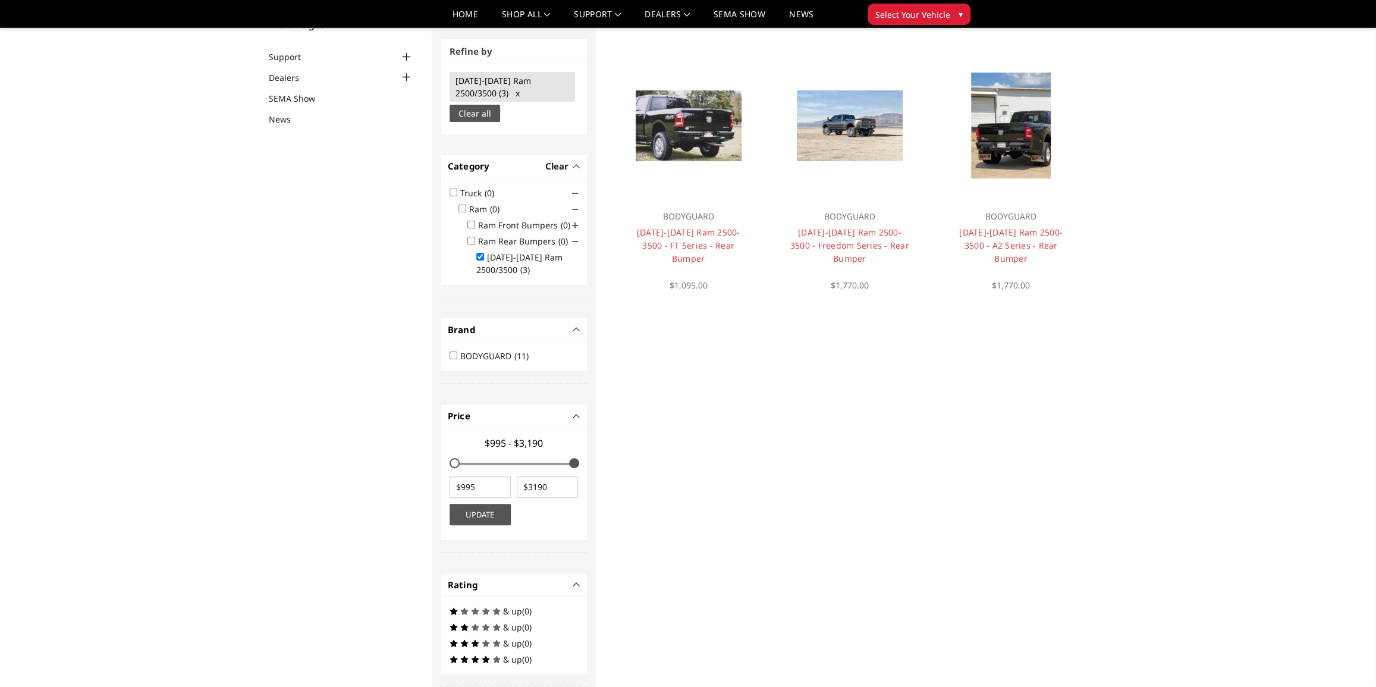
scroll to position [89, 0]
click at [865, 161] on div at bounding box center [849, 125] width 143 height 143
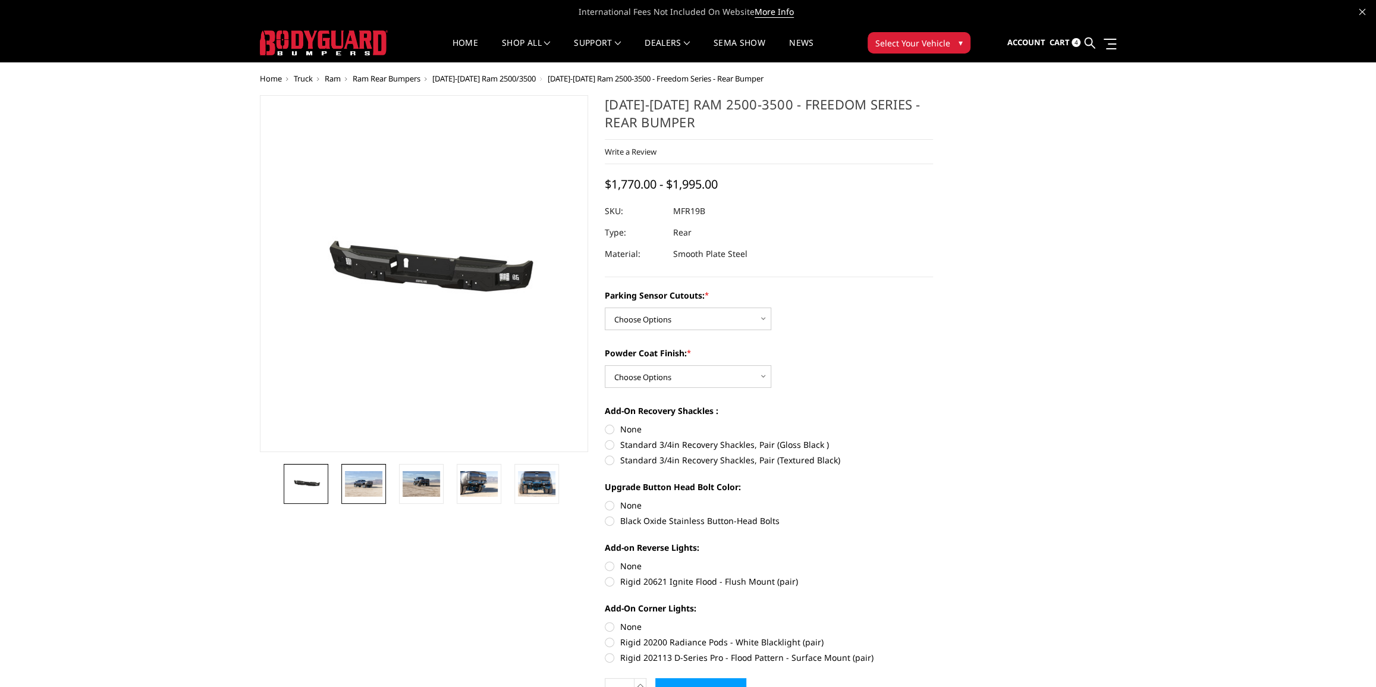
click at [376, 486] on img at bounding box center [363, 483] width 37 height 25
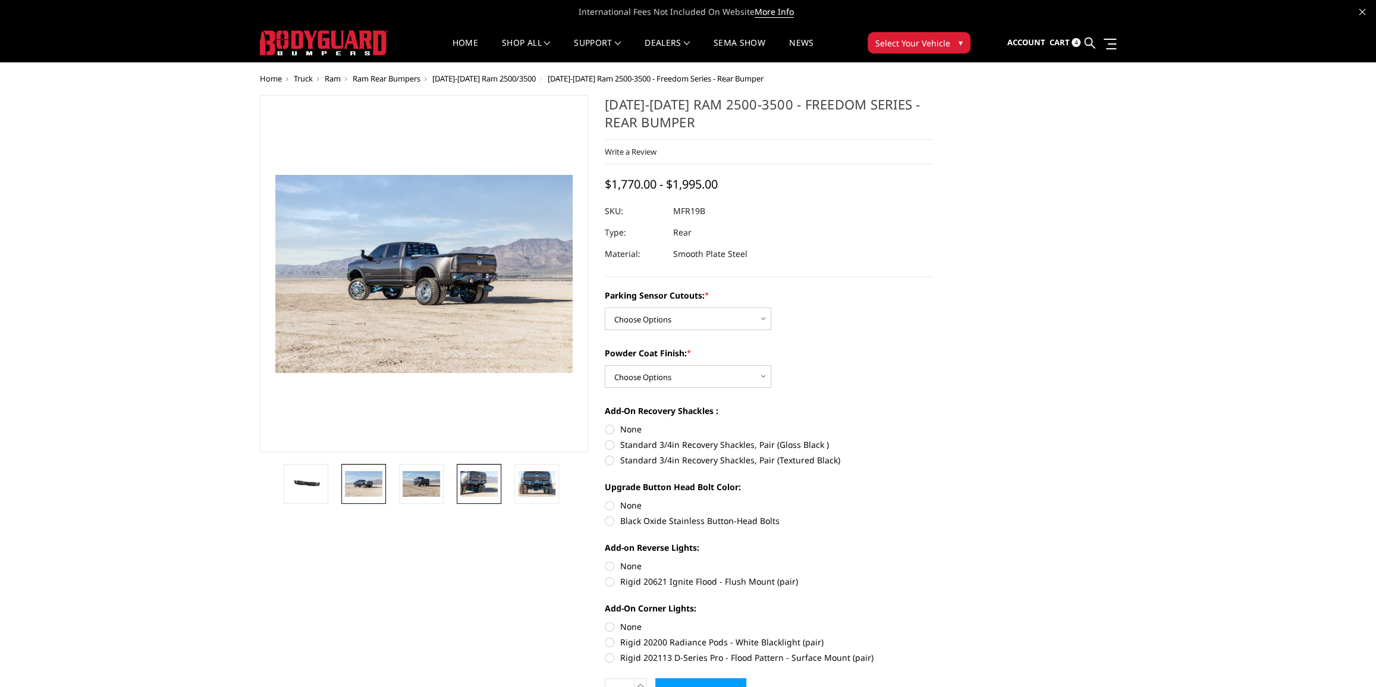
click at [490, 488] on img at bounding box center [478, 483] width 37 height 25
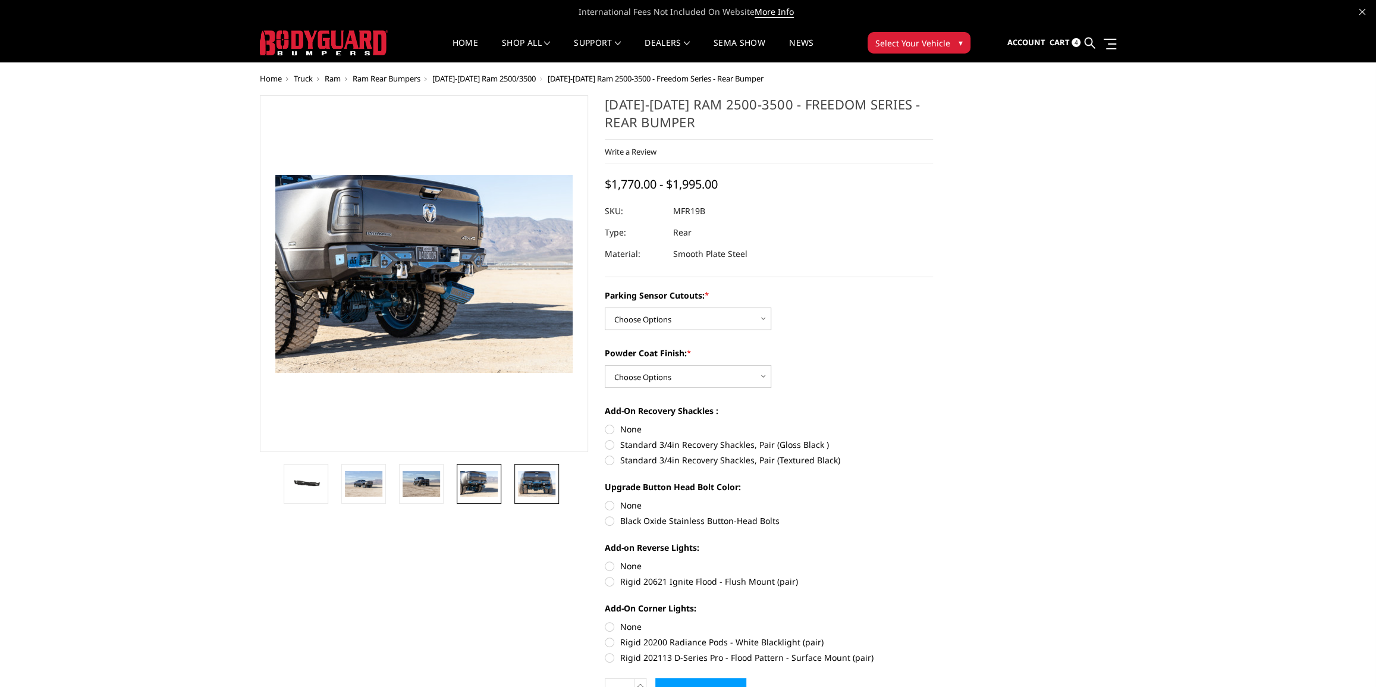
click at [529, 485] on img at bounding box center [536, 483] width 37 height 25
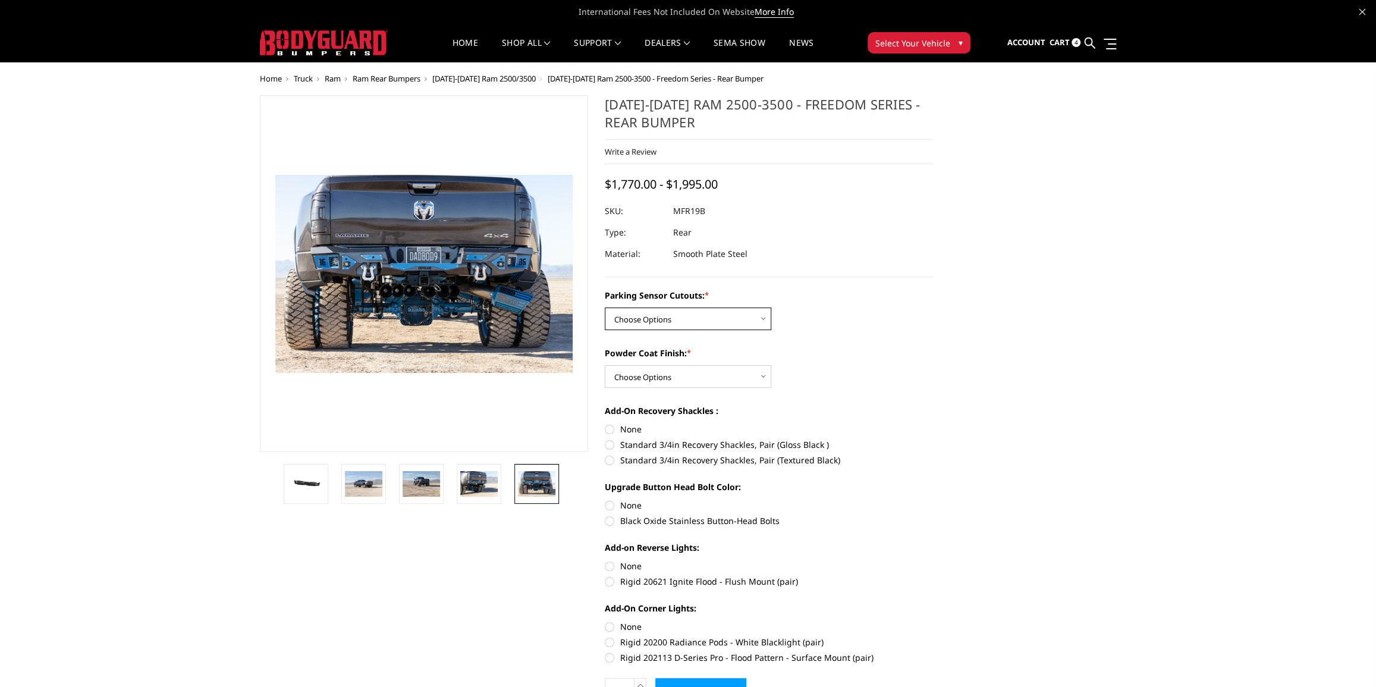
click at [677, 316] on select "Choose Options No - Without Parking Sensor Cutouts Yes - With Parking Sensor Cu…" at bounding box center [688, 318] width 166 height 23
click at [672, 375] on select "Choose Options Bare Metal Texture Black Powder Coat" at bounding box center [688, 376] width 166 height 23
click at [673, 322] on select "Choose Options No - Without Parking Sensor Cutouts Yes - With Parking Sensor Cu…" at bounding box center [688, 318] width 166 height 23
select select "2709"
click at [605, 308] on select "Choose Options No - Without Parking Sensor Cutouts Yes - With Parking Sensor Cu…" at bounding box center [688, 318] width 166 height 23
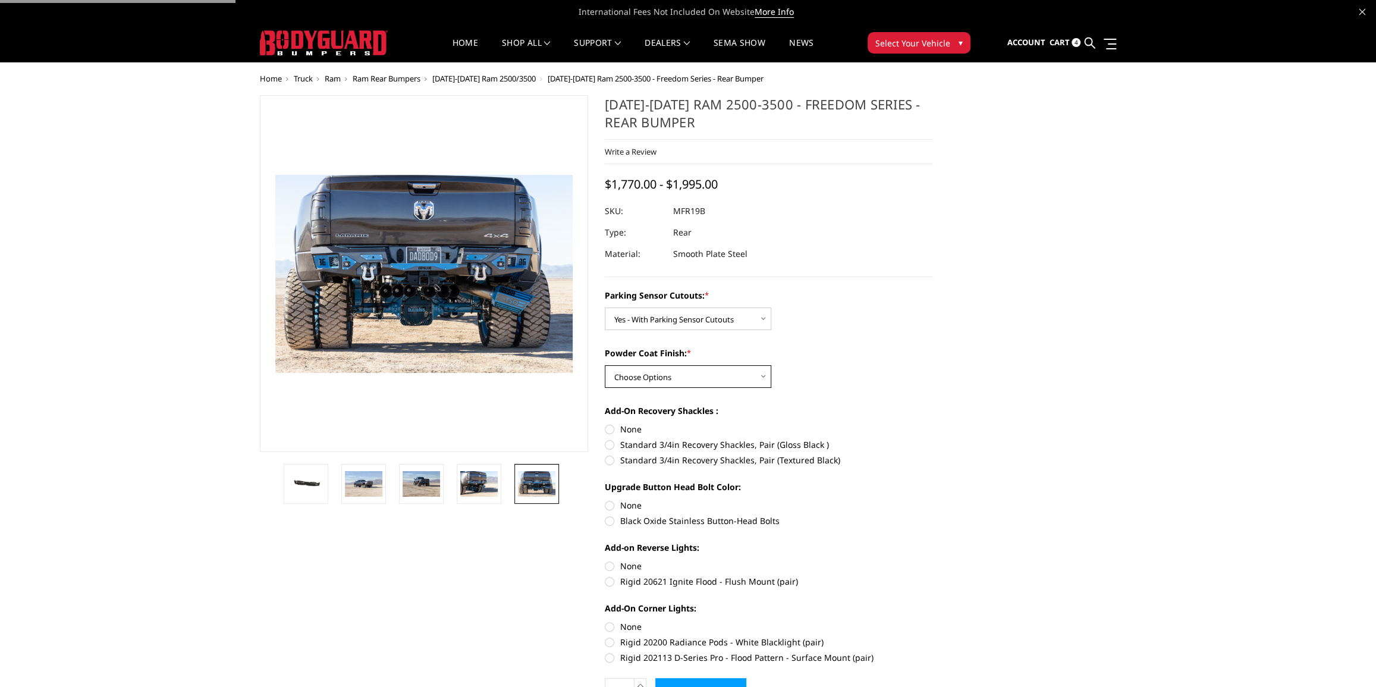
click at [682, 380] on select "Choose Options Bare Metal Texture Black Powder Coat" at bounding box center [688, 376] width 166 height 23
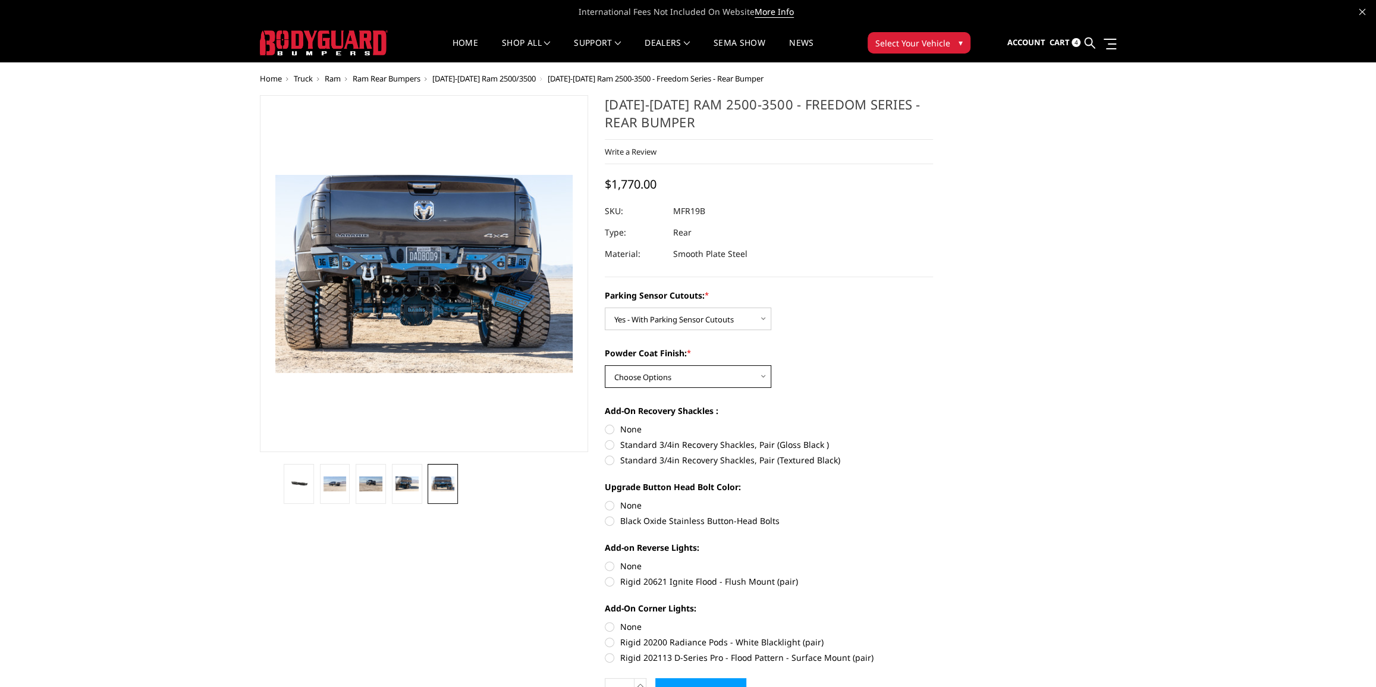
select select "2711"
click at [605, 366] on select "Choose Options Bare Metal Texture Black Powder Coat" at bounding box center [688, 376] width 166 height 23
click at [608, 460] on label "Standard 3/4in Recovery Shackles, Pair (Textured Black)" at bounding box center [769, 460] width 328 height 12
click at [933, 439] on input "Standard 3/4in Recovery Shackles, Pair (Textured Black)" at bounding box center [933, 438] width 1 height 1
radio input "true"
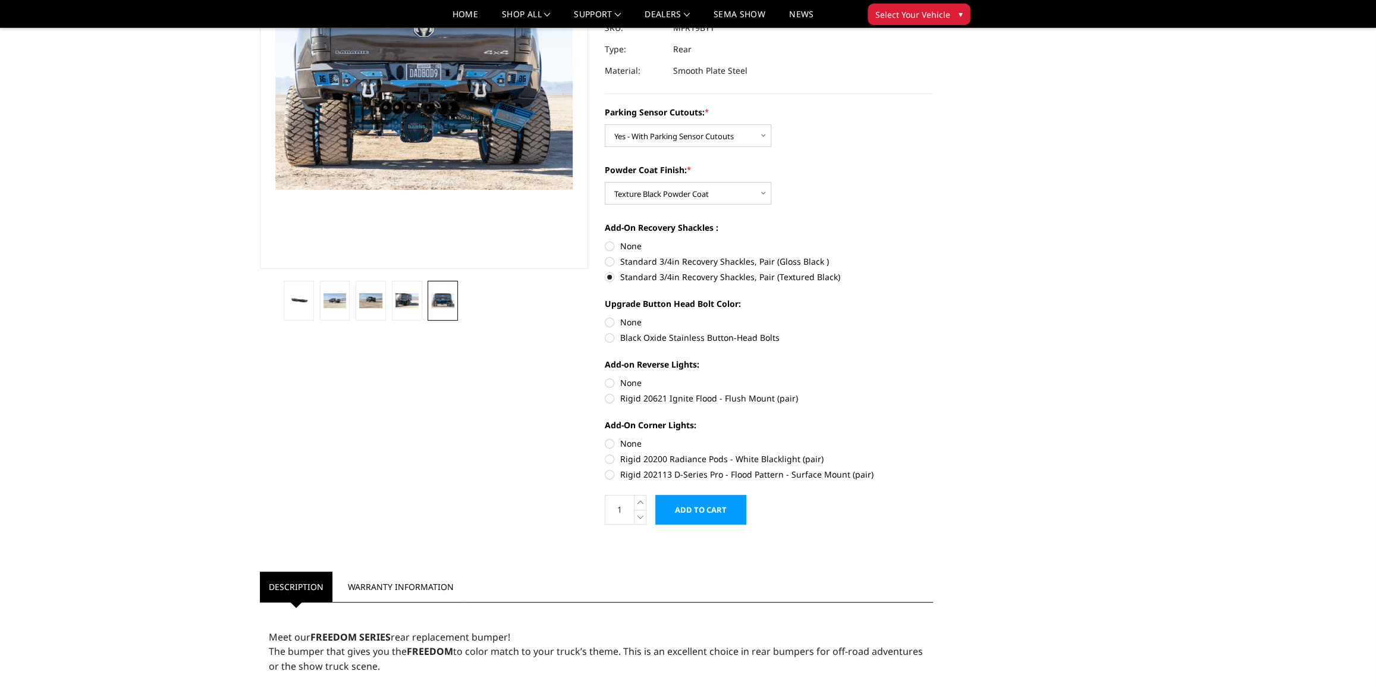
scroll to position [162, 0]
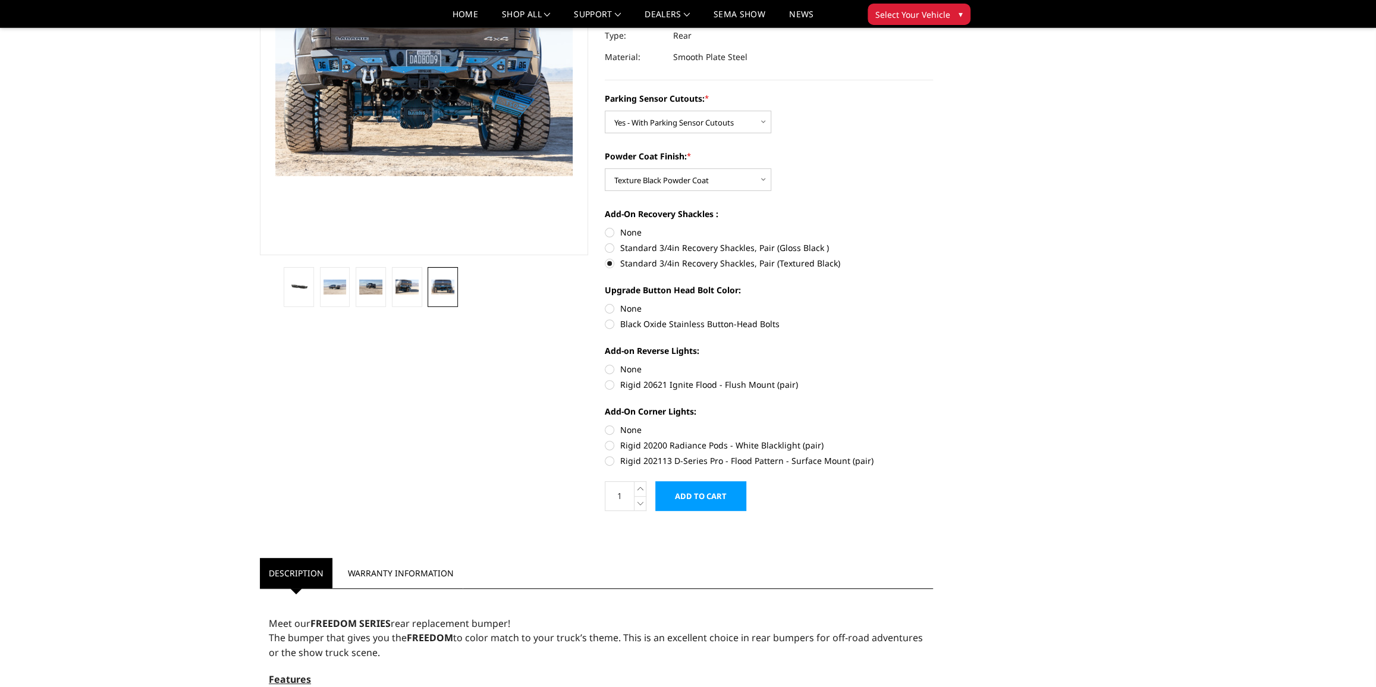
click at [608, 326] on label "Black Oxide Stainless Button-Head Bolts" at bounding box center [769, 323] width 328 height 12
click at [933, 303] on input "Black Oxide Stainless Button-Head Bolts" at bounding box center [933, 302] width 1 height 1
radio input "true"
click at [609, 385] on label "Rigid 20621 Ignite Flood - Flush Mount (pair)" at bounding box center [769, 384] width 328 height 12
click at [933, 363] on input "Rigid 20621 Ignite Flood - Flush Mount (pair)" at bounding box center [933, 363] width 1 height 1
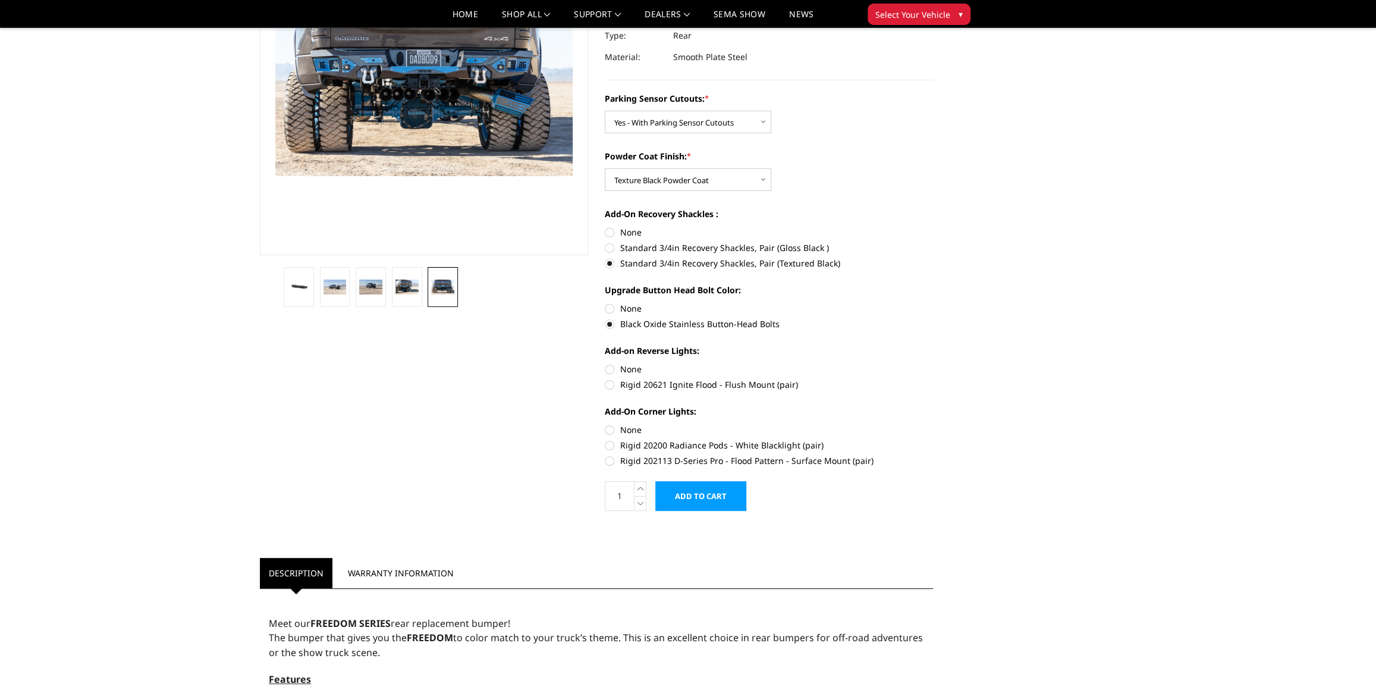
radio input "true"
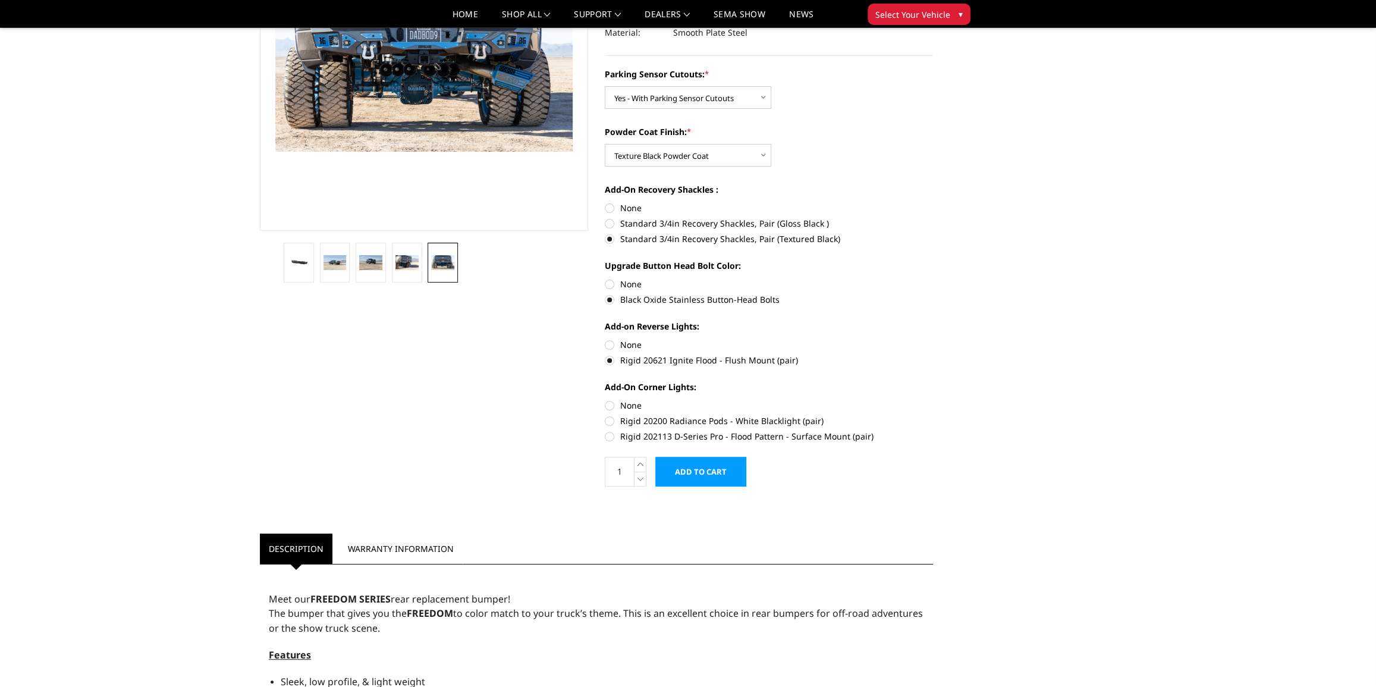
scroll to position [216, 0]
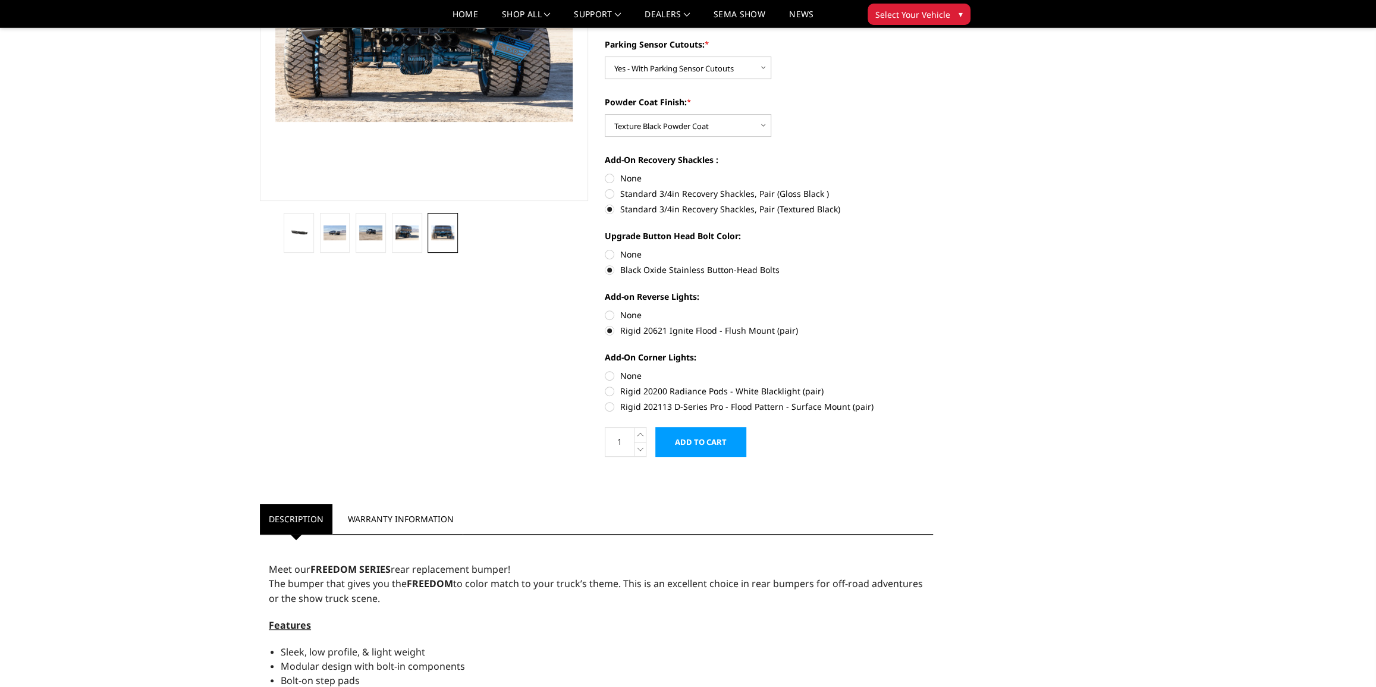
click at [611, 408] on label "Rigid 202113 D-Series Pro - Flood Pattern - Surface Mount (pair)" at bounding box center [769, 406] width 328 height 12
click at [933, 385] on input "Rigid 202113 D-Series Pro - Flood Pattern - Surface Mount (pair)" at bounding box center [933, 385] width 1 height 1
radio input "true"
click at [704, 441] on input "Add to Cart" at bounding box center [700, 442] width 91 height 30
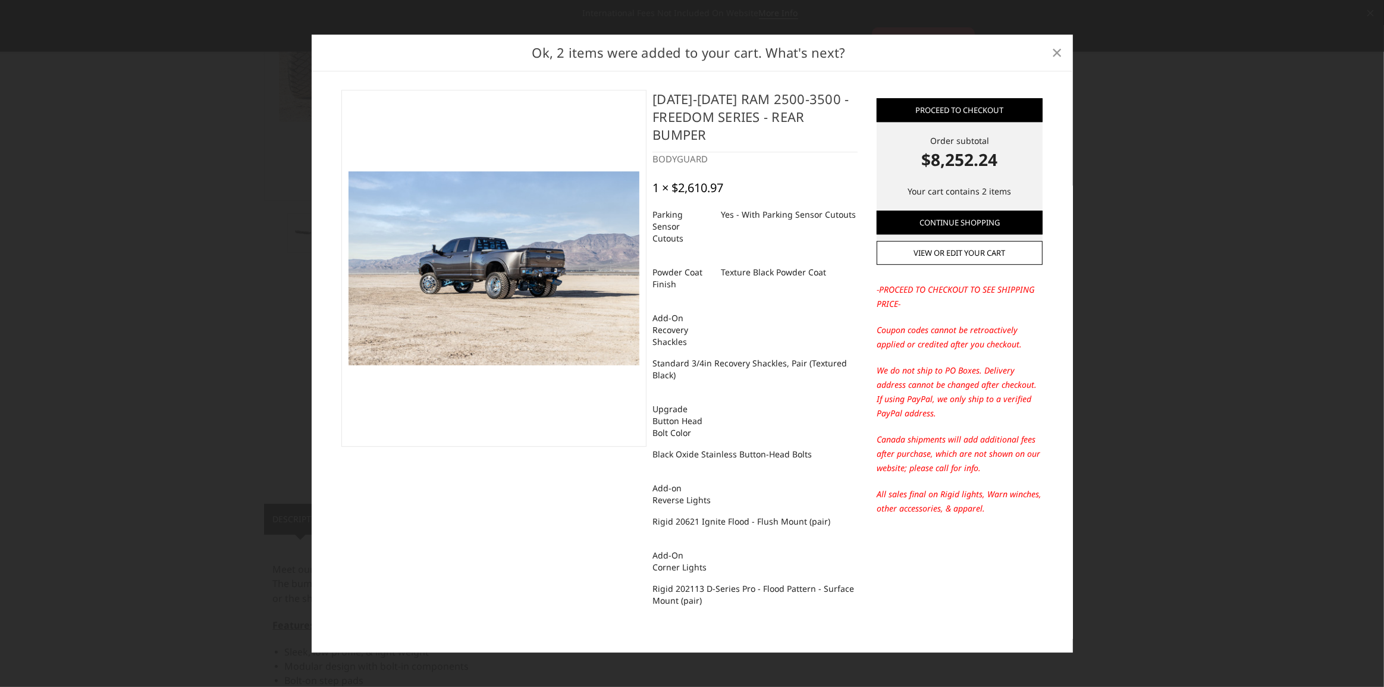
click at [1056, 56] on span "×" at bounding box center [1056, 52] width 11 height 26
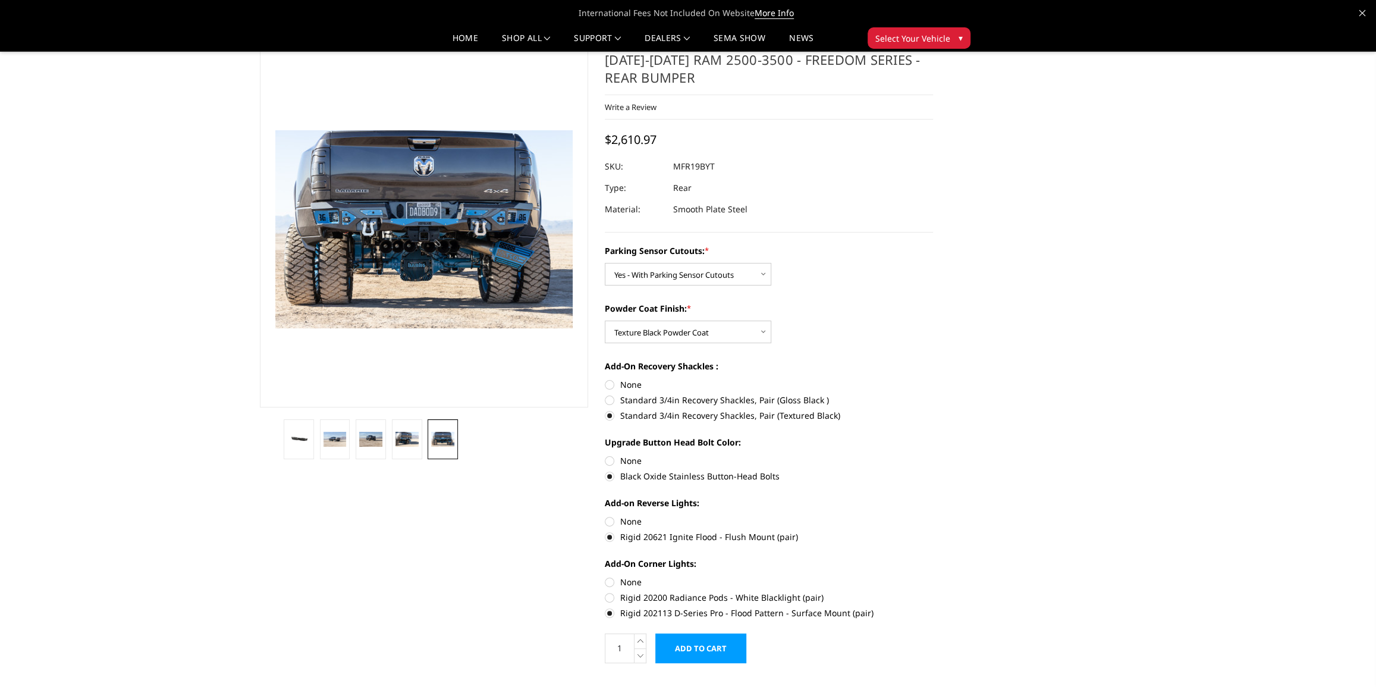
scroll to position [0, 0]
